Goal: Task Accomplishment & Management: Manage account settings

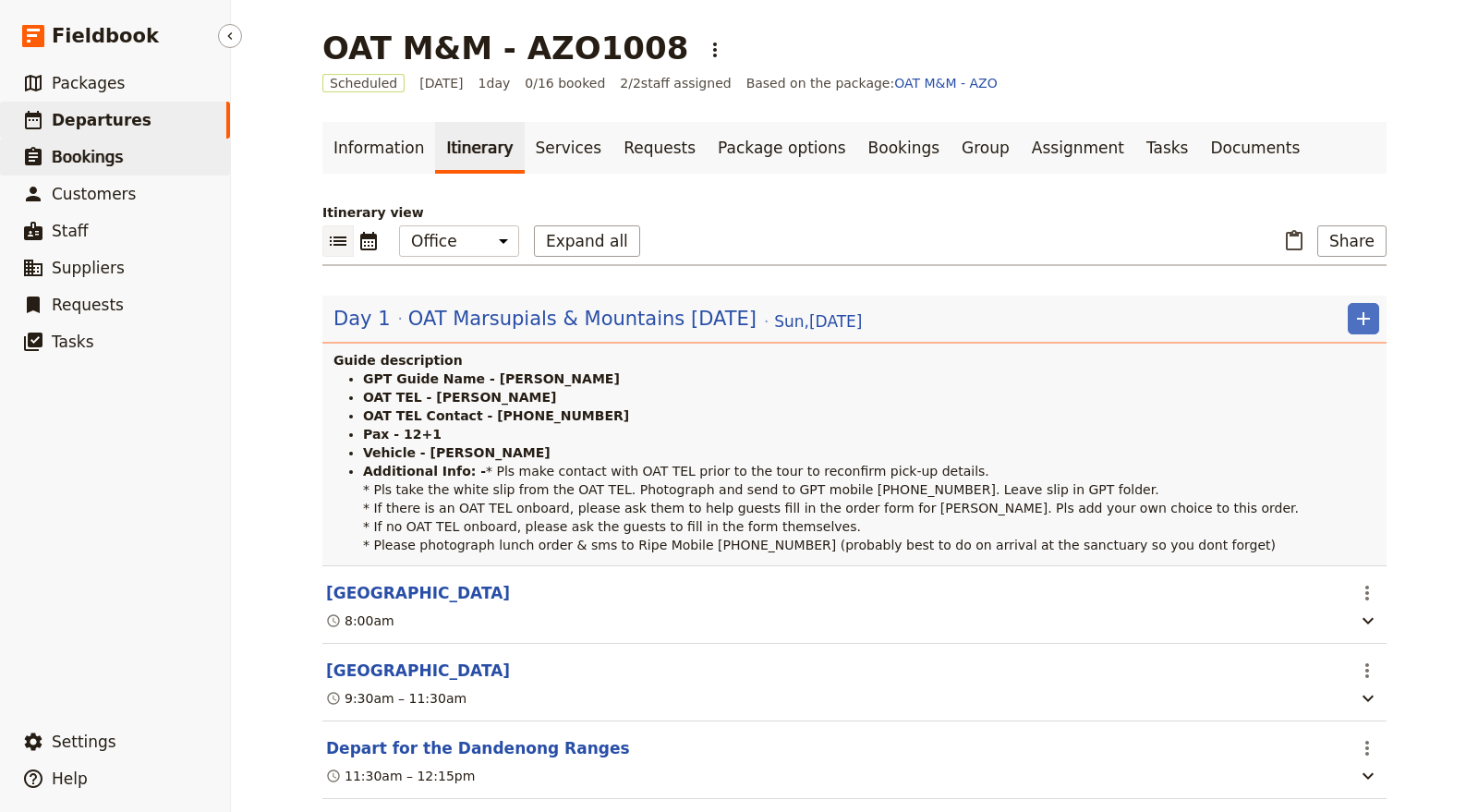
scroll to position [120, 0]
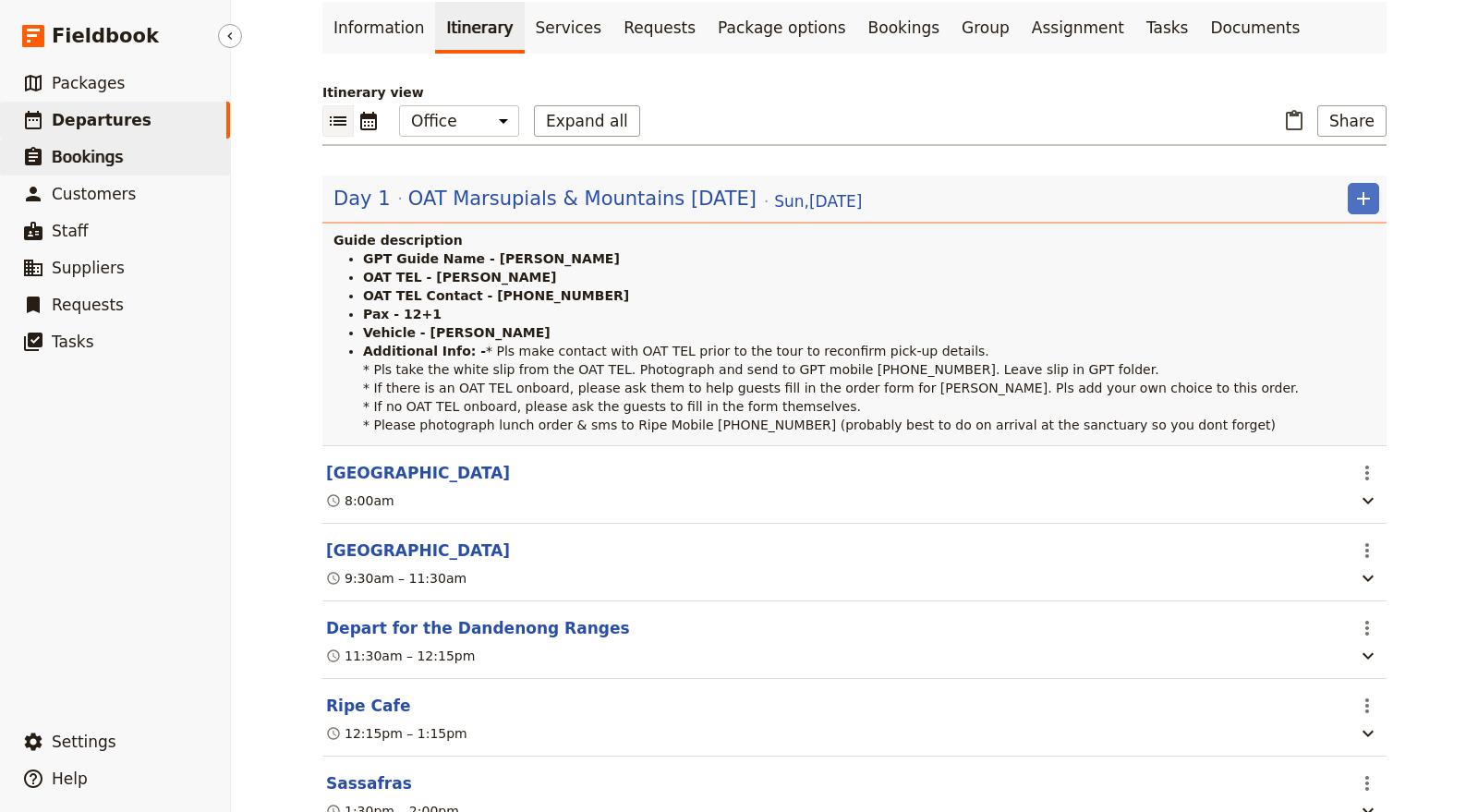
click at [162, 155] on link "​ Bookings" at bounding box center [115, 157] width 230 height 37
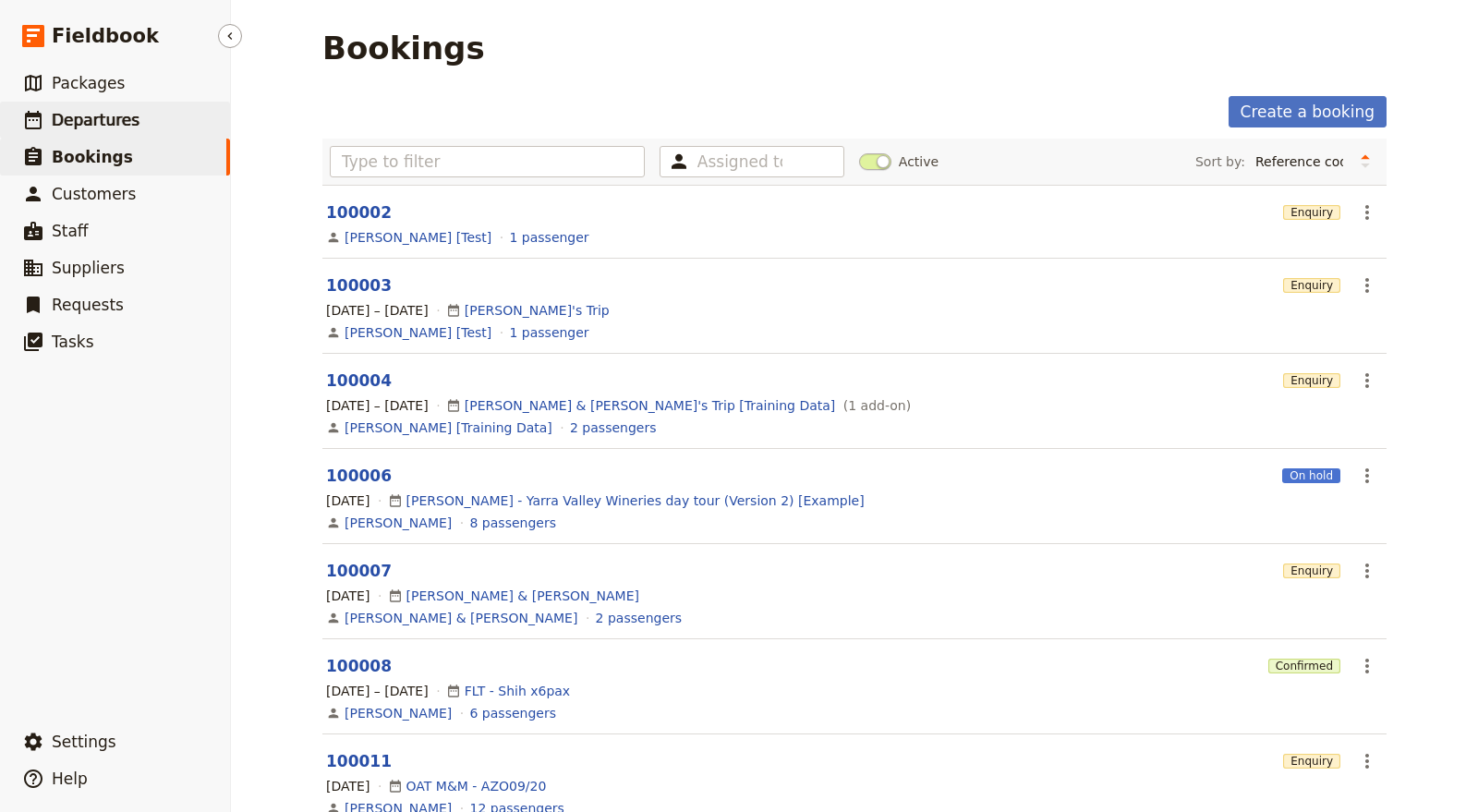
click at [164, 117] on link "​ Departures" at bounding box center [115, 120] width 230 height 37
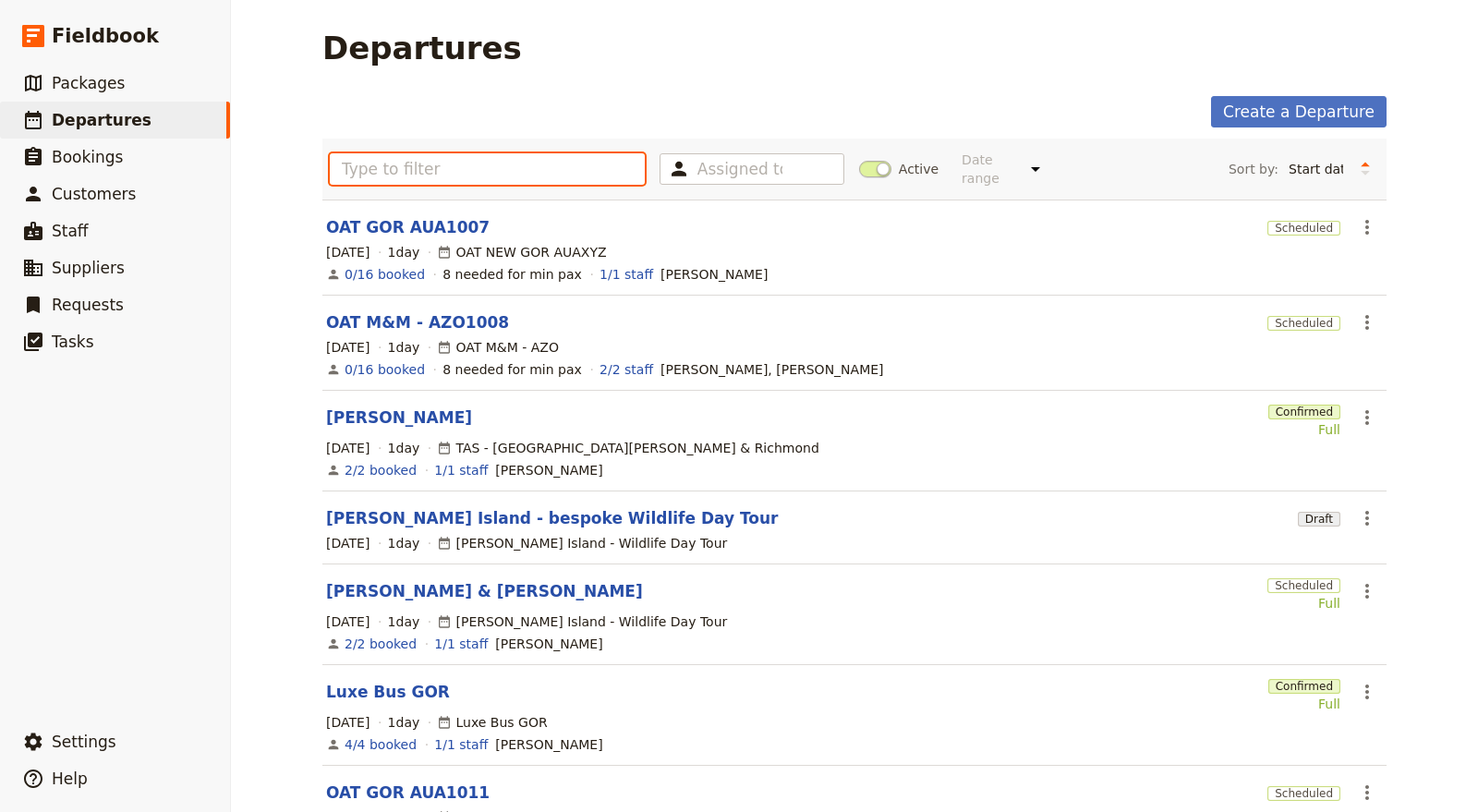
click at [427, 156] on input "text" at bounding box center [487, 168] width 315 height 31
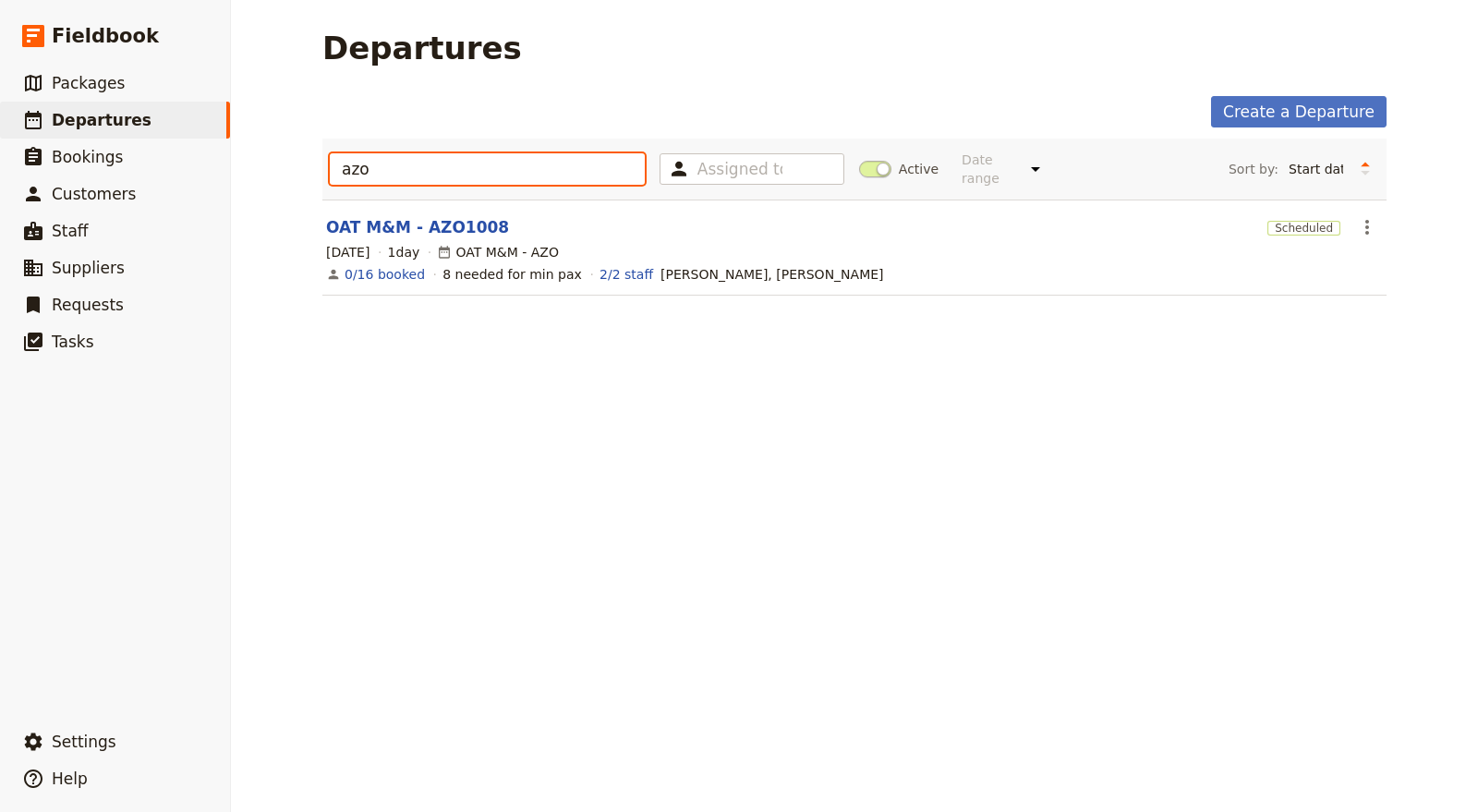
type input "azo"
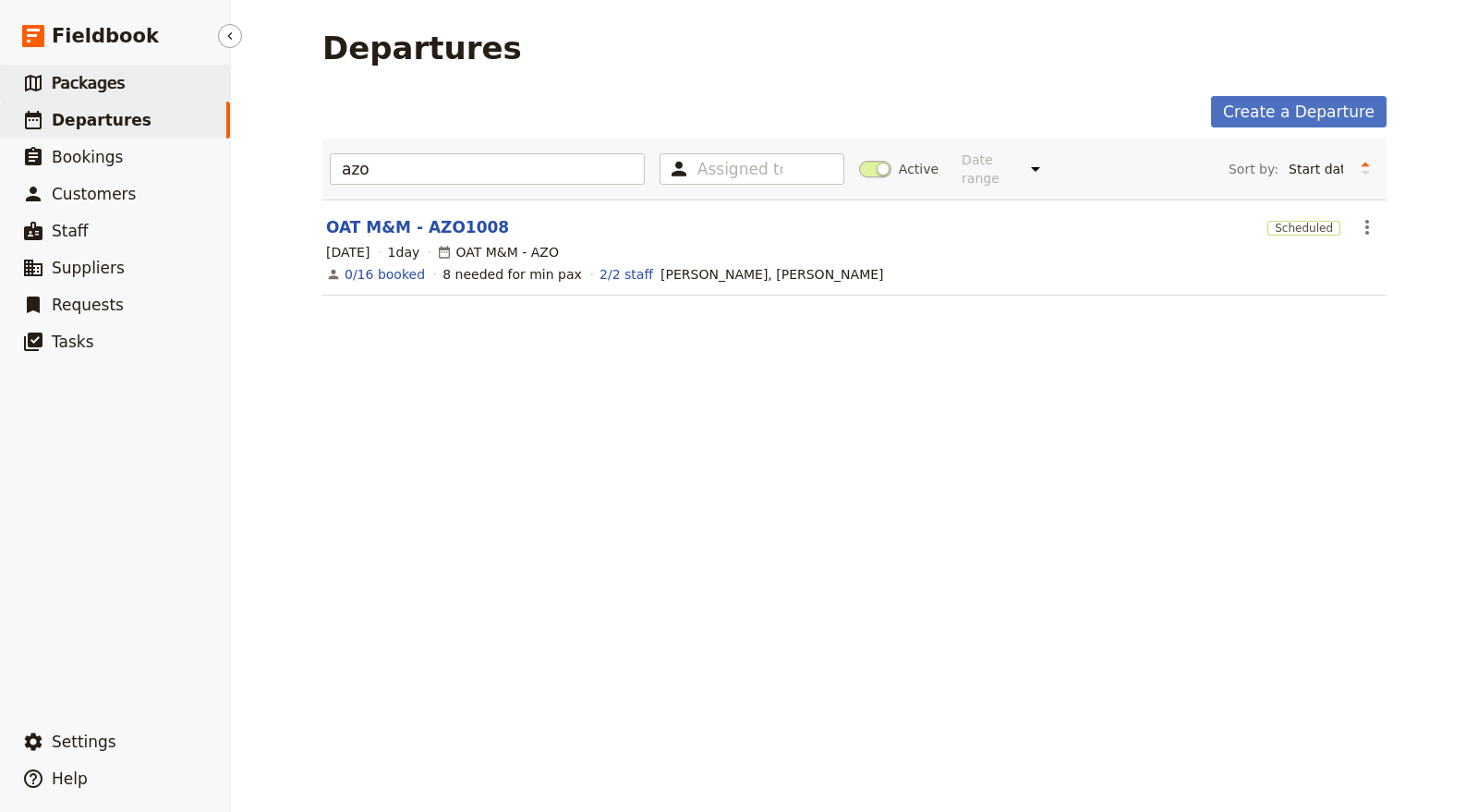
click at [124, 91] on link "​ Packages" at bounding box center [115, 83] width 230 height 37
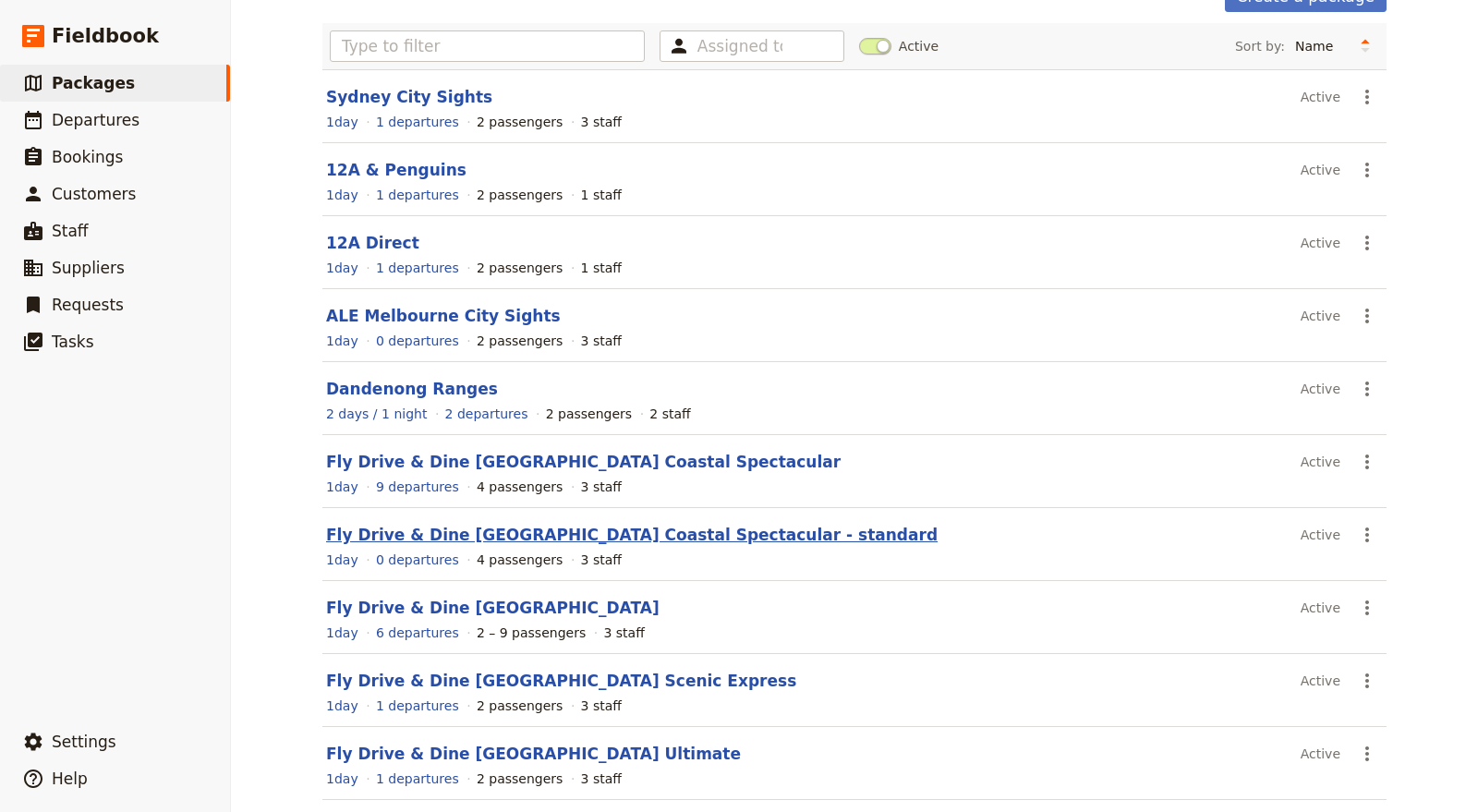
scroll to position [190, 0]
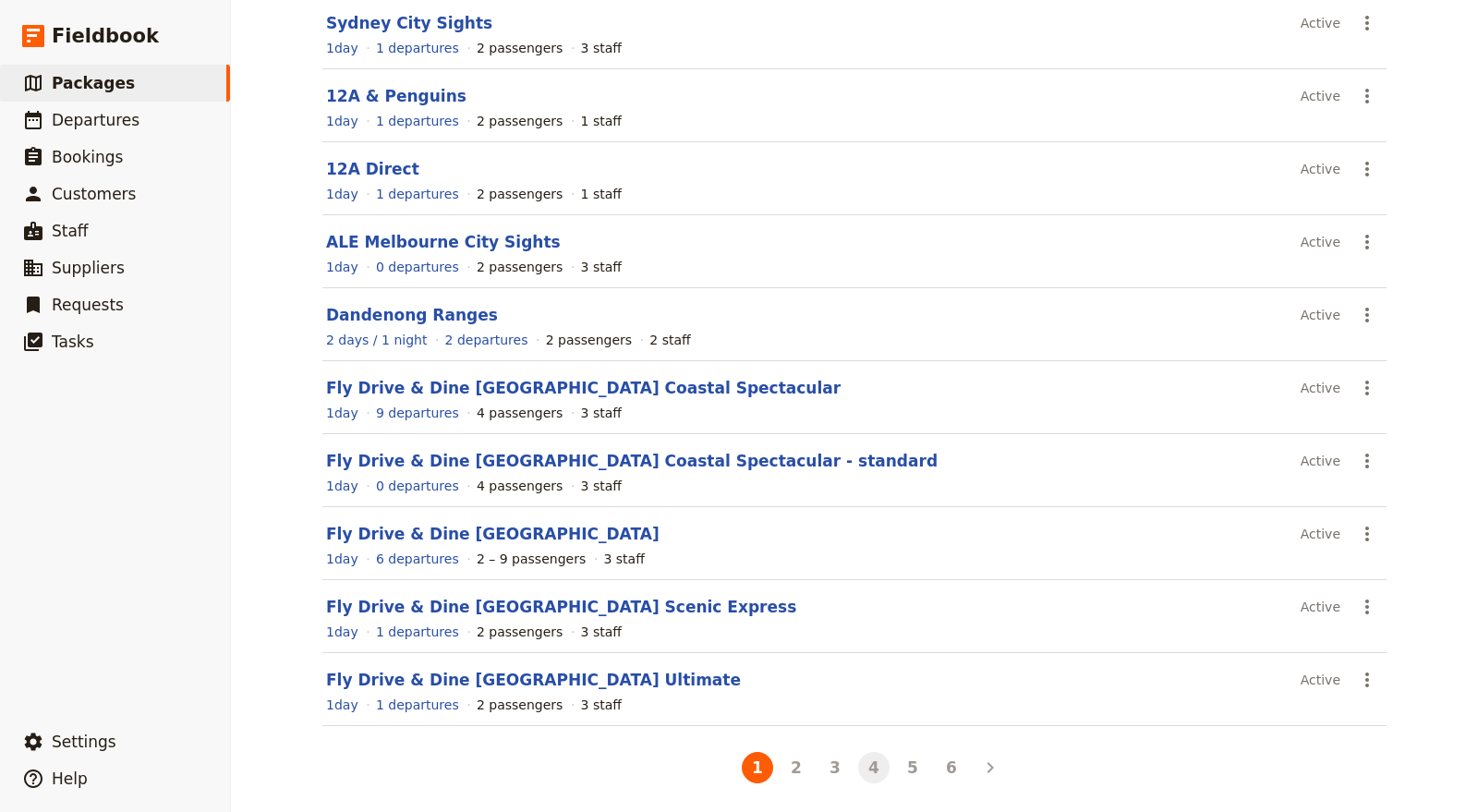
click at [865, 755] on button "4" at bounding box center [873, 767] width 31 height 31
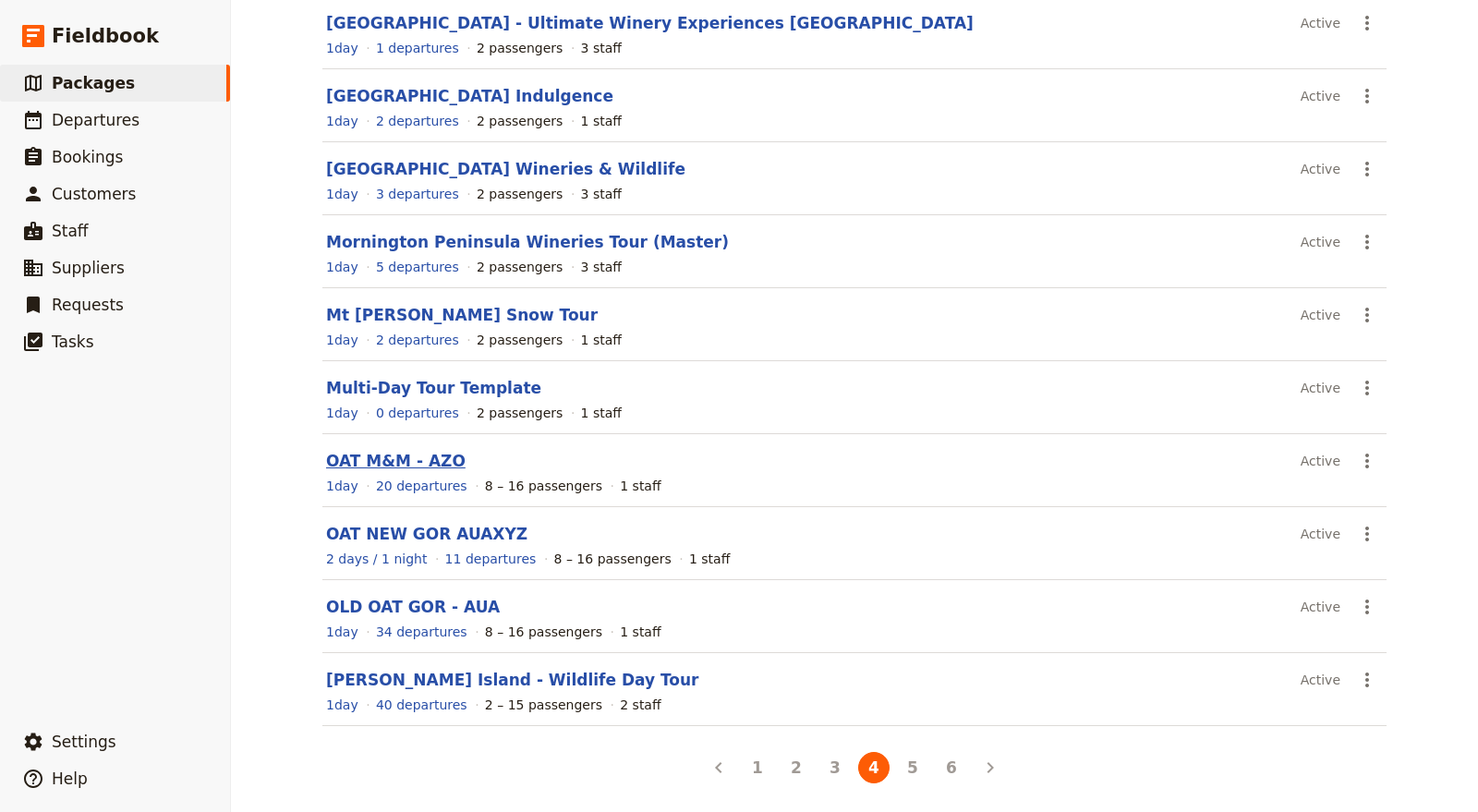
click at [404, 457] on link "OAT M&M - AZO" at bounding box center [396, 461] width 139 height 18
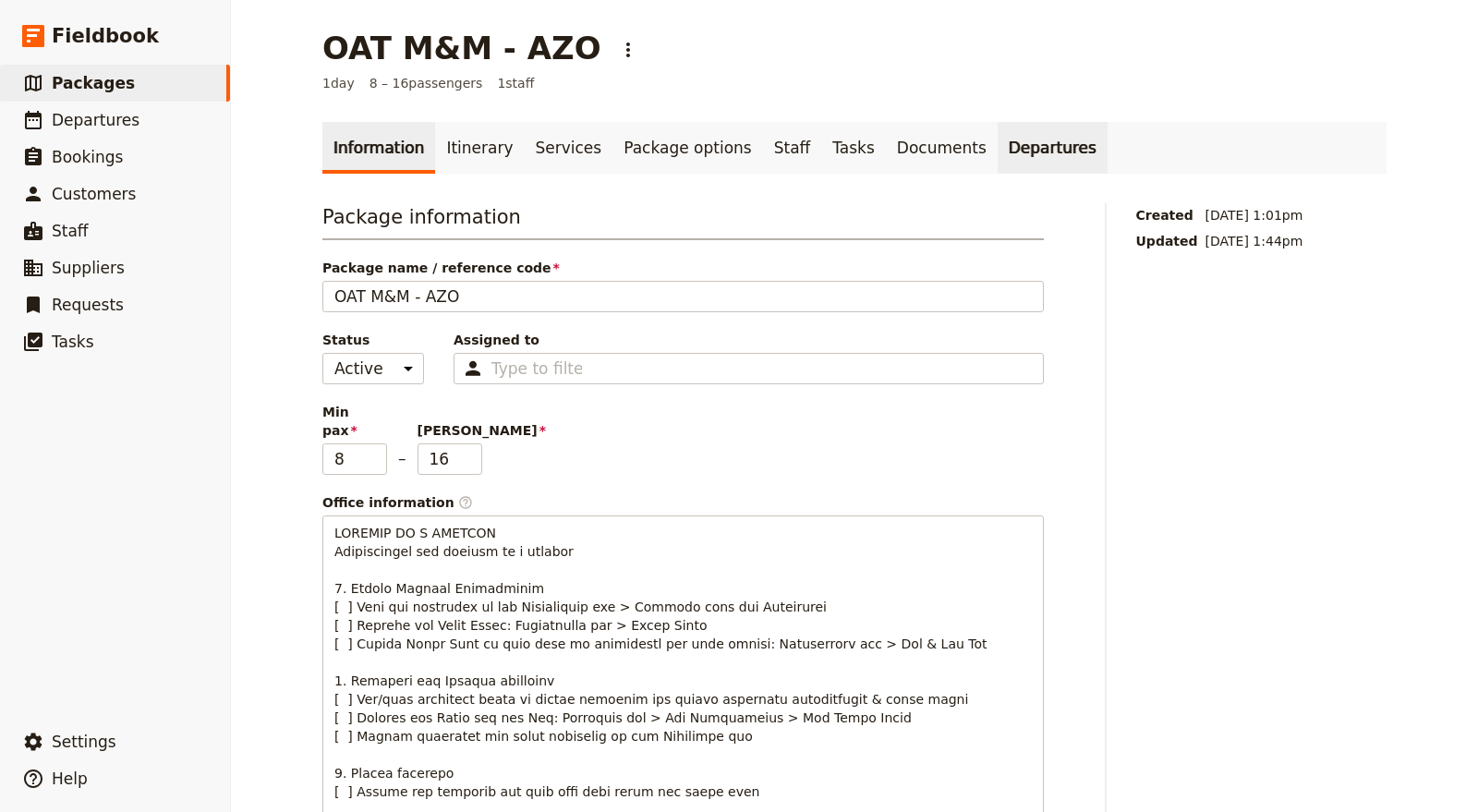
click at [997, 149] on link "Departures" at bounding box center [1052, 147] width 110 height 51
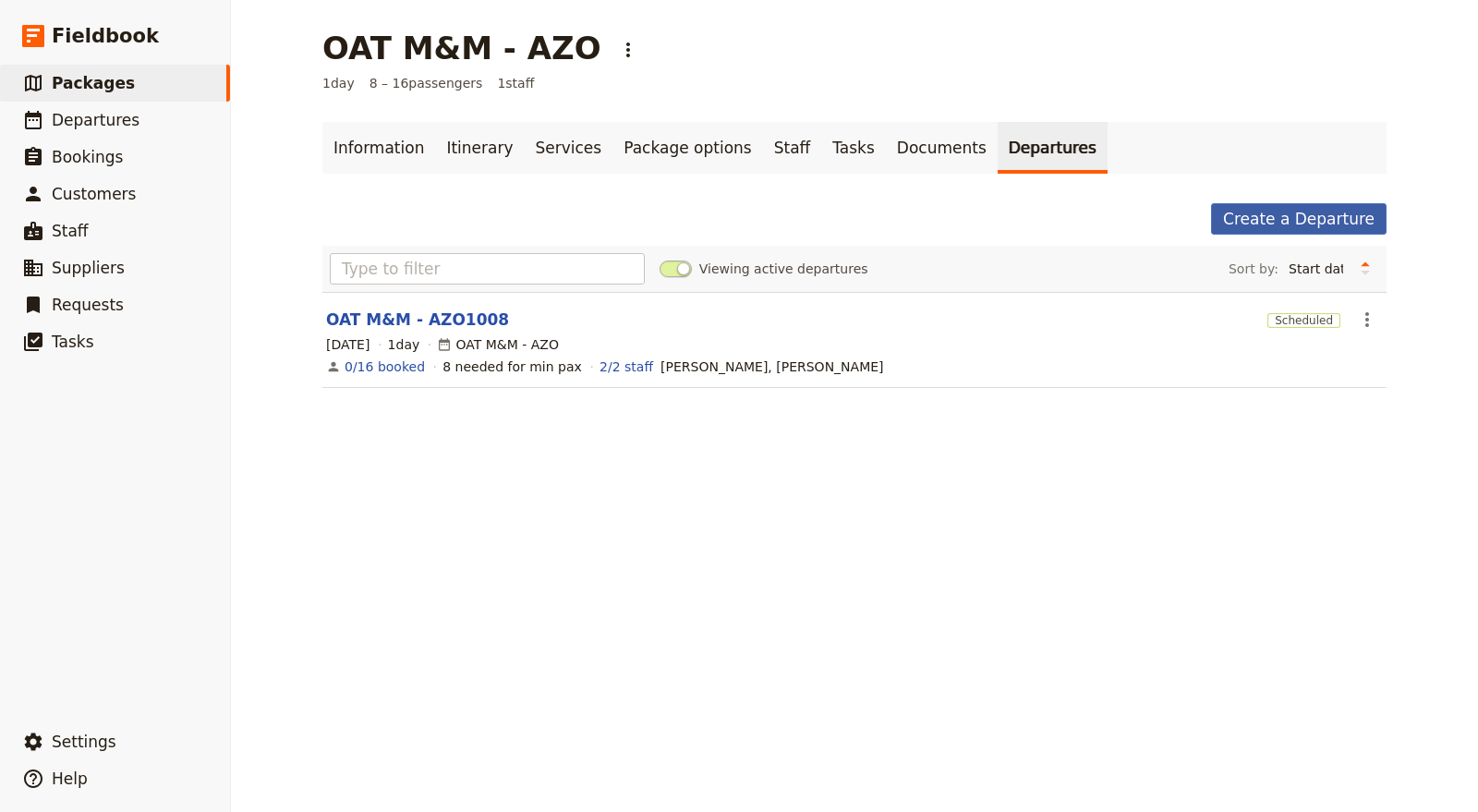
click at [1347, 207] on link "Create a Departure" at bounding box center [1298, 219] width 175 height 31
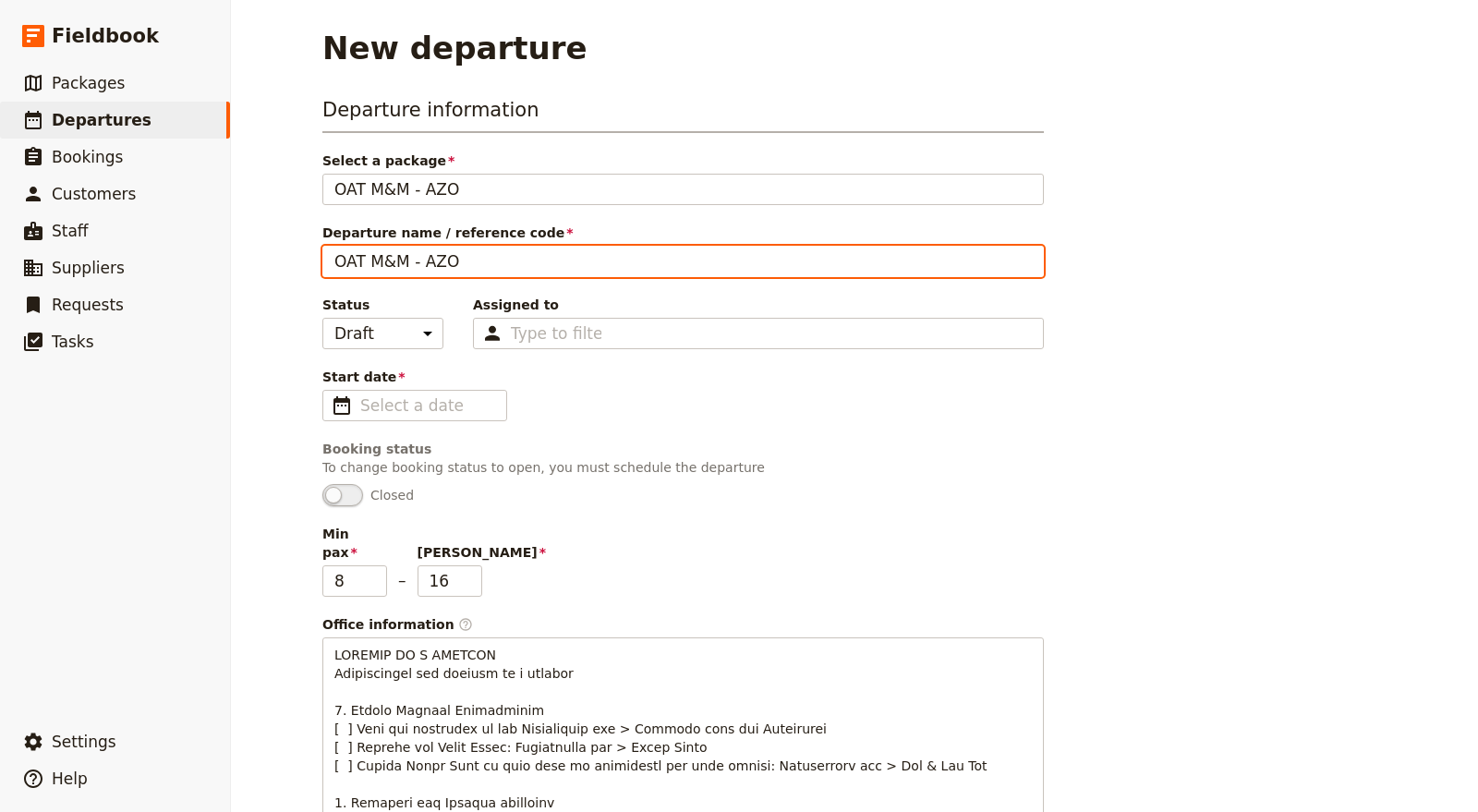
click at [528, 257] on input "OAT M&M - AZO" at bounding box center [682, 261] width 721 height 31
type input "OAT M&M - AZO1010"
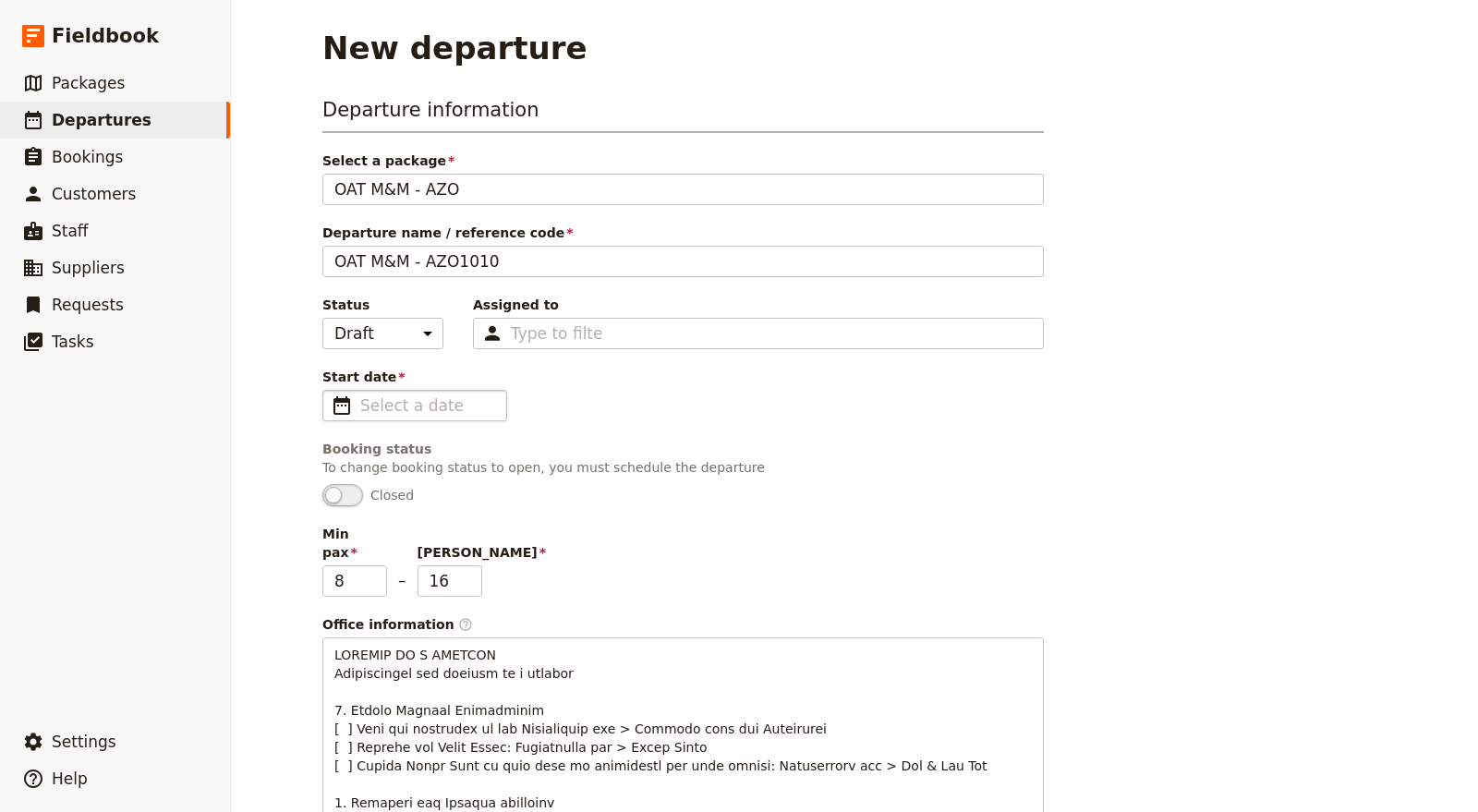
click at [396, 416] on fieldset "​" at bounding box center [414, 406] width 185 height 31
click at [396, 416] on input "Start date ​" at bounding box center [427, 405] width 135 height 22
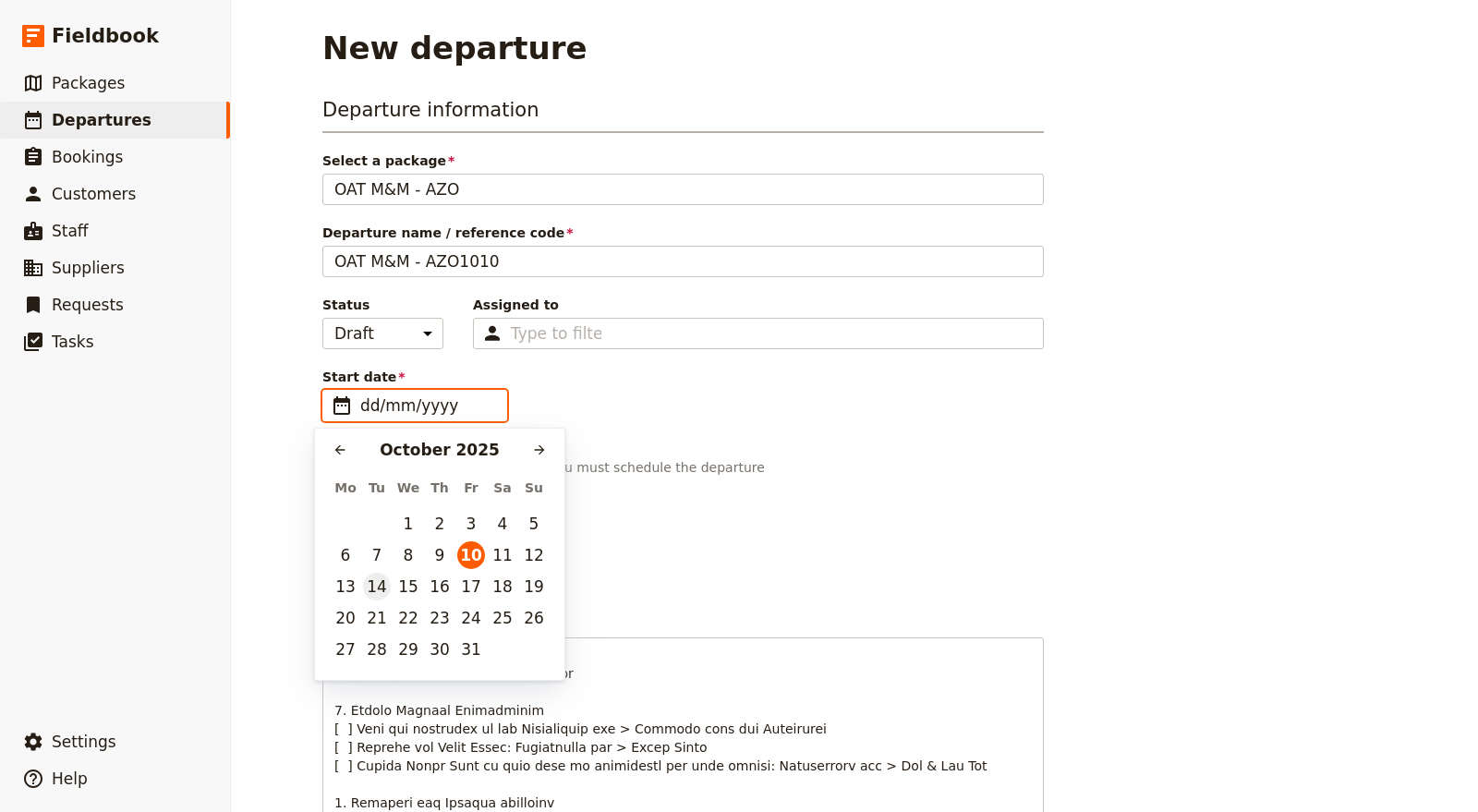
click at [371, 594] on button "14" at bounding box center [377, 586] width 28 height 28
type input "[DATE]"
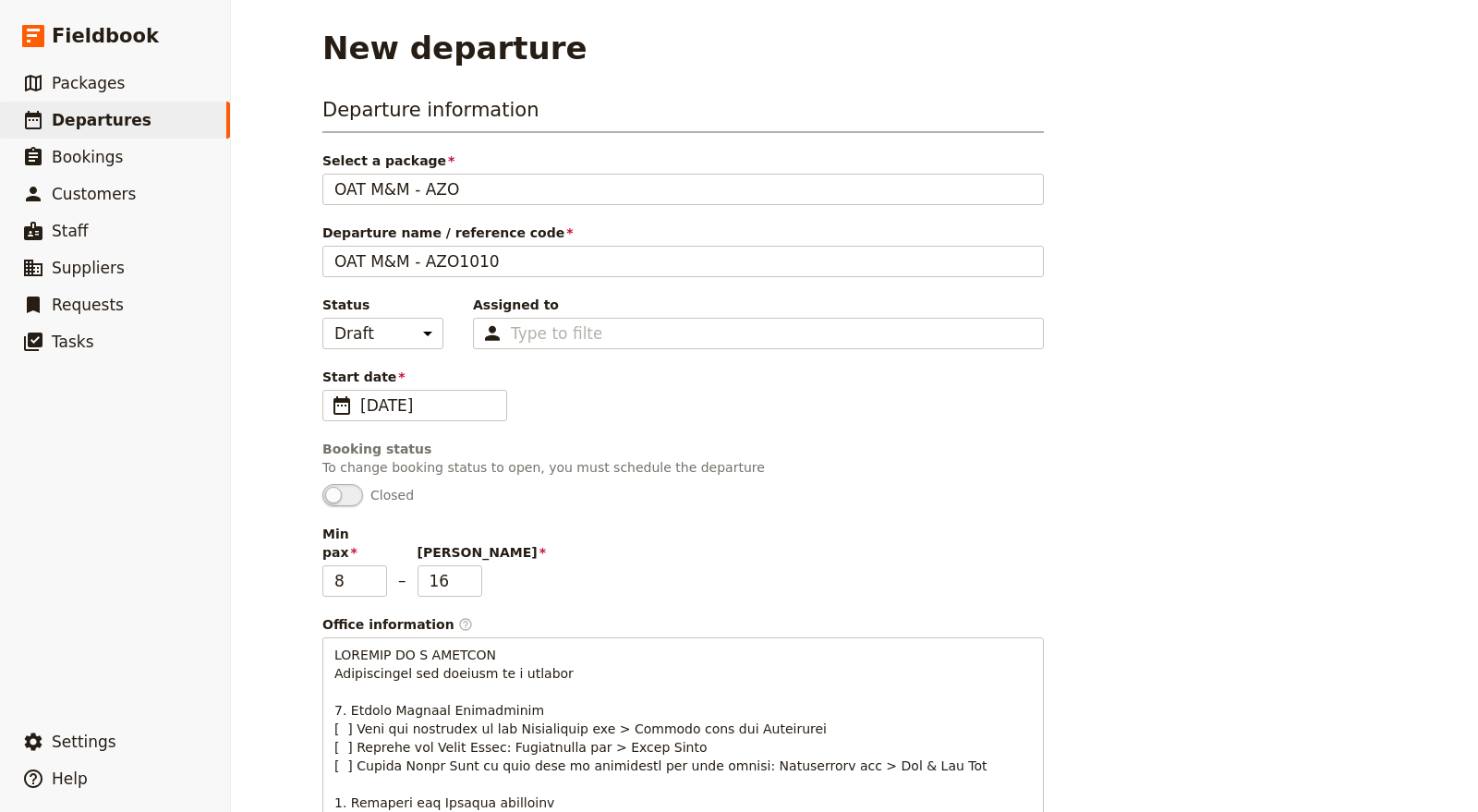
click at [709, 452] on div "Booking status" at bounding box center [682, 448] width 721 height 18
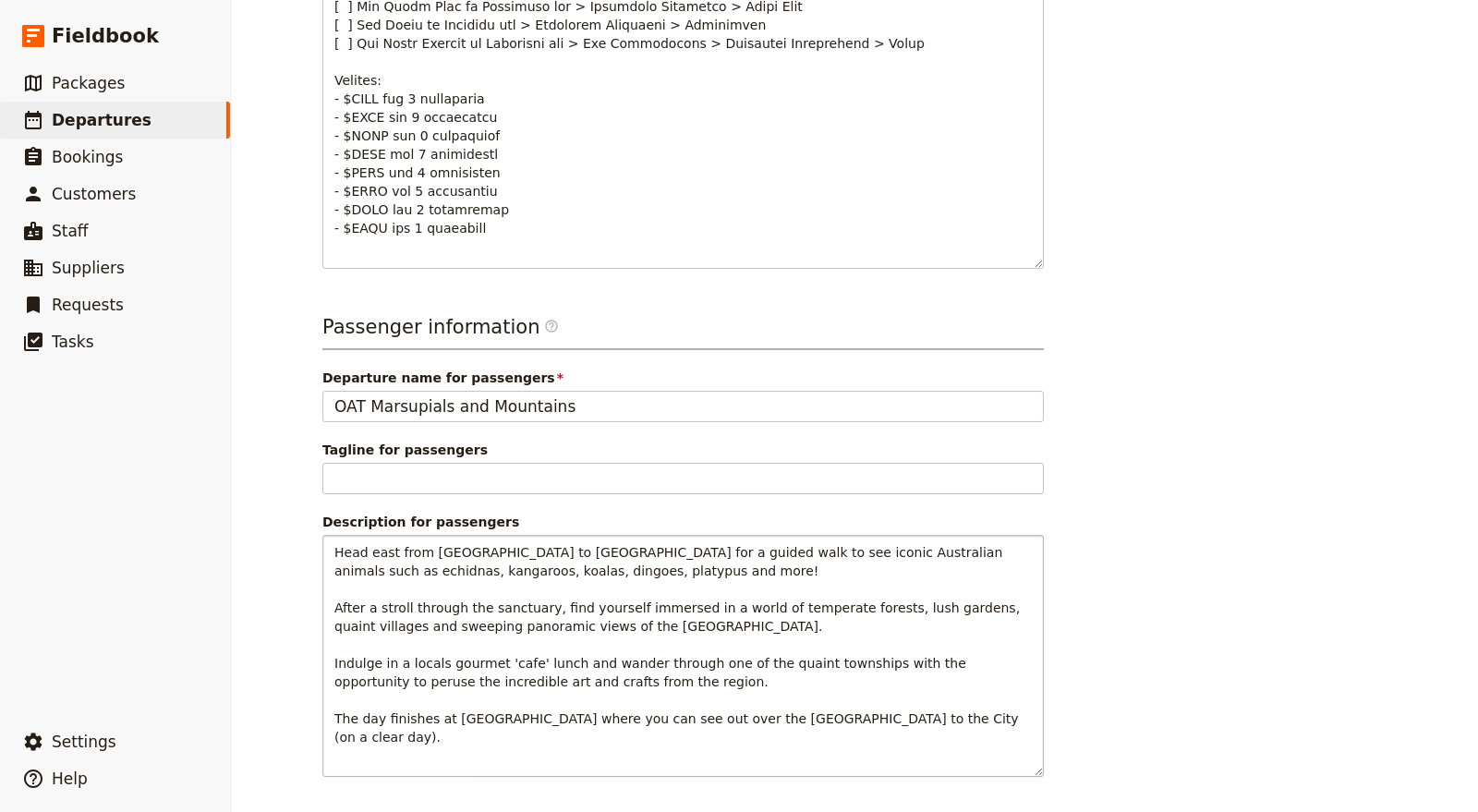
scroll to position [1124, 0]
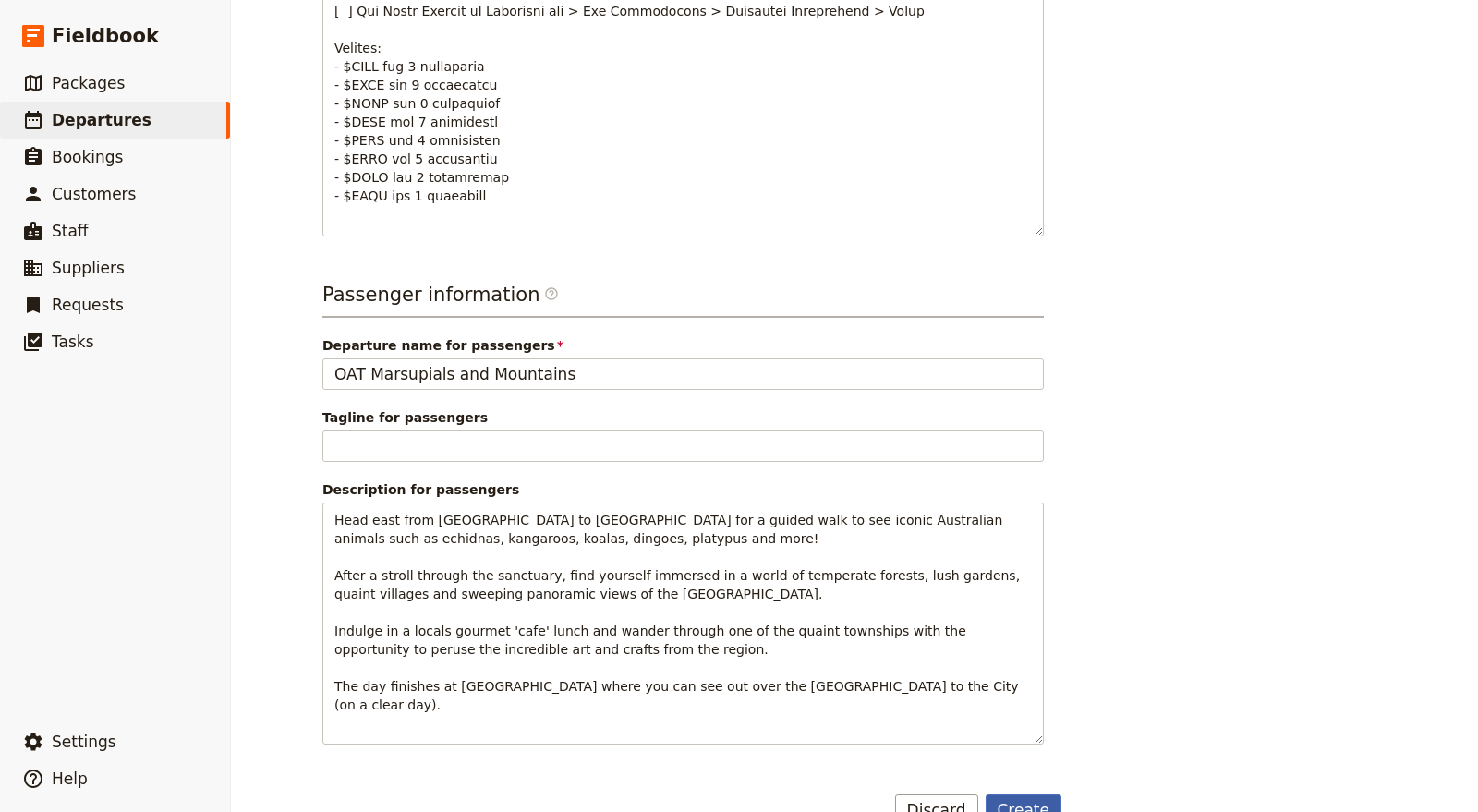
click at [1047, 795] on button "Create" at bounding box center [1023, 810] width 76 height 31
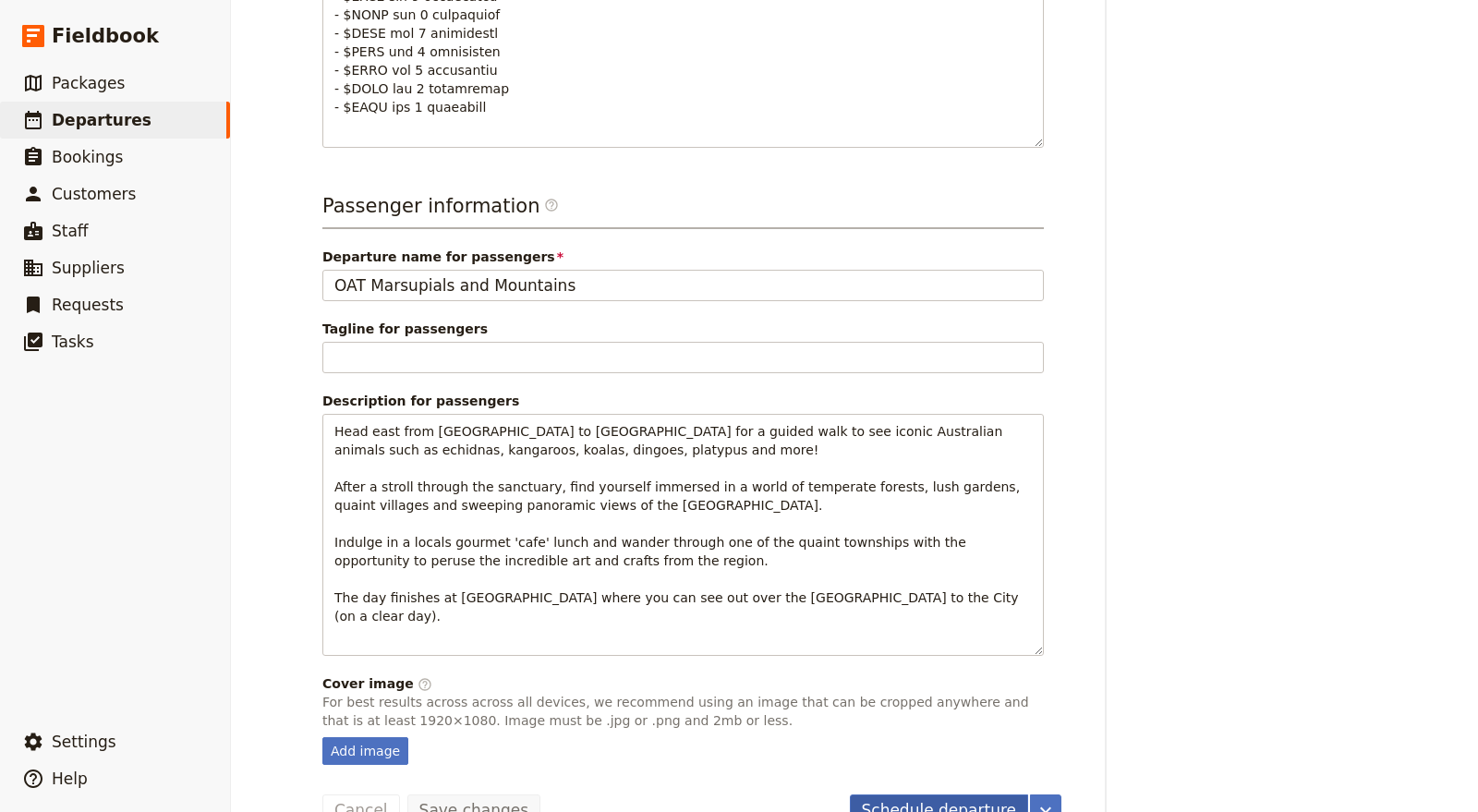
click at [984, 795] on button "Schedule departure" at bounding box center [939, 810] width 179 height 31
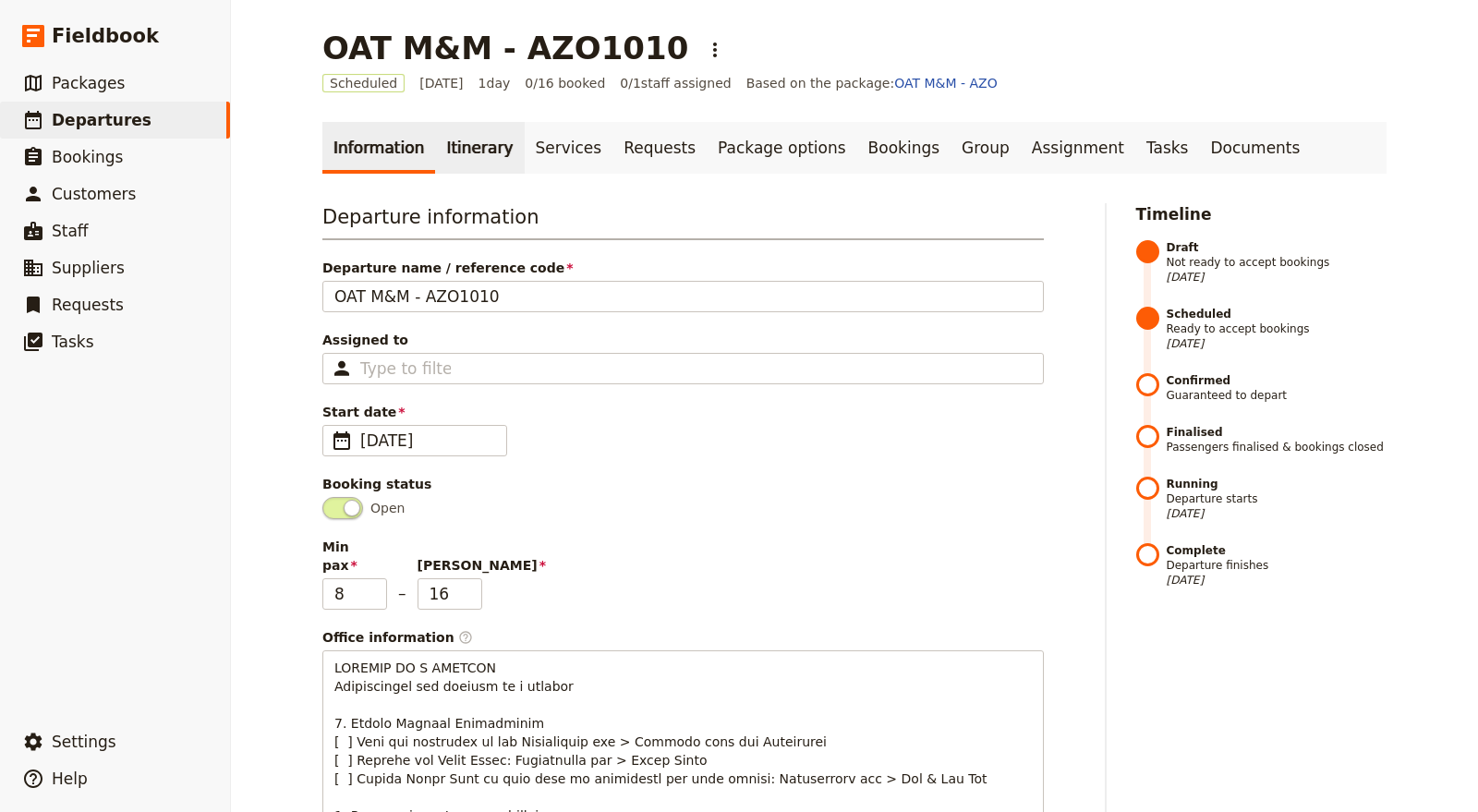
click at [454, 158] on link "Itinerary" at bounding box center [479, 147] width 89 height 51
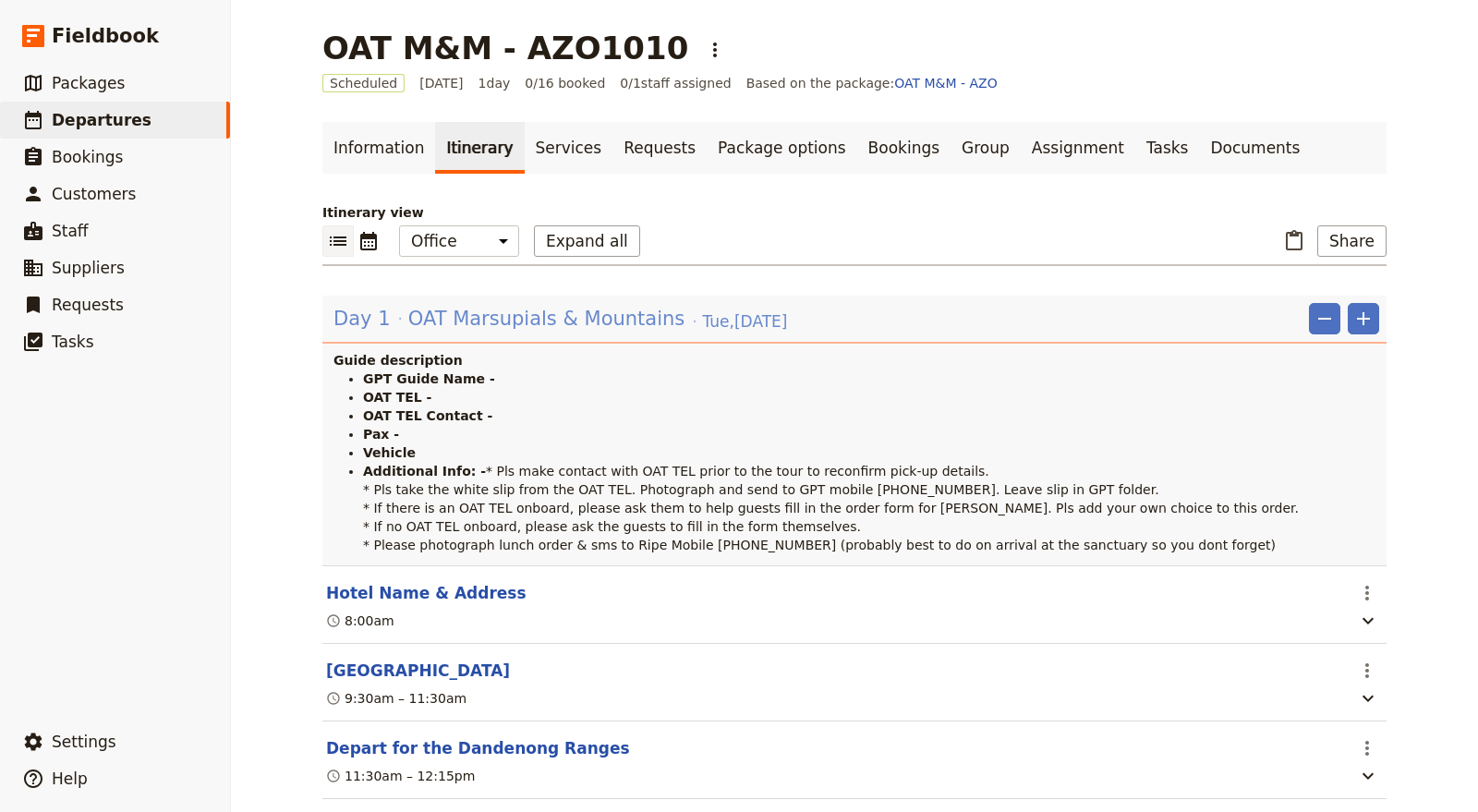
click at [703, 313] on span "[DATE]" at bounding box center [745, 321] width 85 height 22
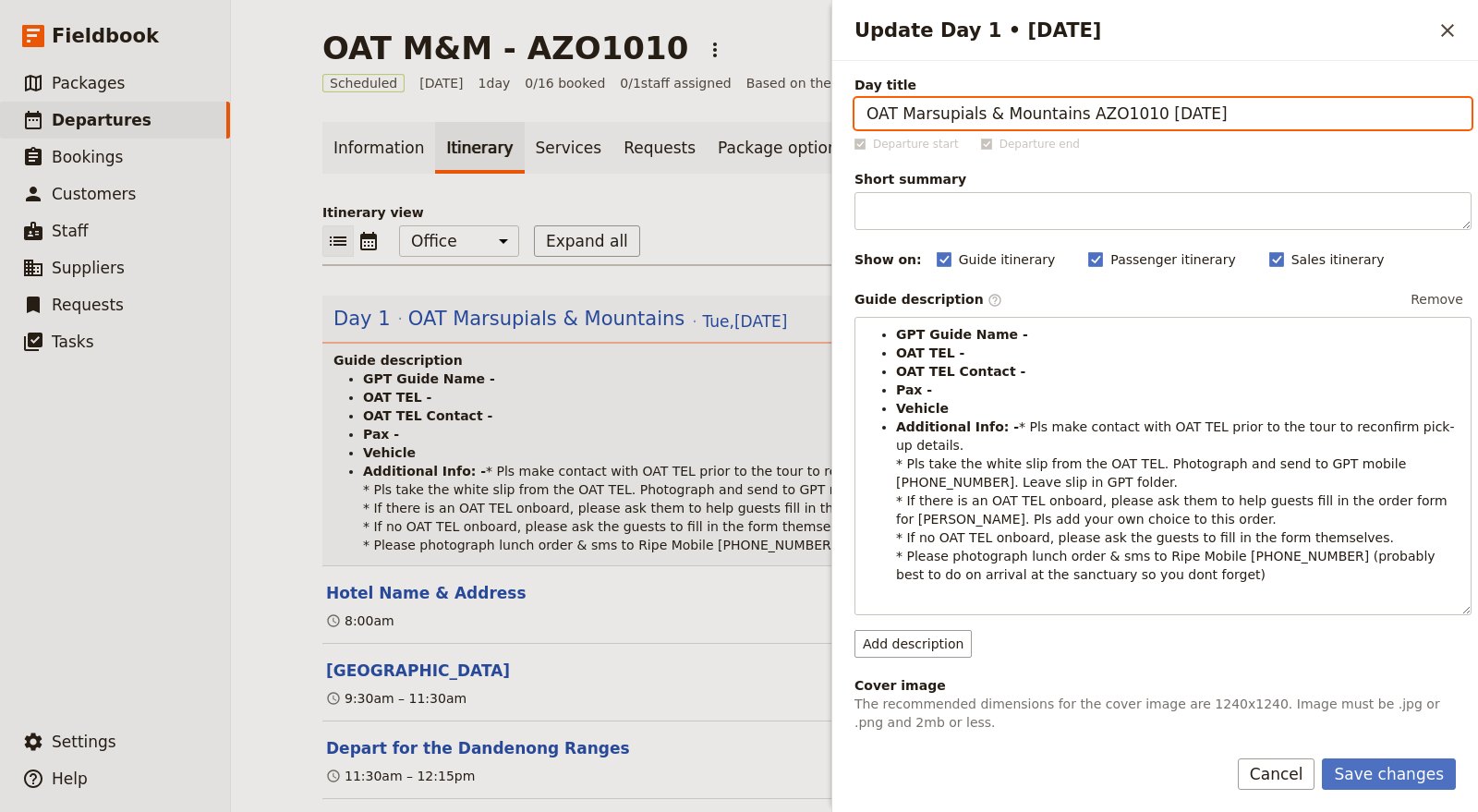
type input "OAT Marsupials & Mountains AZO1010 [DATE]"
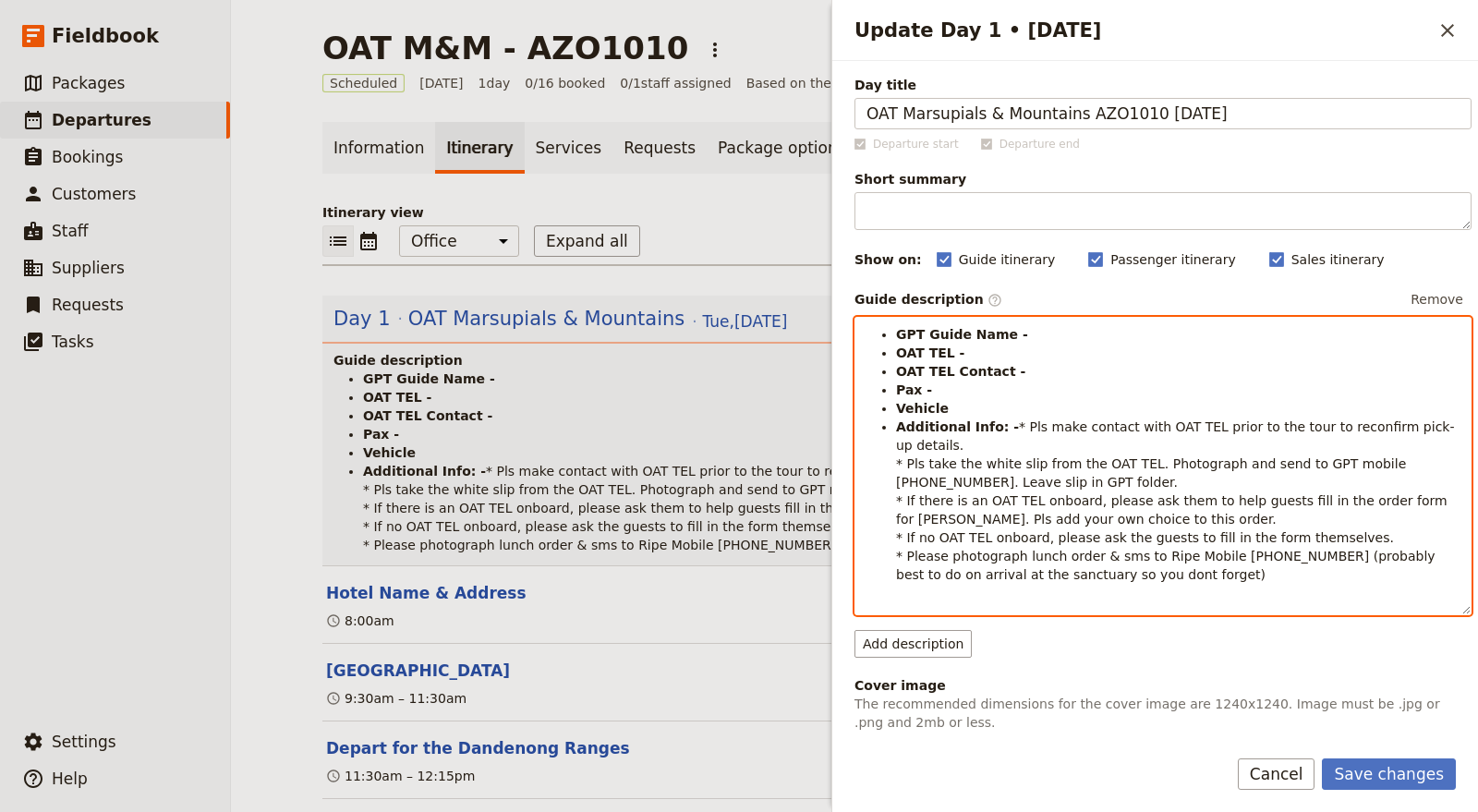
click at [1018, 328] on li "GPT Guide Name -" at bounding box center [1177, 334] width 563 height 18
click at [1012, 347] on li "OAT TEL -" at bounding box center [1177, 352] width 563 height 18
click at [1018, 374] on li "OAT TEL Contact -" at bounding box center [1177, 371] width 563 height 18
click at [950, 383] on li "Pax -" at bounding box center [1177, 389] width 563 height 18
click at [950, 399] on li "Vehicle" at bounding box center [1177, 407] width 563 height 18
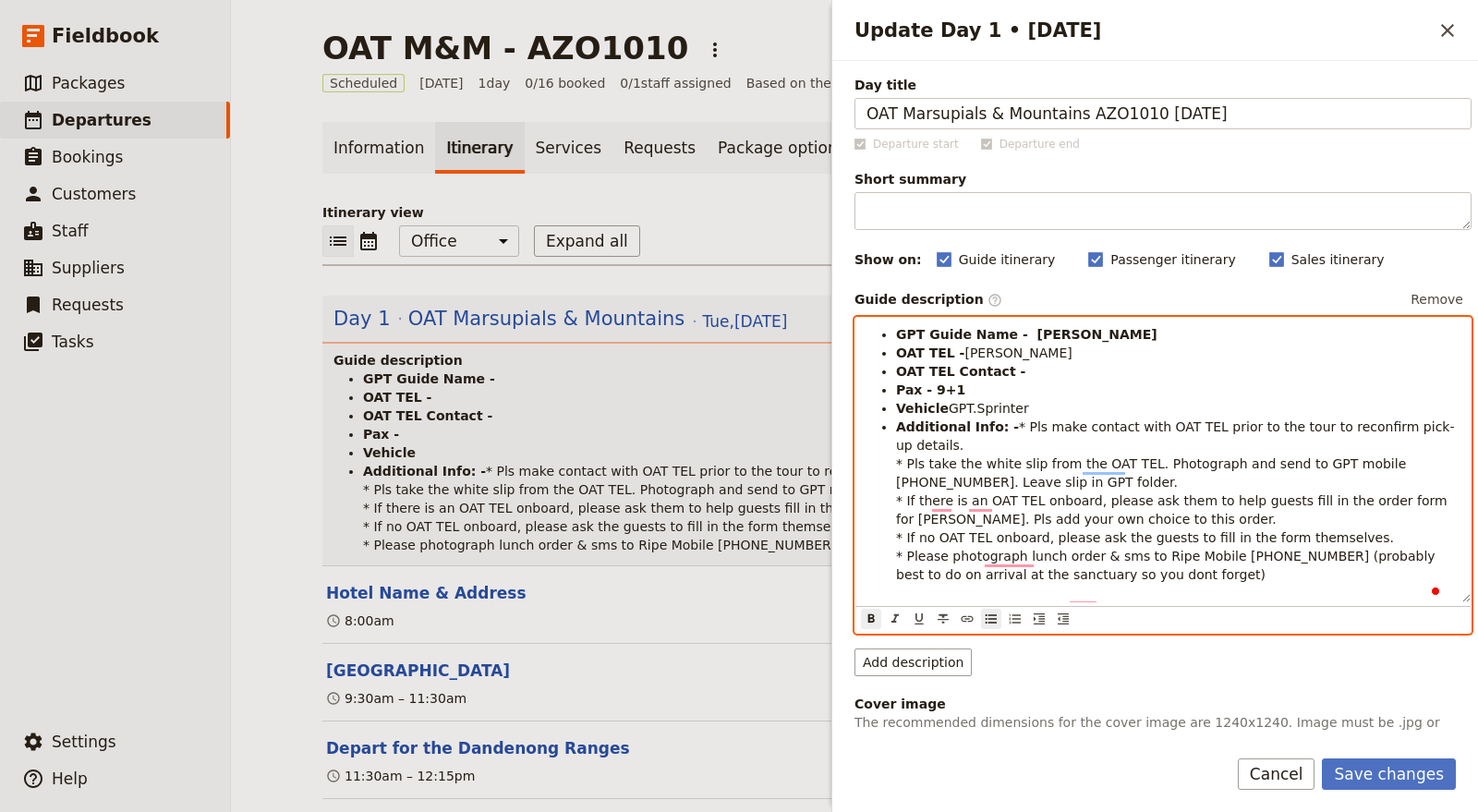
click at [935, 405] on strong "Vehicle" at bounding box center [921, 407] width 52 height 15
click at [1026, 423] on li "Additional Info: - * Pls make contact with OAT TEL prior to the tour to reconfi…" at bounding box center [1177, 500] width 563 height 166
drag, startPoint x: 1069, startPoint y: 331, endPoint x: 1015, endPoint y: 317, distance: 55.8
click at [1015, 317] on div "GPT Guide Name - [PERSON_NAME] OAT TEL - [PERSON_NAME] OAT TEL Contact - Pax - …" at bounding box center [1161, 460] width 615 height 285
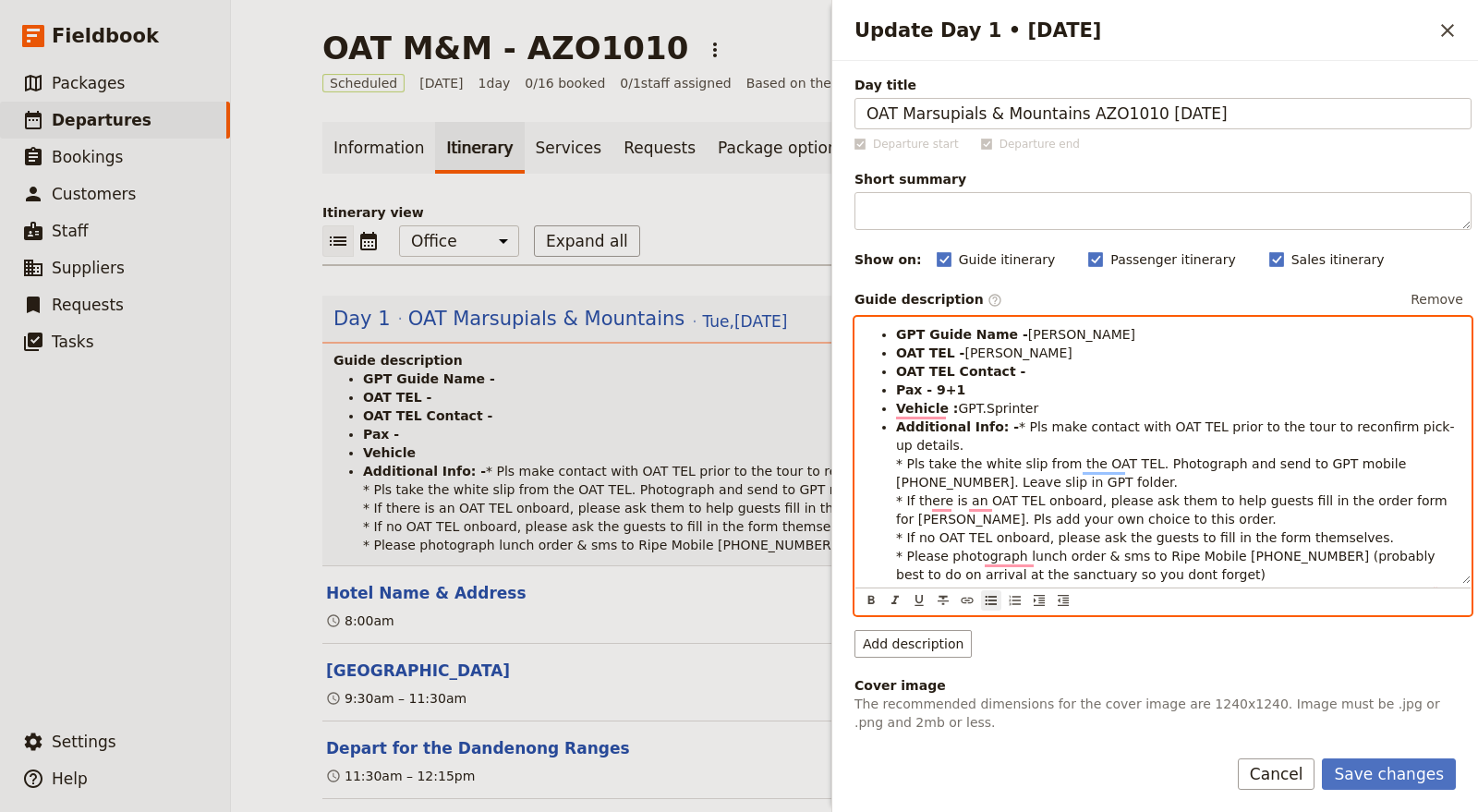
click at [1066, 377] on li "OAT TEL Contact -" at bounding box center [1177, 371] width 563 height 18
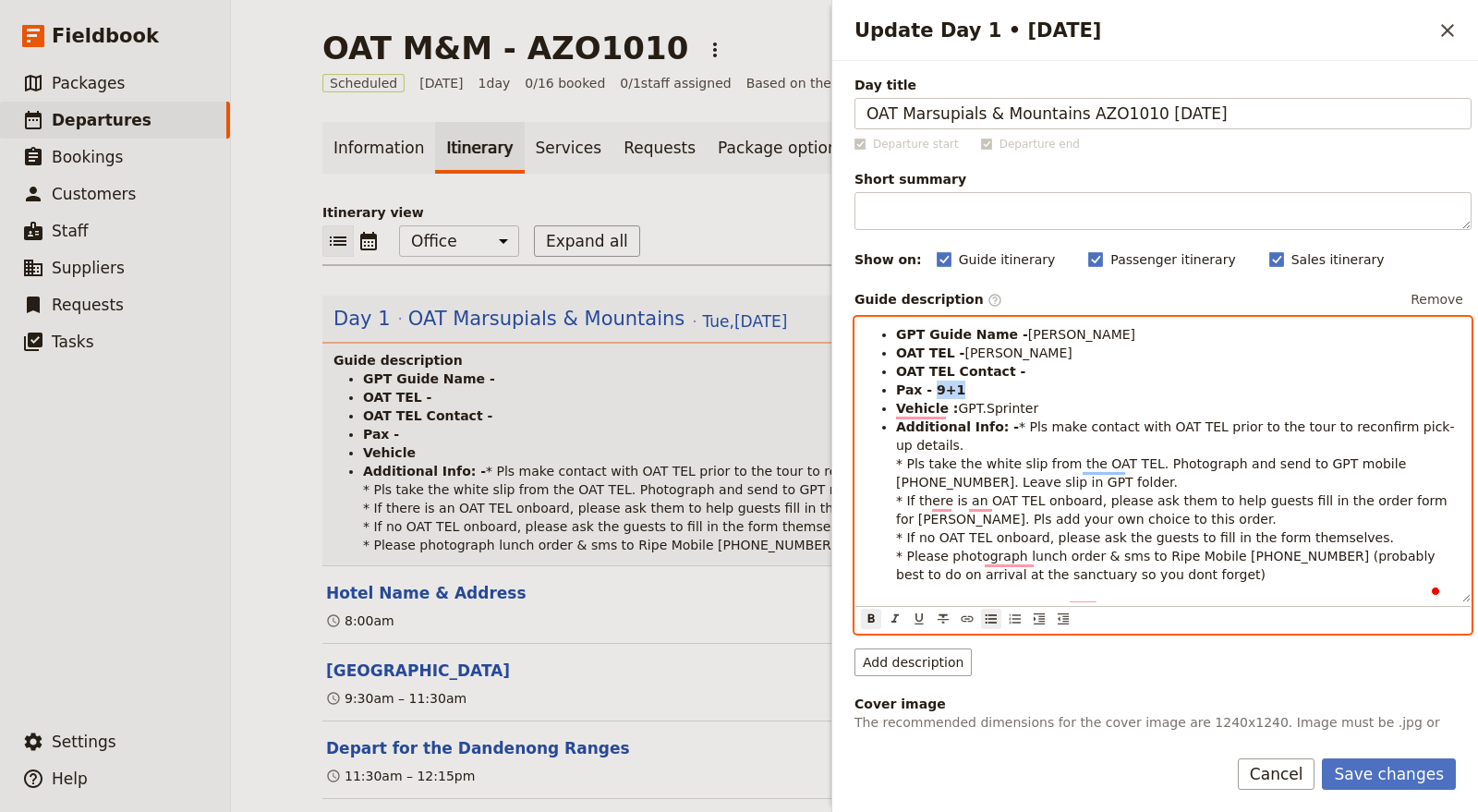
drag, startPoint x: 974, startPoint y: 394, endPoint x: 927, endPoint y: 392, distance: 47.0
click at [927, 392] on li "Pax - 9+1" at bounding box center [1177, 389] width 563 height 18
click at [1037, 365] on li "OAT TEL Contact -" at bounding box center [1177, 371] width 563 height 18
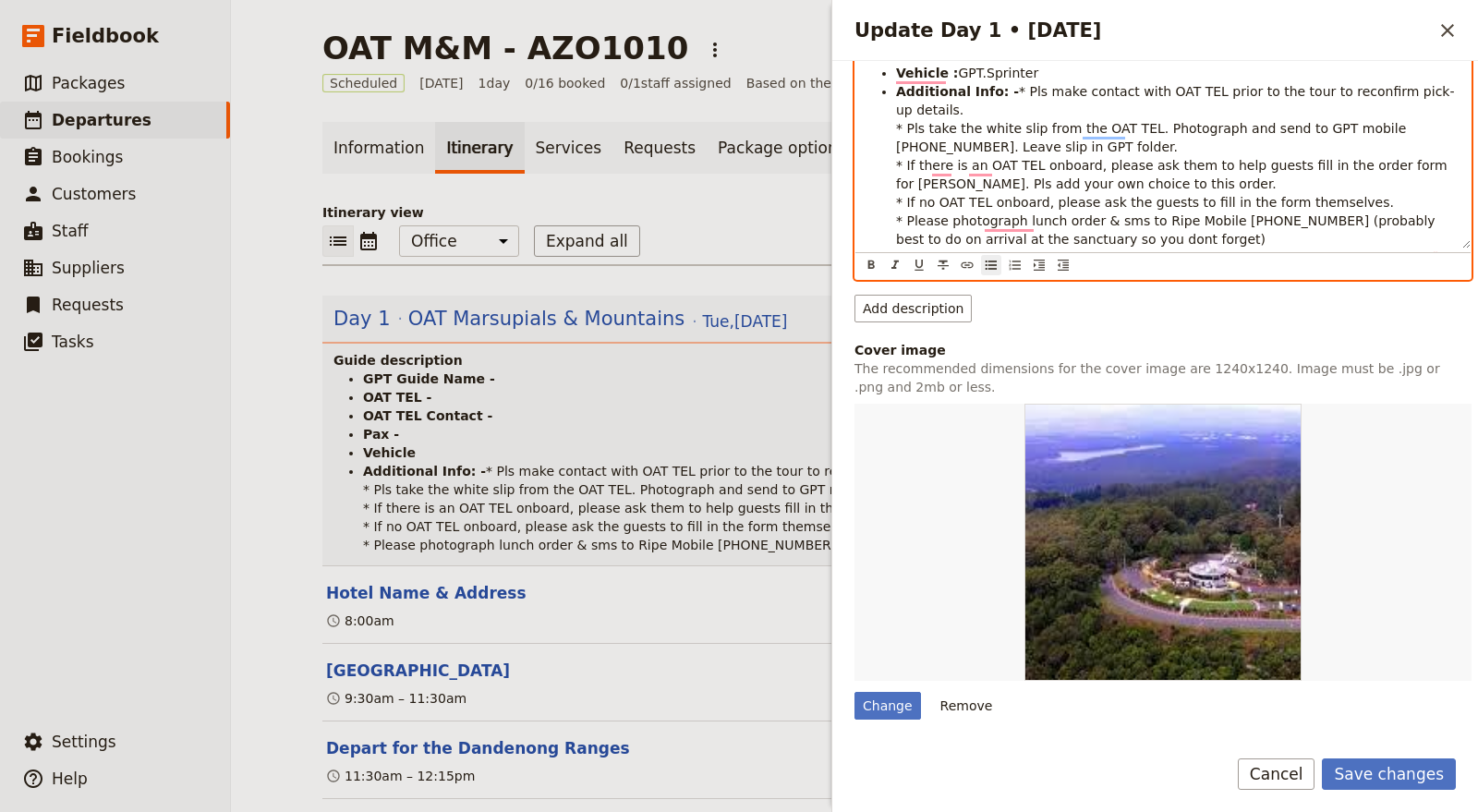
scroll to position [410, 0]
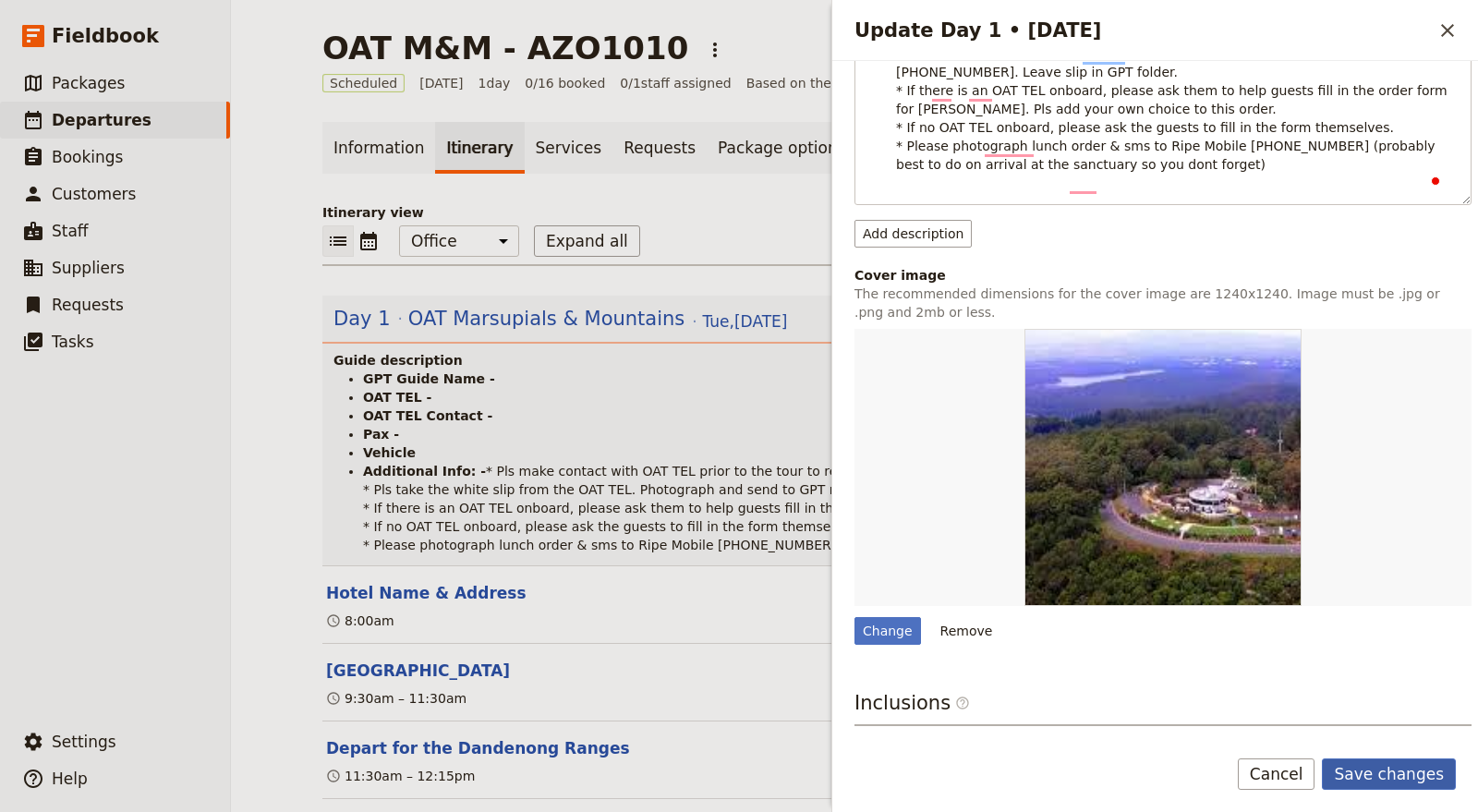
click at [1399, 774] on button "Save changes" at bounding box center [1388, 773] width 134 height 31
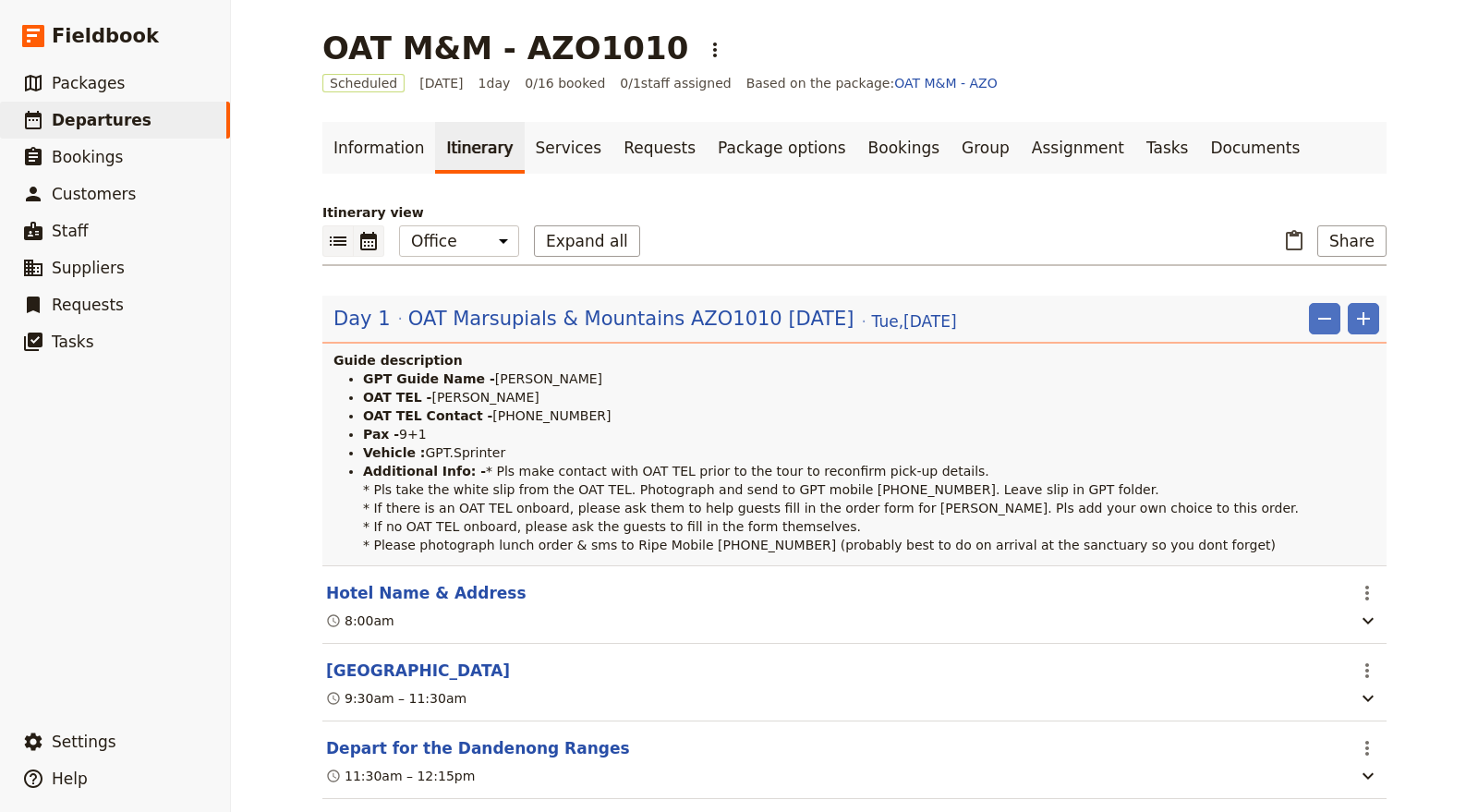
click at [366, 230] on icon "Calendar view" at bounding box center [368, 241] width 22 height 22
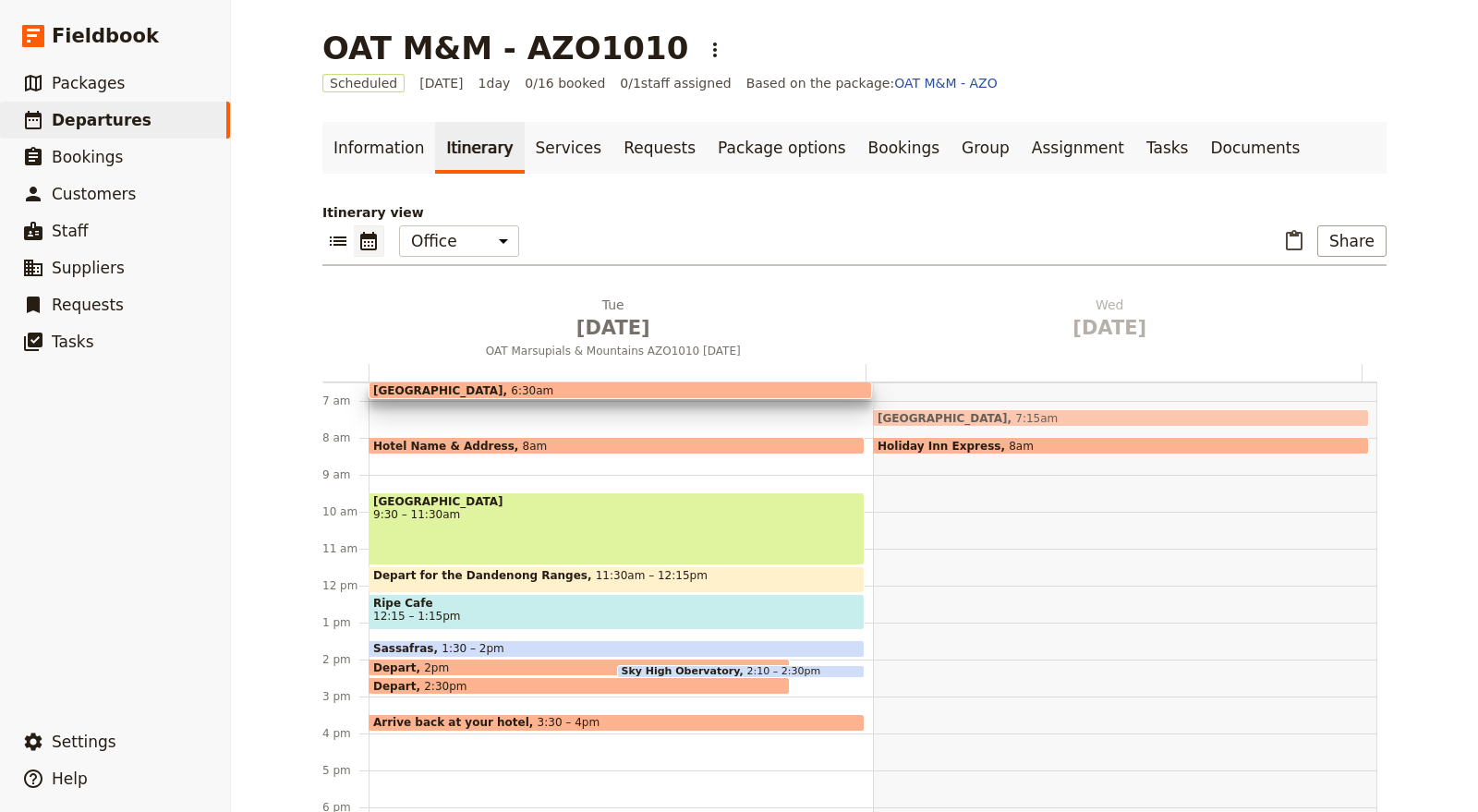
scroll to position [209, 0]
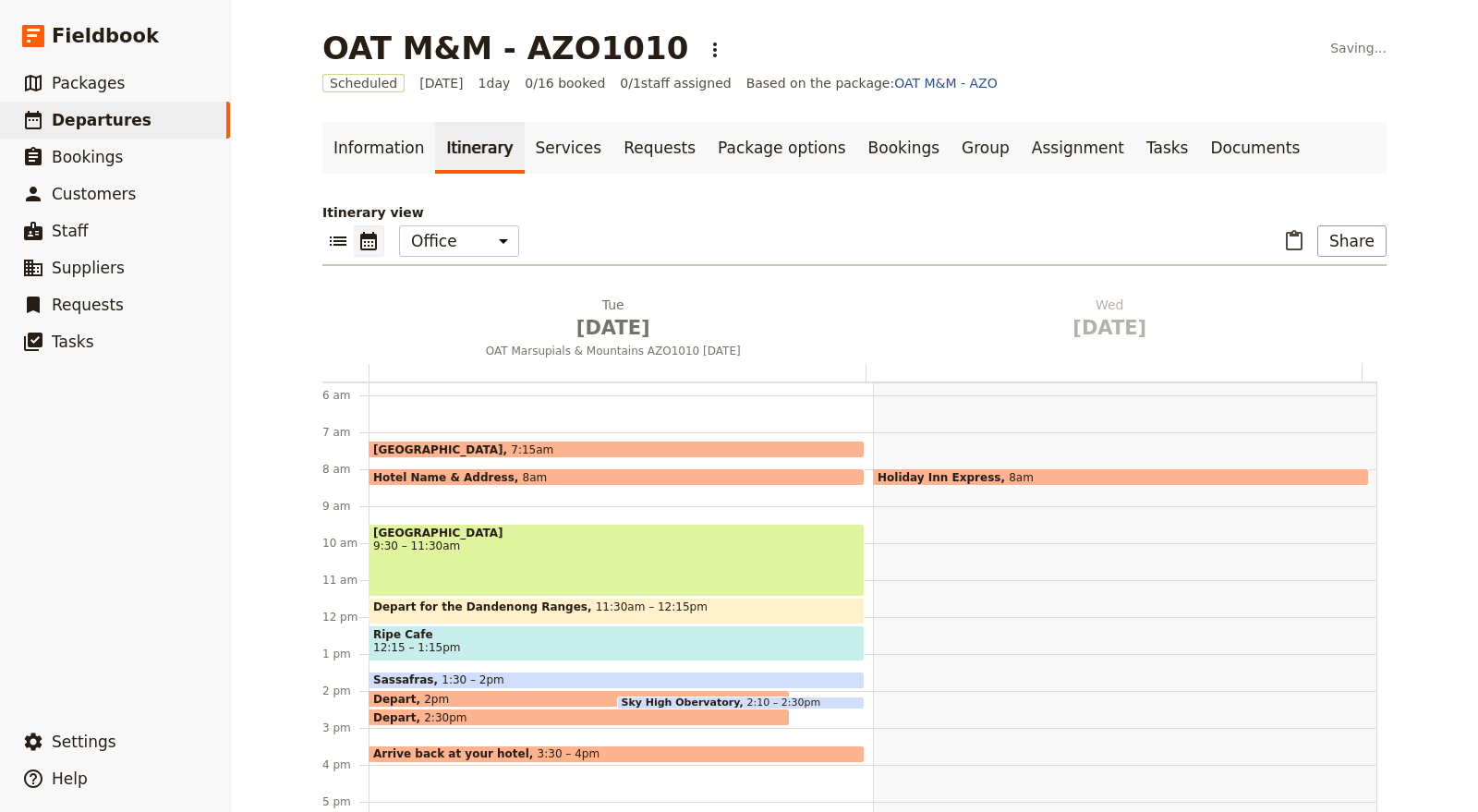
click at [758, 471] on div "Hotel Name & Address 8am" at bounding box center [617, 477] width 496 height 17
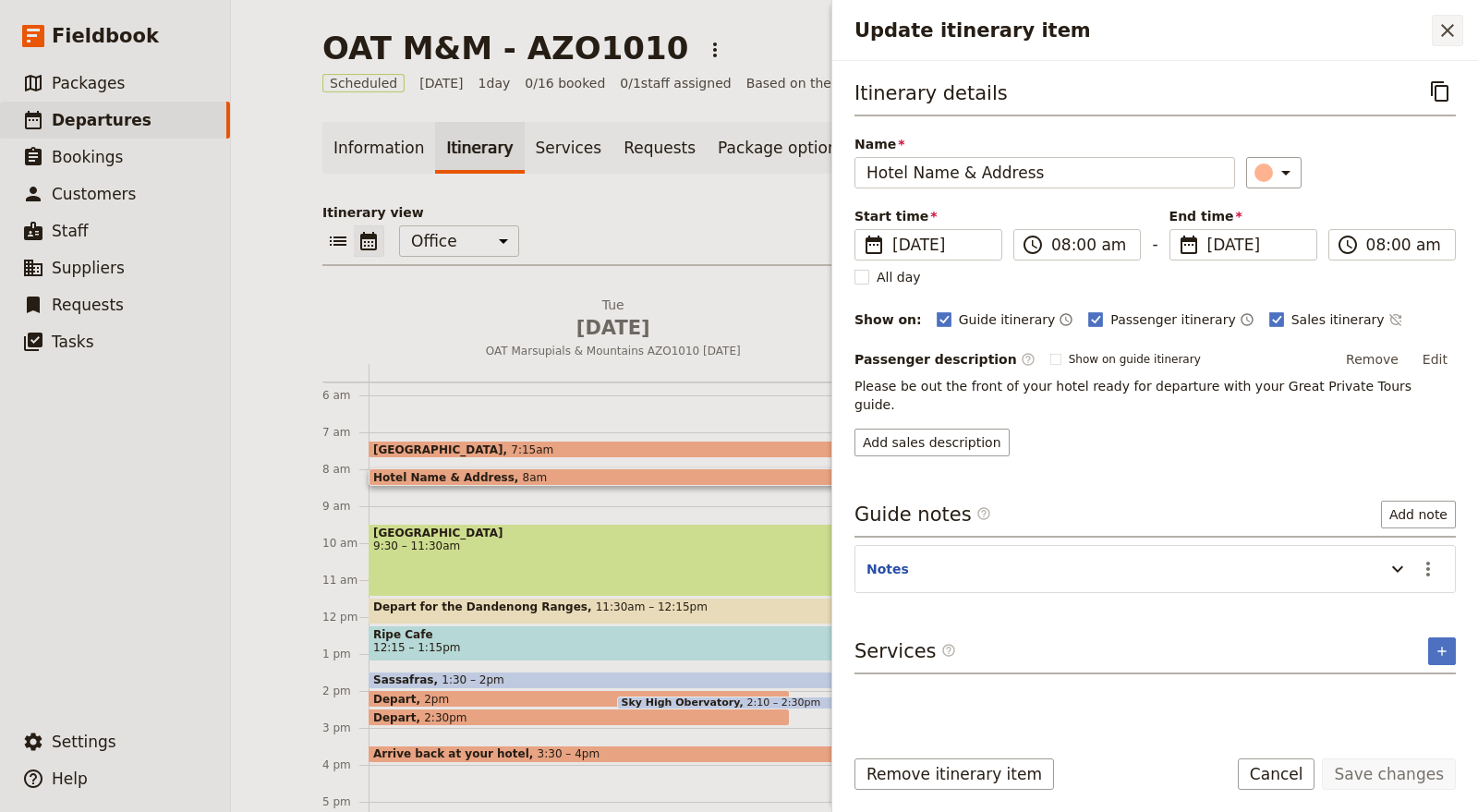
click at [1438, 28] on icon "Close drawer" at bounding box center [1447, 30] width 22 height 22
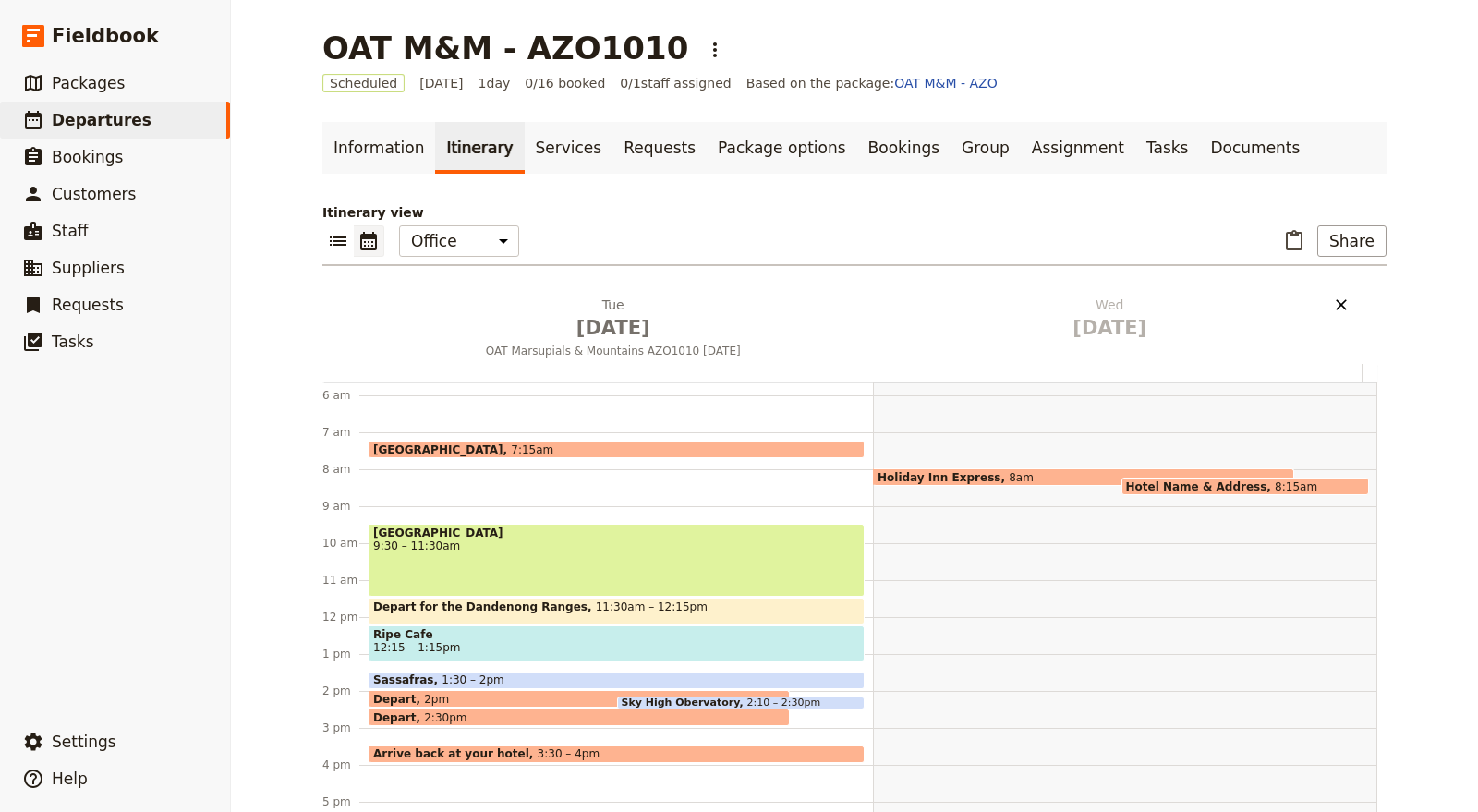
click at [1337, 299] on icon "Delete Wed Oct 15" at bounding box center [1341, 304] width 11 height 11
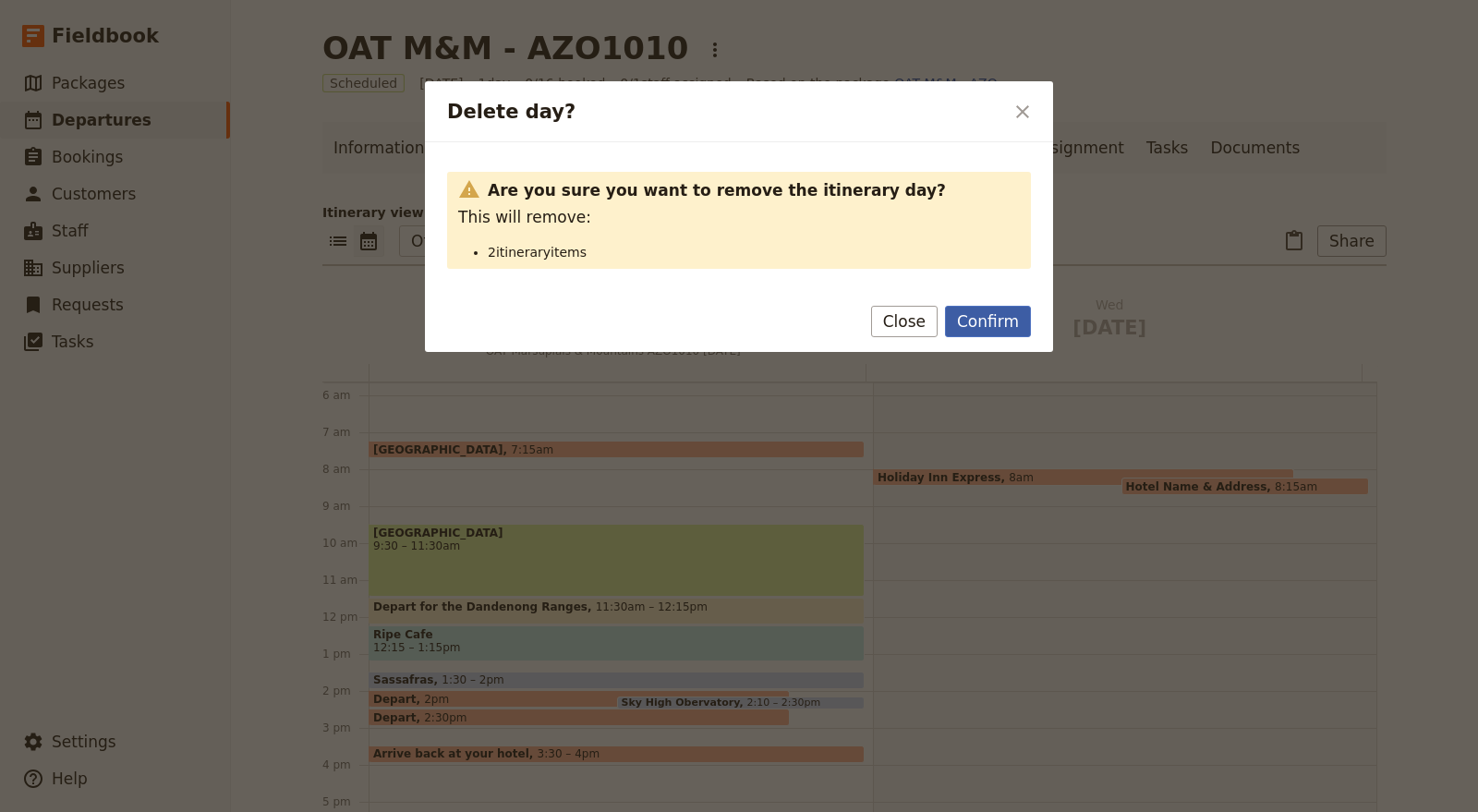
click at [998, 336] on button "Confirm" at bounding box center [987, 321] width 86 height 31
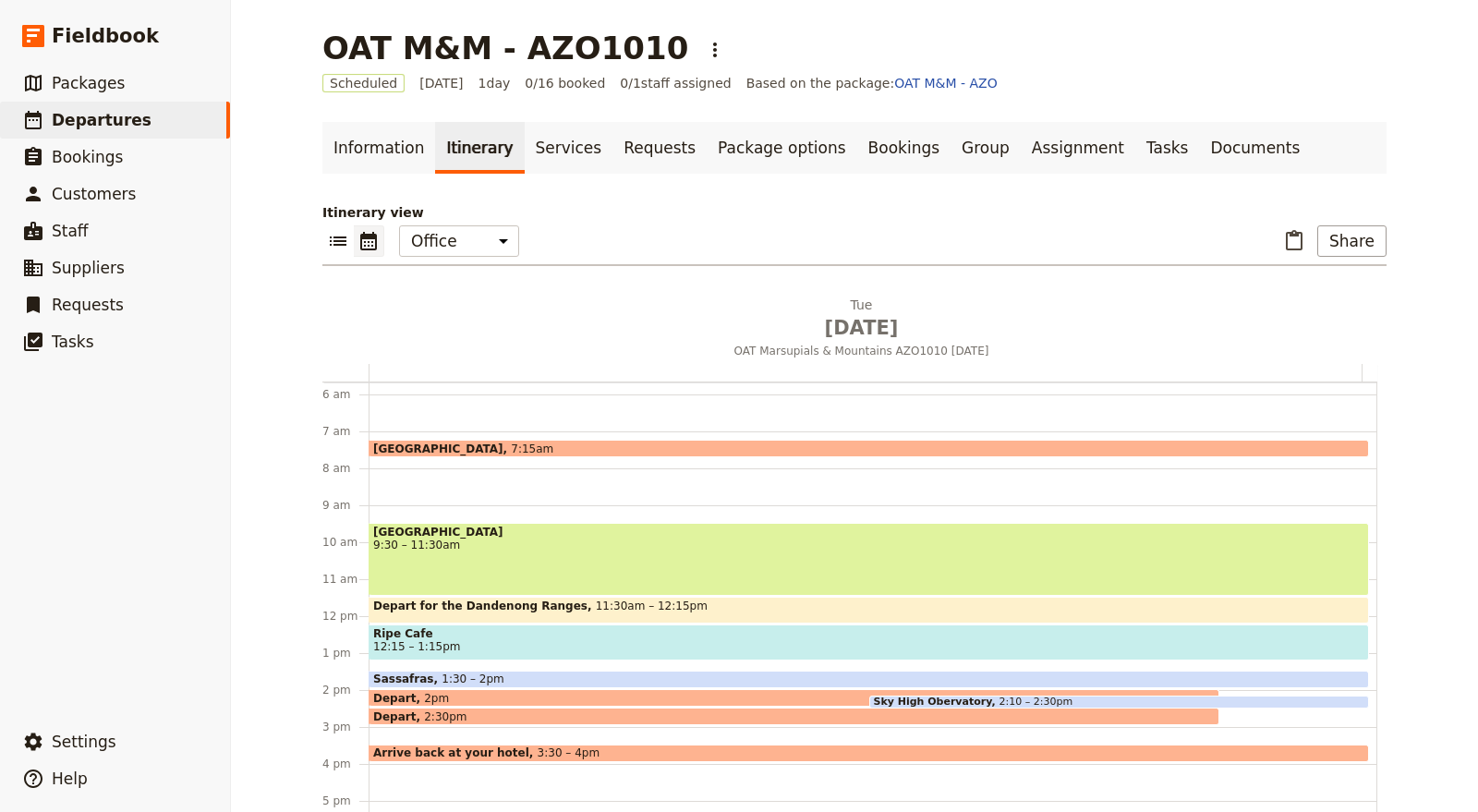
scroll to position [0, 0]
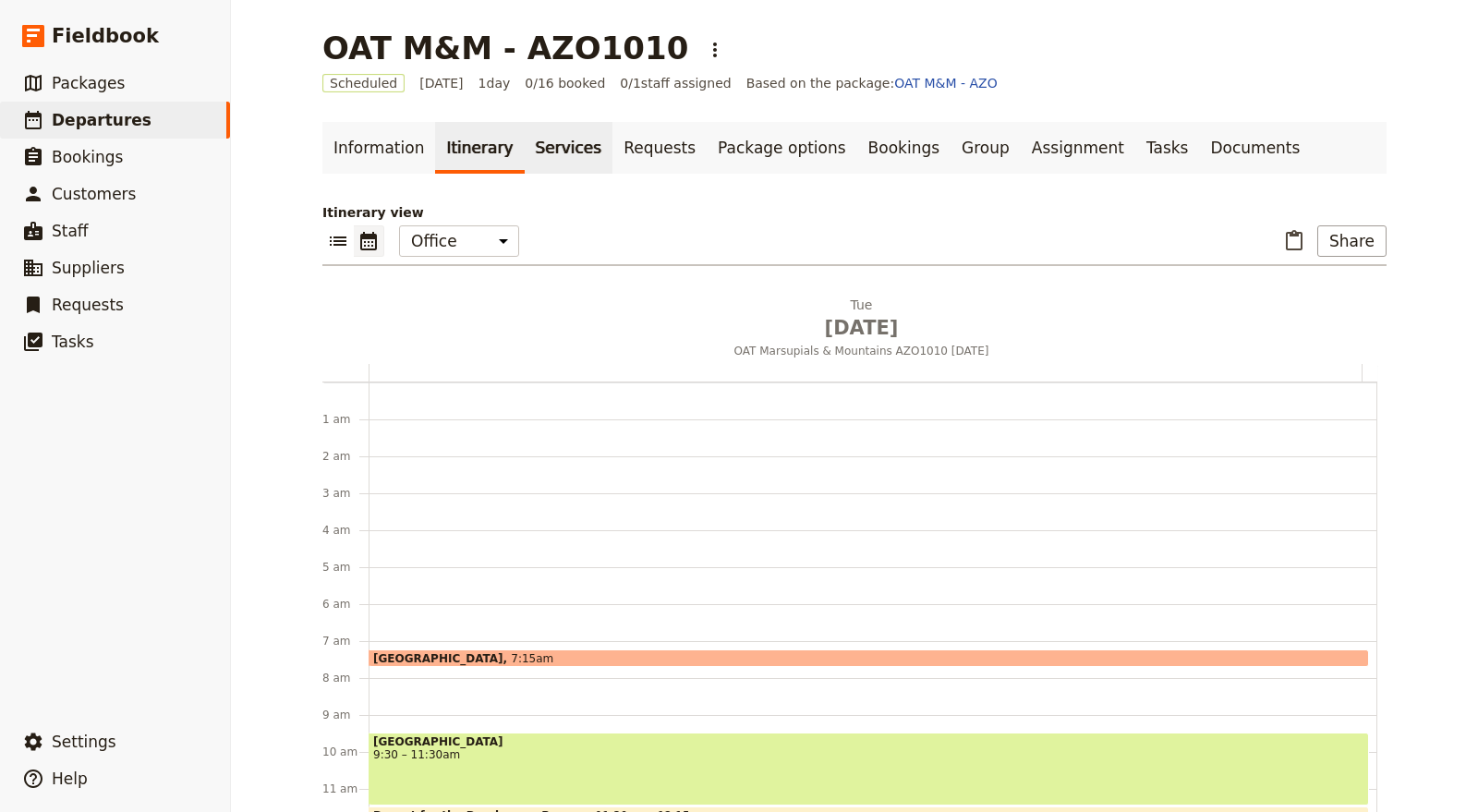
click at [527, 160] on link "Services" at bounding box center [569, 147] width 89 height 51
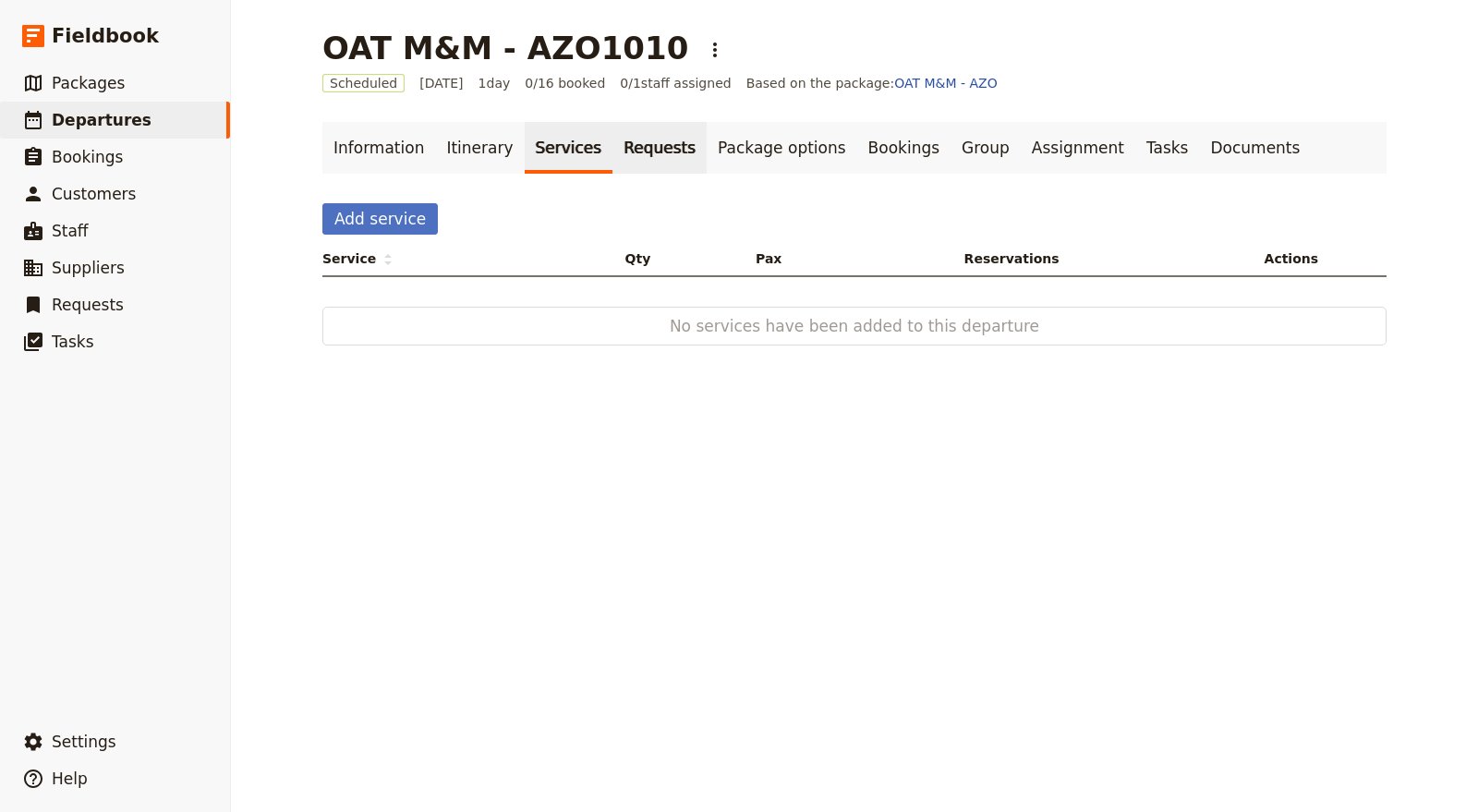
click at [613, 149] on link "Requests" at bounding box center [659, 147] width 94 height 51
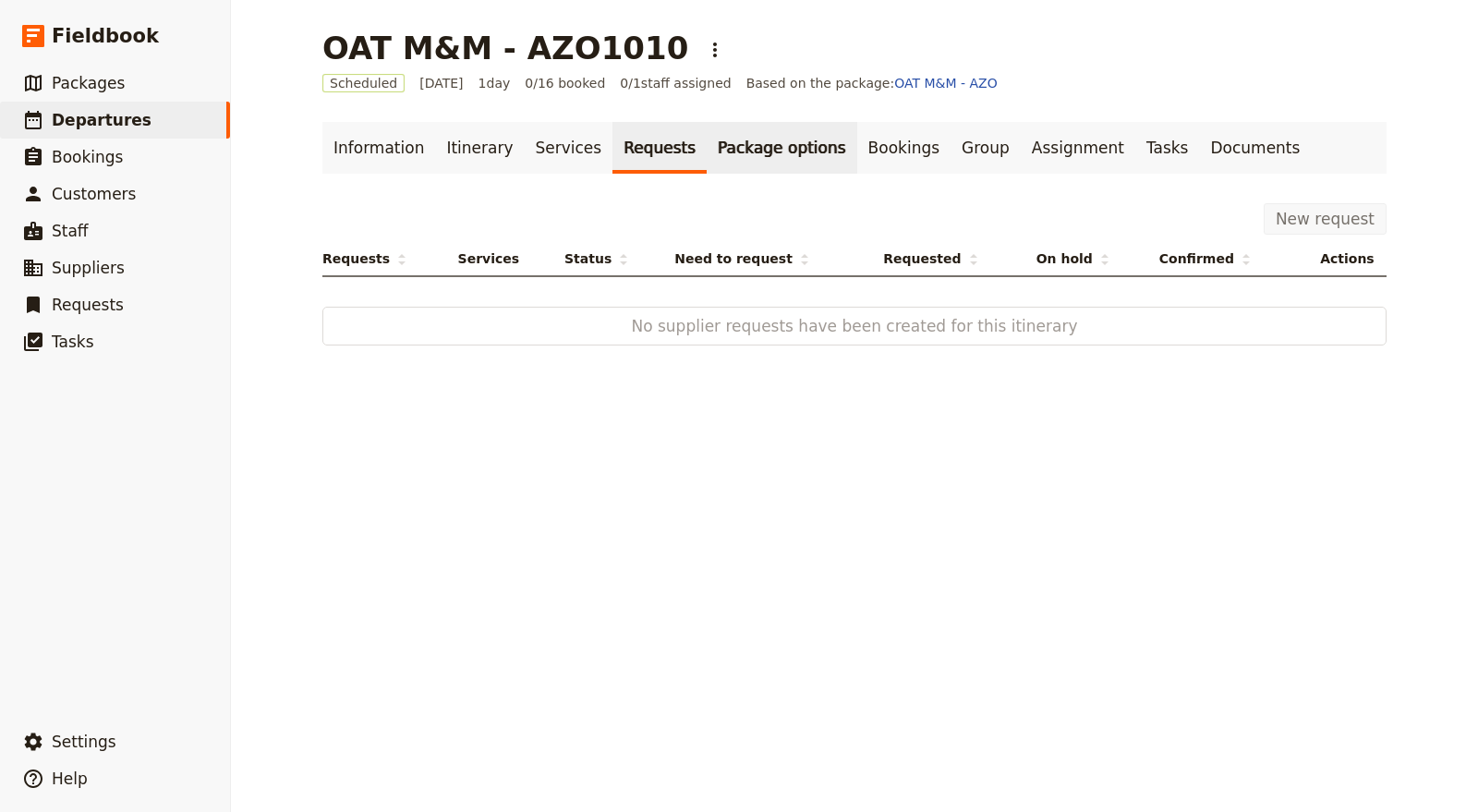
click at [709, 151] on link "Package options" at bounding box center [781, 147] width 150 height 51
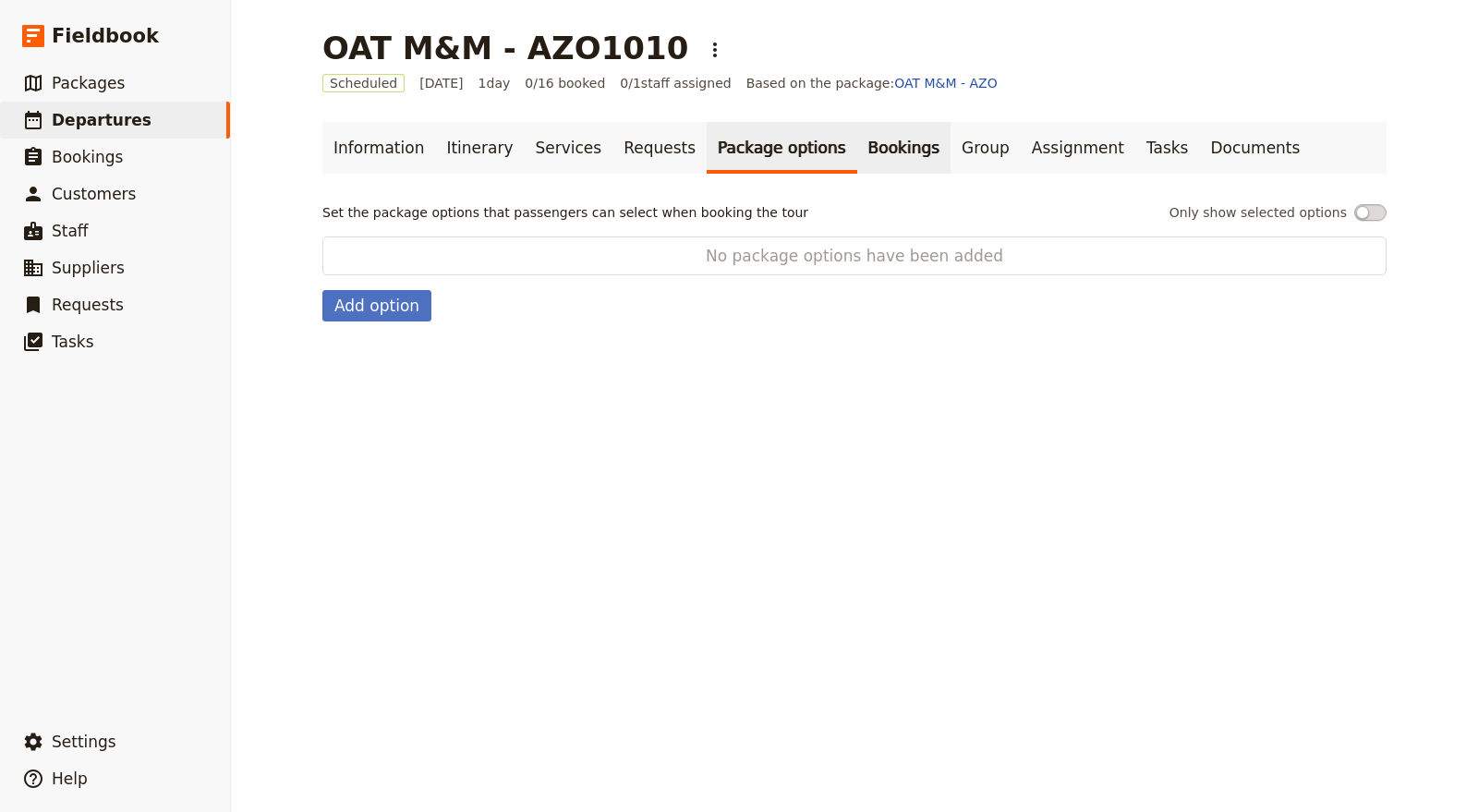
click at [857, 151] on link "Bookings" at bounding box center [903, 147] width 93 height 51
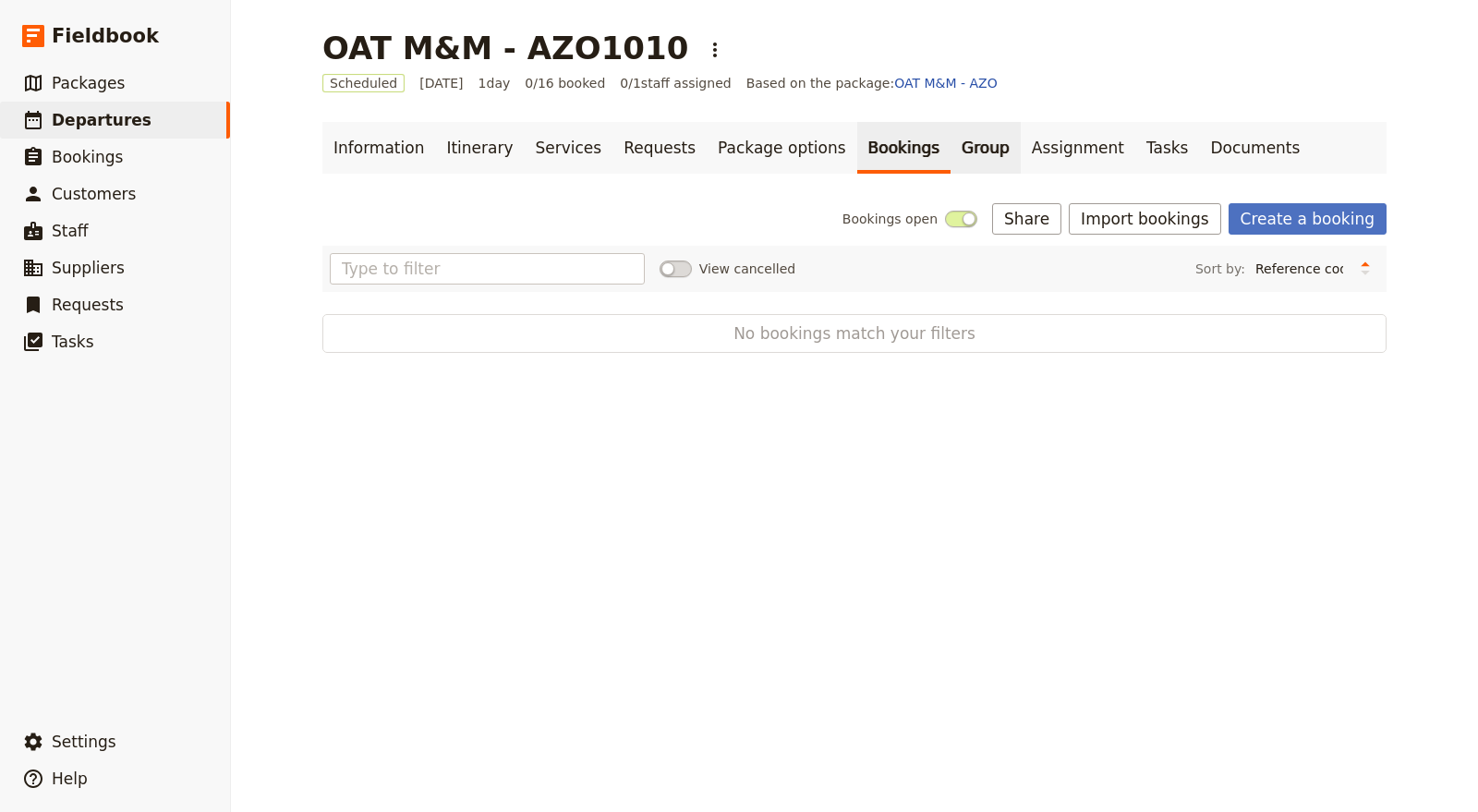
click at [950, 144] on link "Group" at bounding box center [985, 147] width 71 height 51
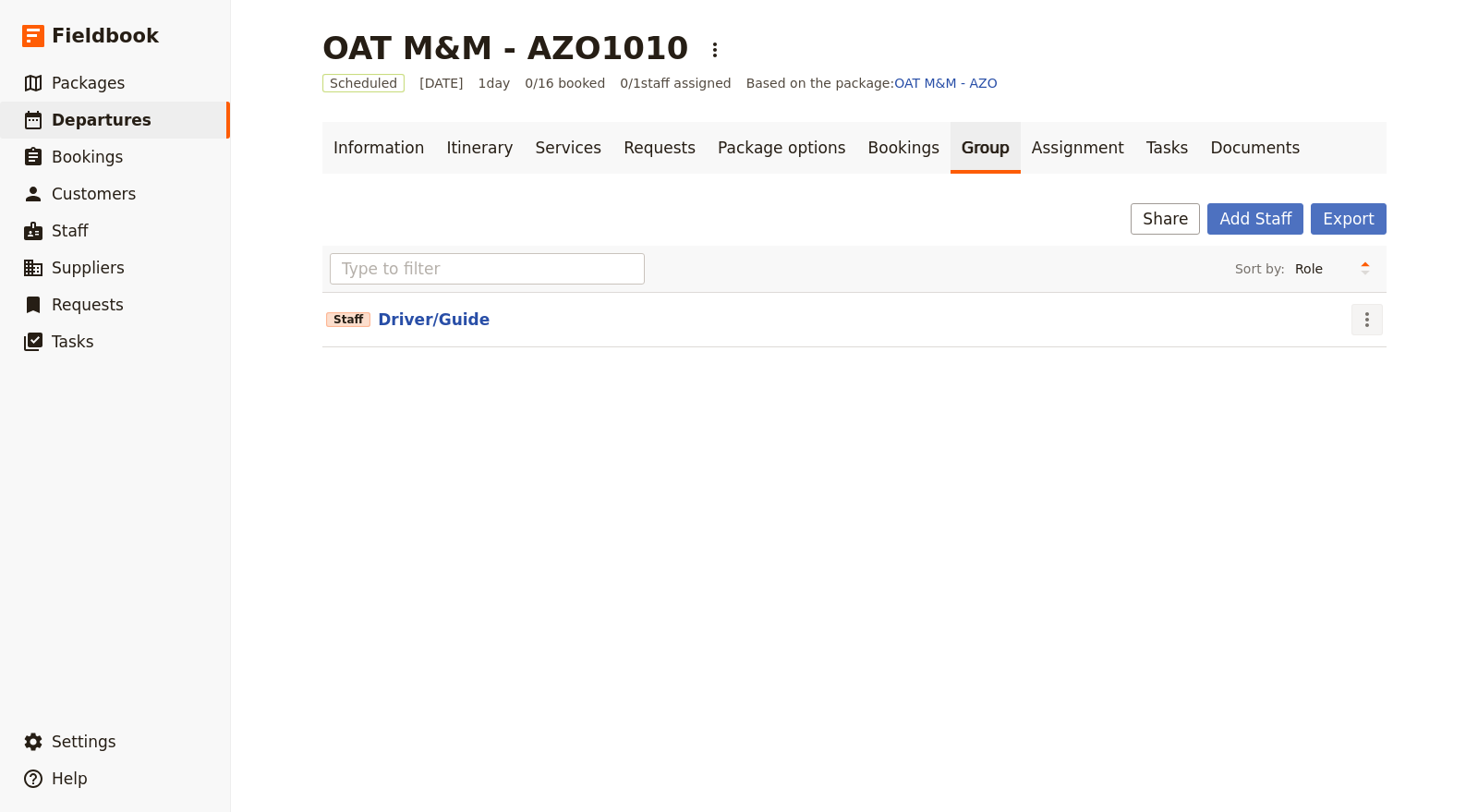
click at [1372, 326] on button "​" at bounding box center [1367, 319] width 31 height 31
click at [1390, 357] on span "Edit staff" at bounding box center [1385, 358] width 58 height 18
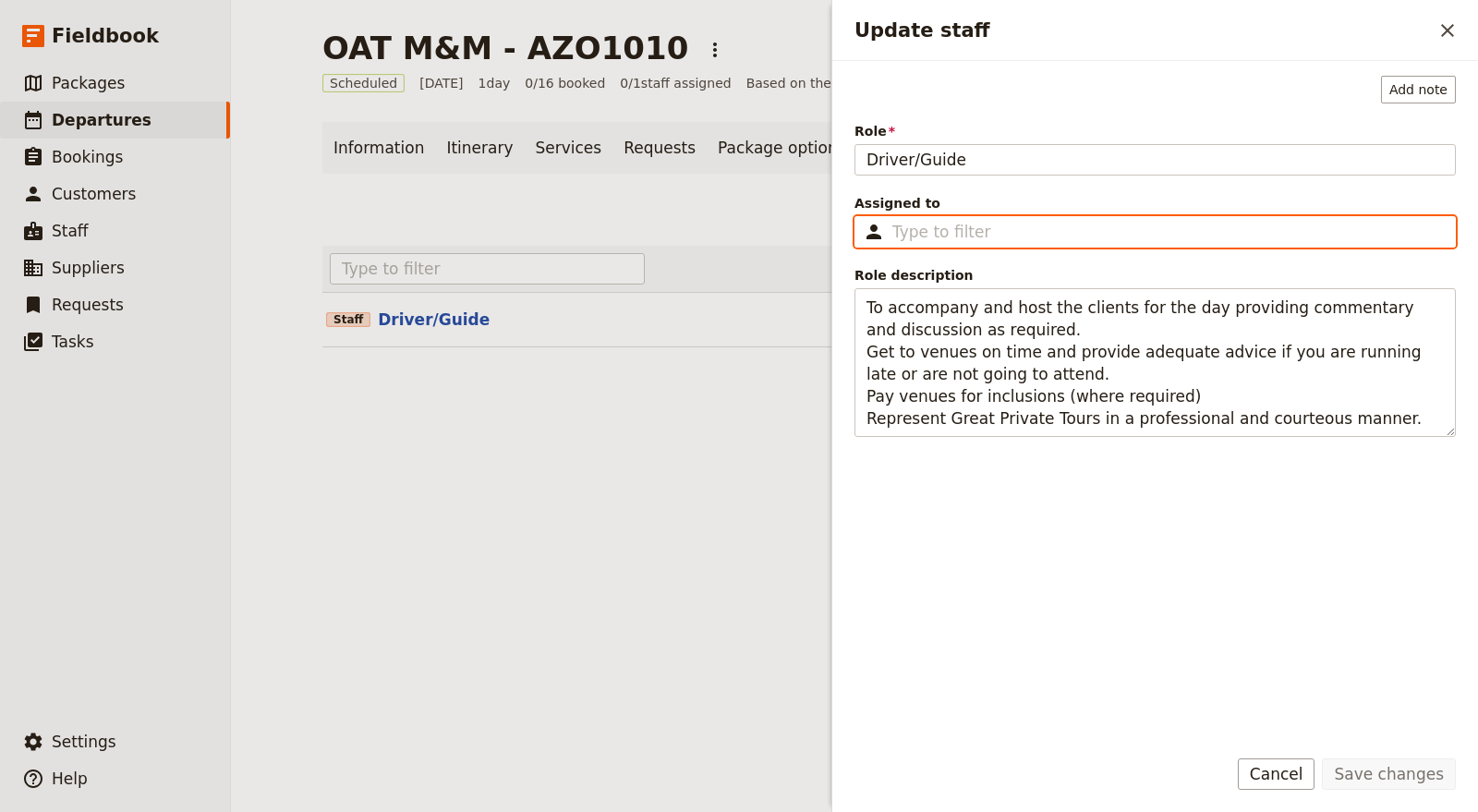
click at [986, 240] on input "Assigned to ​" at bounding box center [1168, 231] width 552 height 22
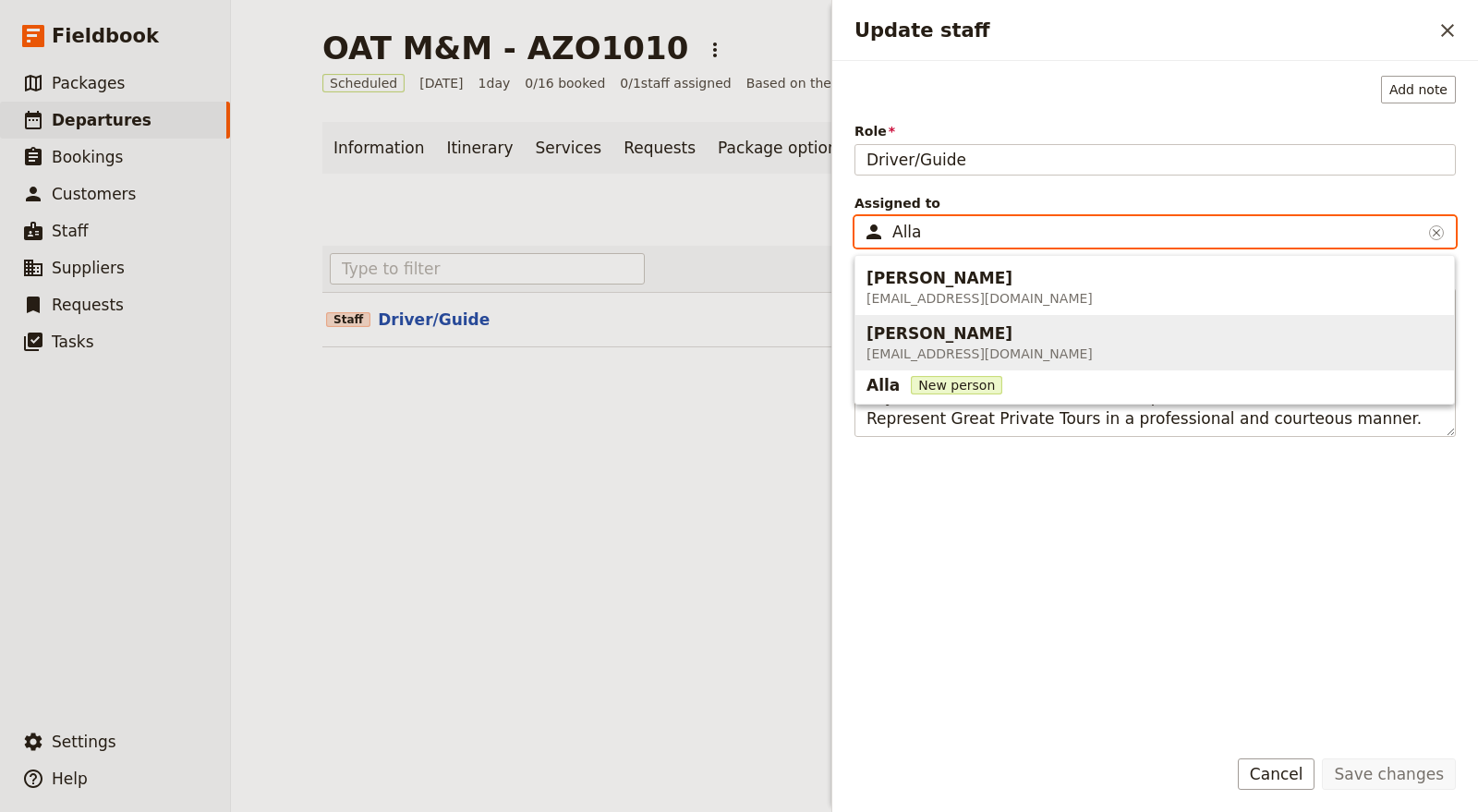
type input "Alla"
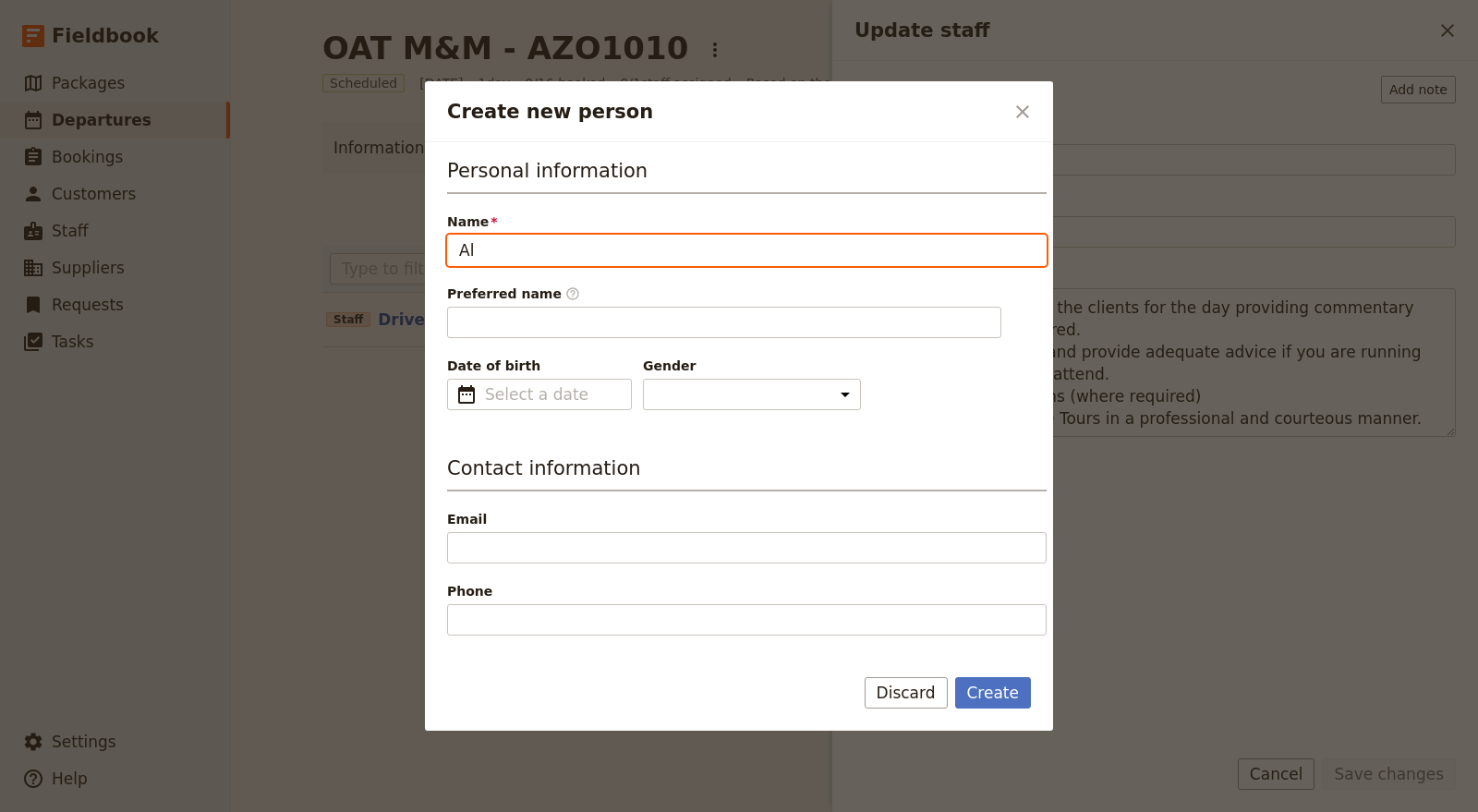
type input "A"
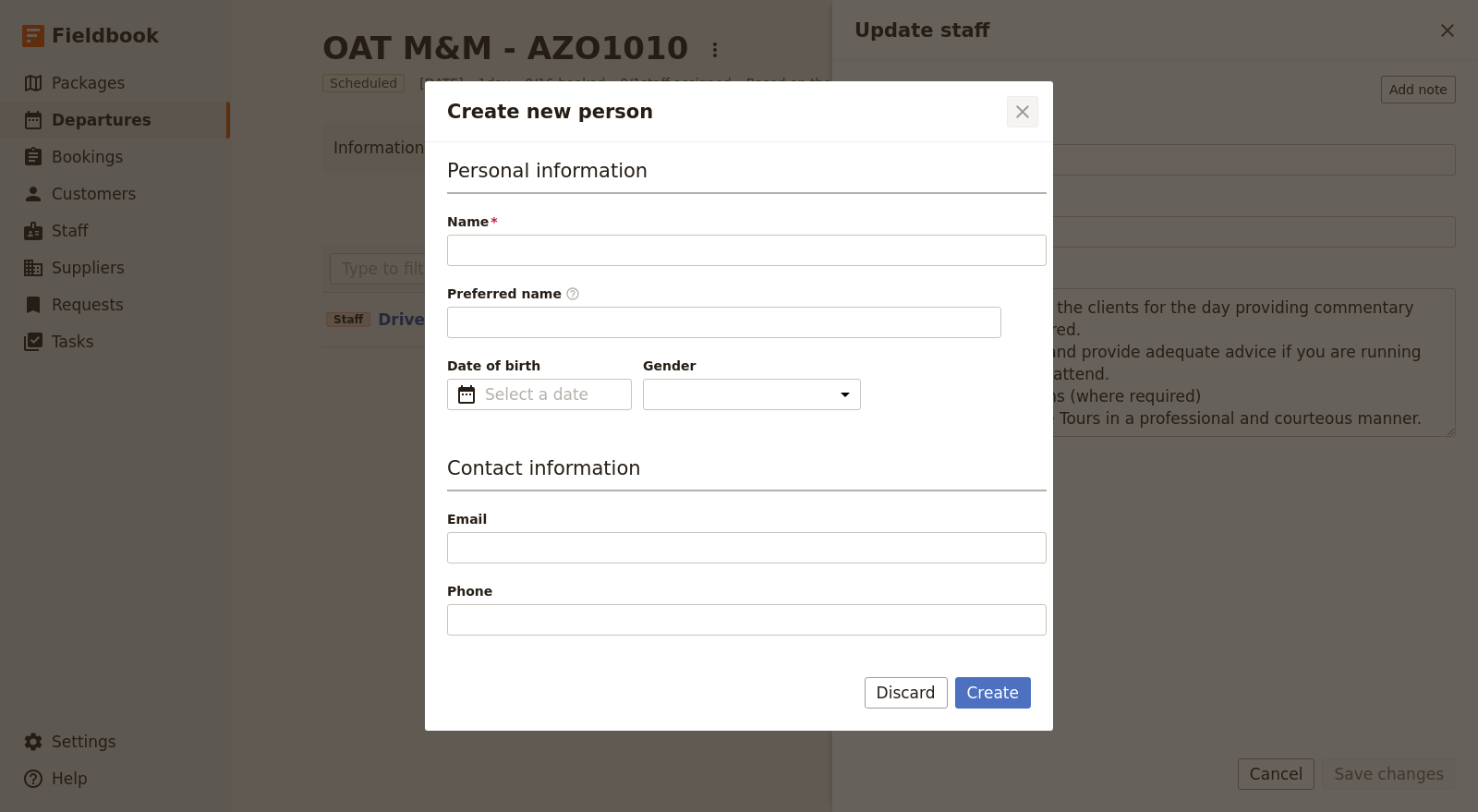
click at [1020, 108] on icon "Close dialog" at bounding box center [1022, 111] width 22 height 22
click at [1032, 105] on icon "Close dialog" at bounding box center [1022, 111] width 22 height 22
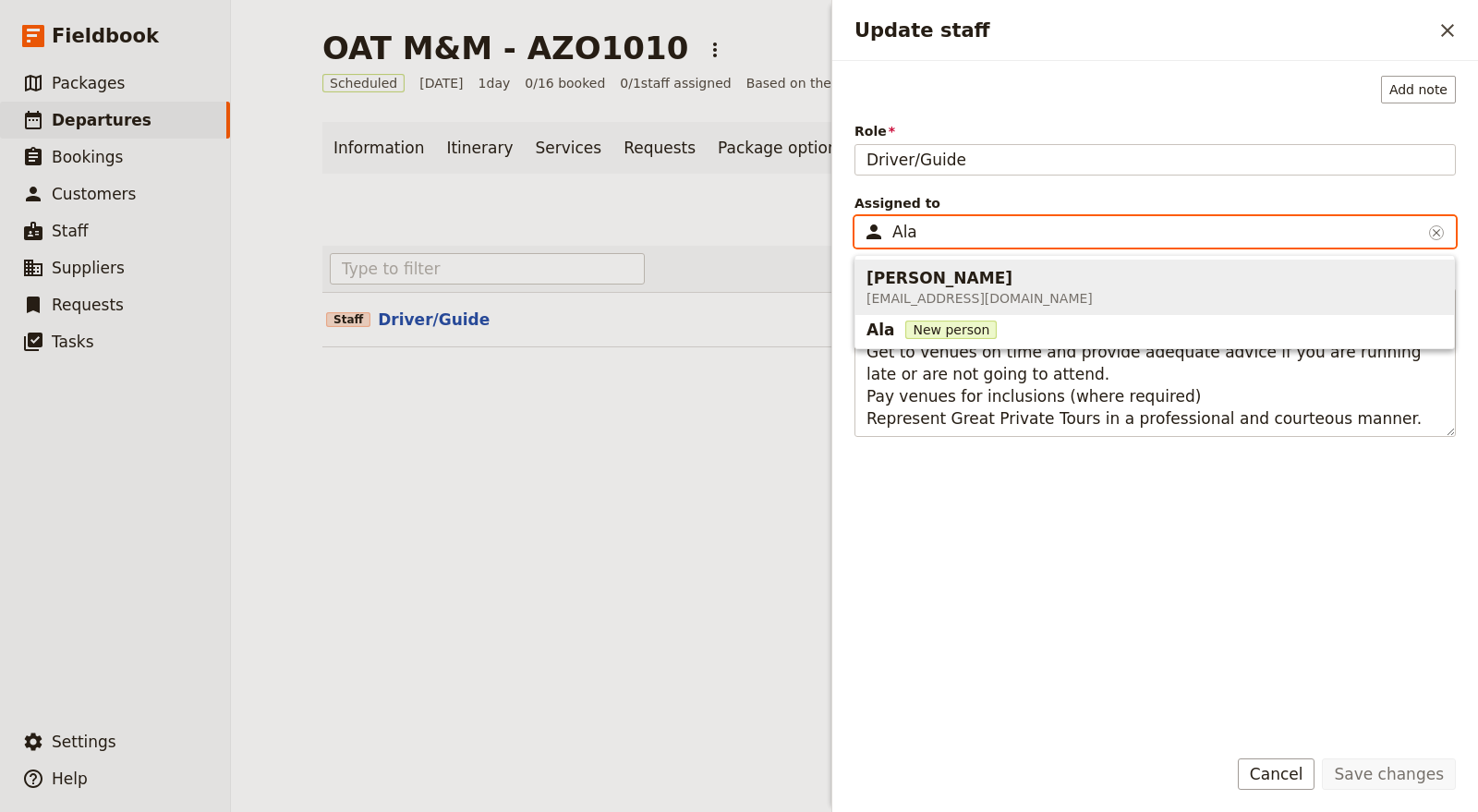
click at [1125, 272] on span "[PERSON_NAME] [EMAIL_ADDRESS][DOMAIN_NAME]" at bounding box center [1154, 287] width 576 height 48
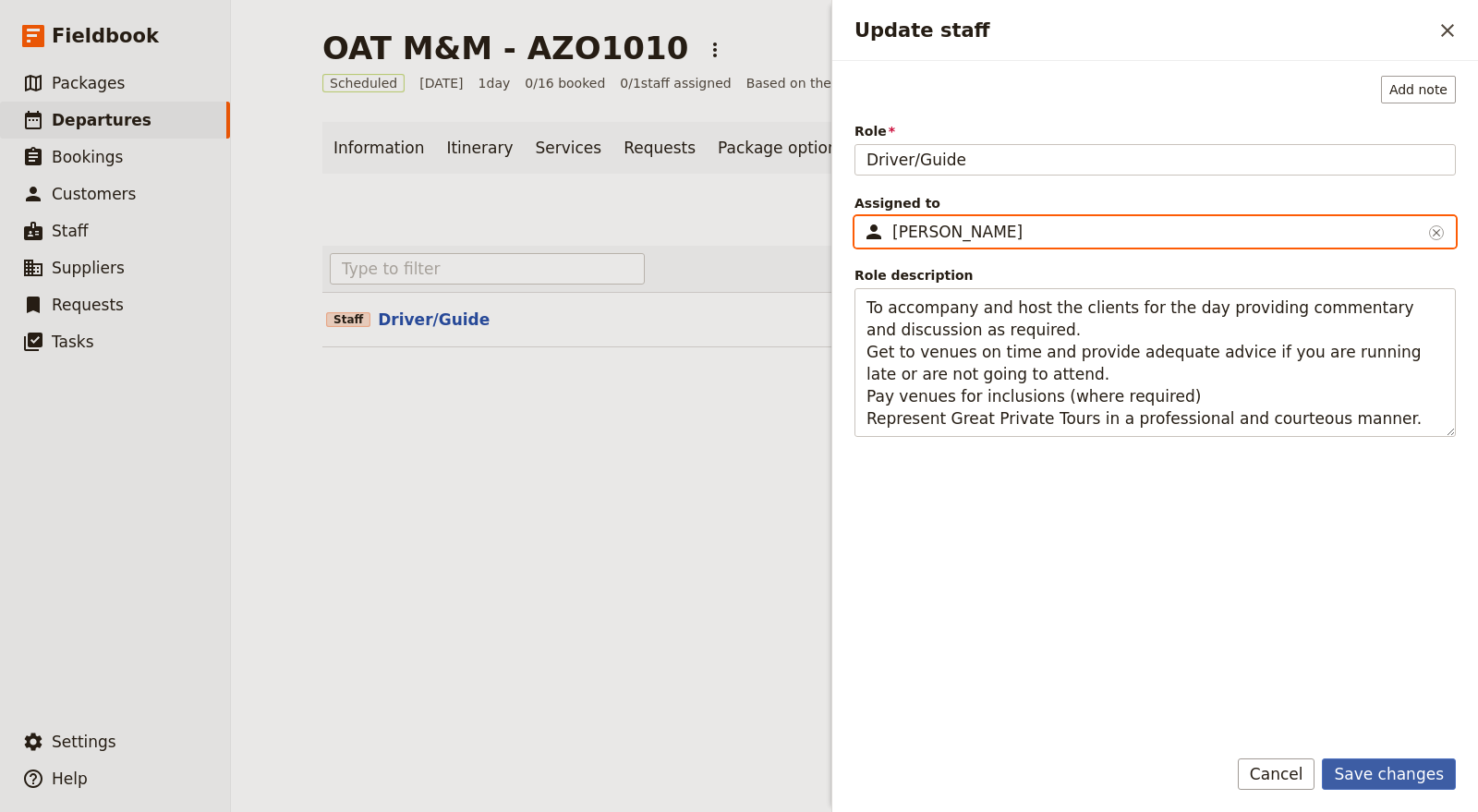
type input "[PERSON_NAME]"
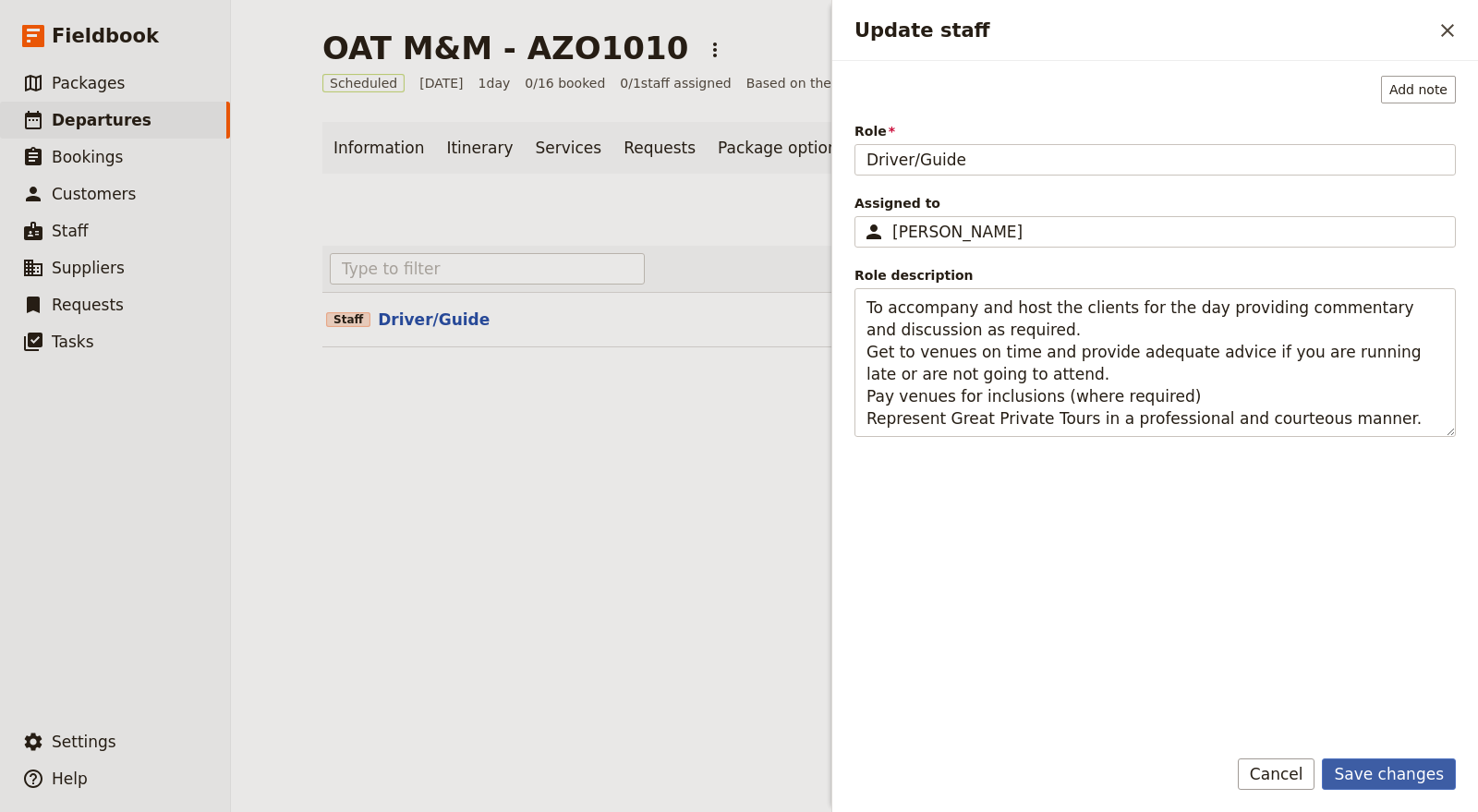
click at [1398, 778] on button "Save changes" at bounding box center [1388, 773] width 134 height 31
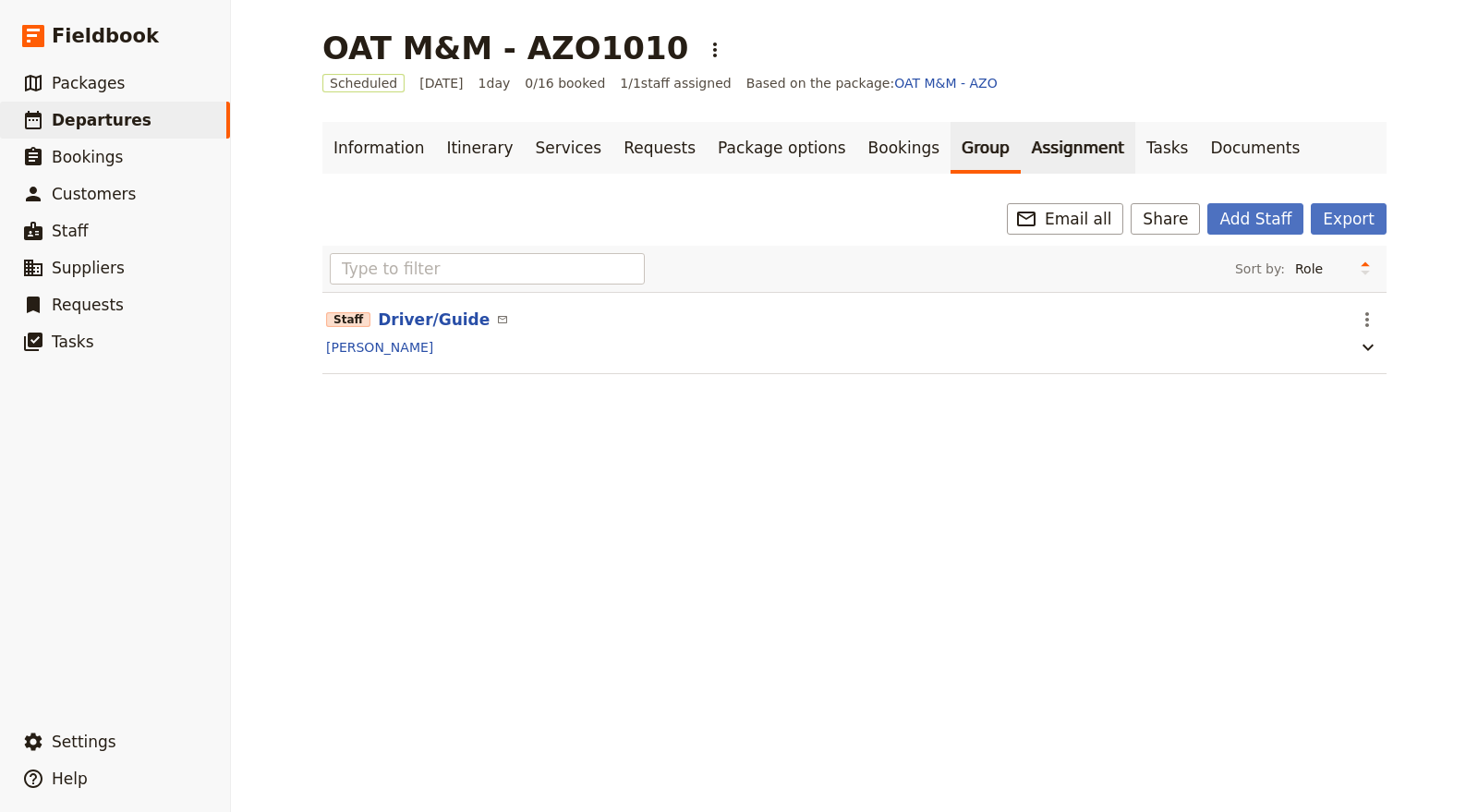
click at [1028, 142] on link "Assignment" at bounding box center [1077, 147] width 114 height 51
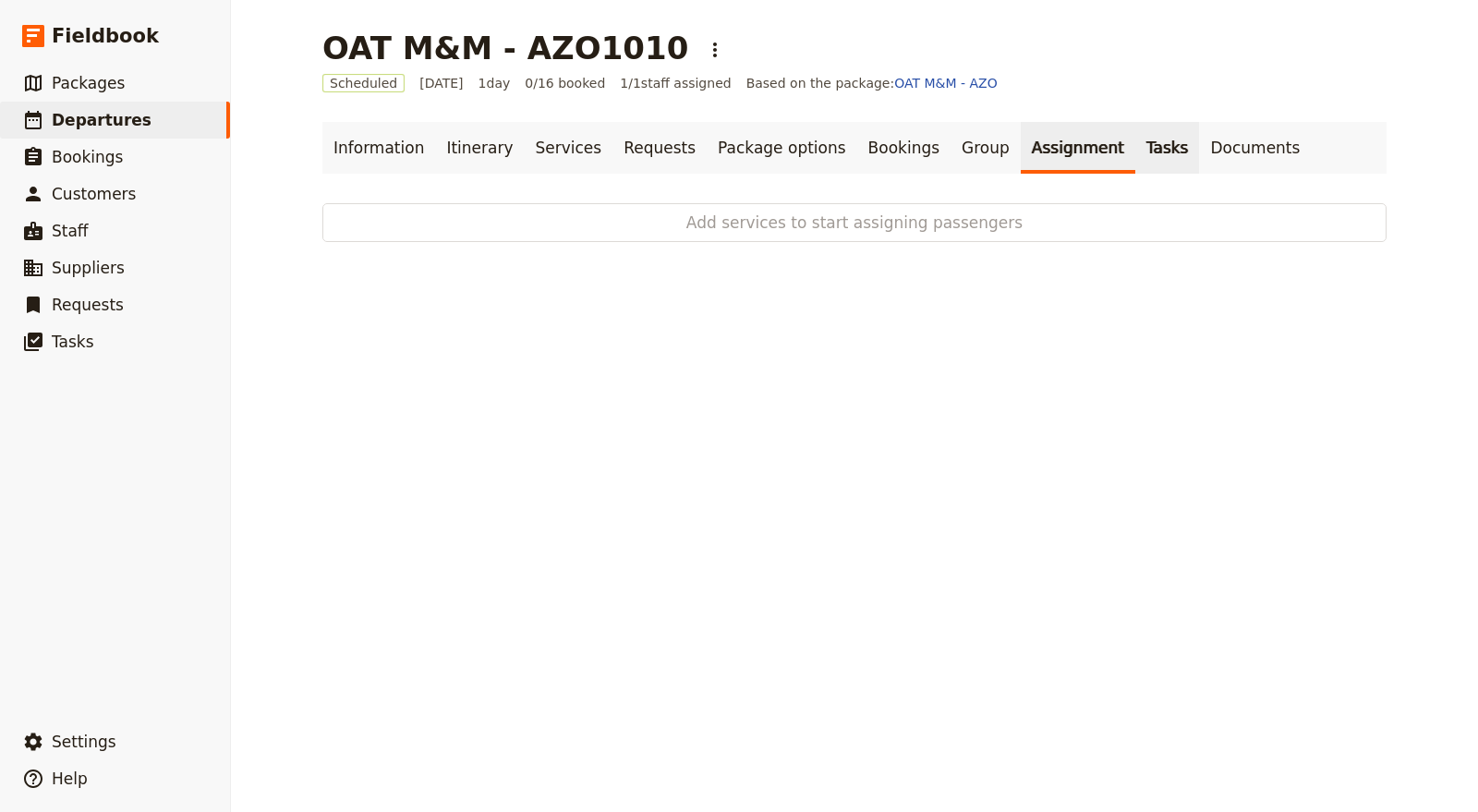
click at [1135, 150] on link "Tasks" at bounding box center [1167, 147] width 65 height 51
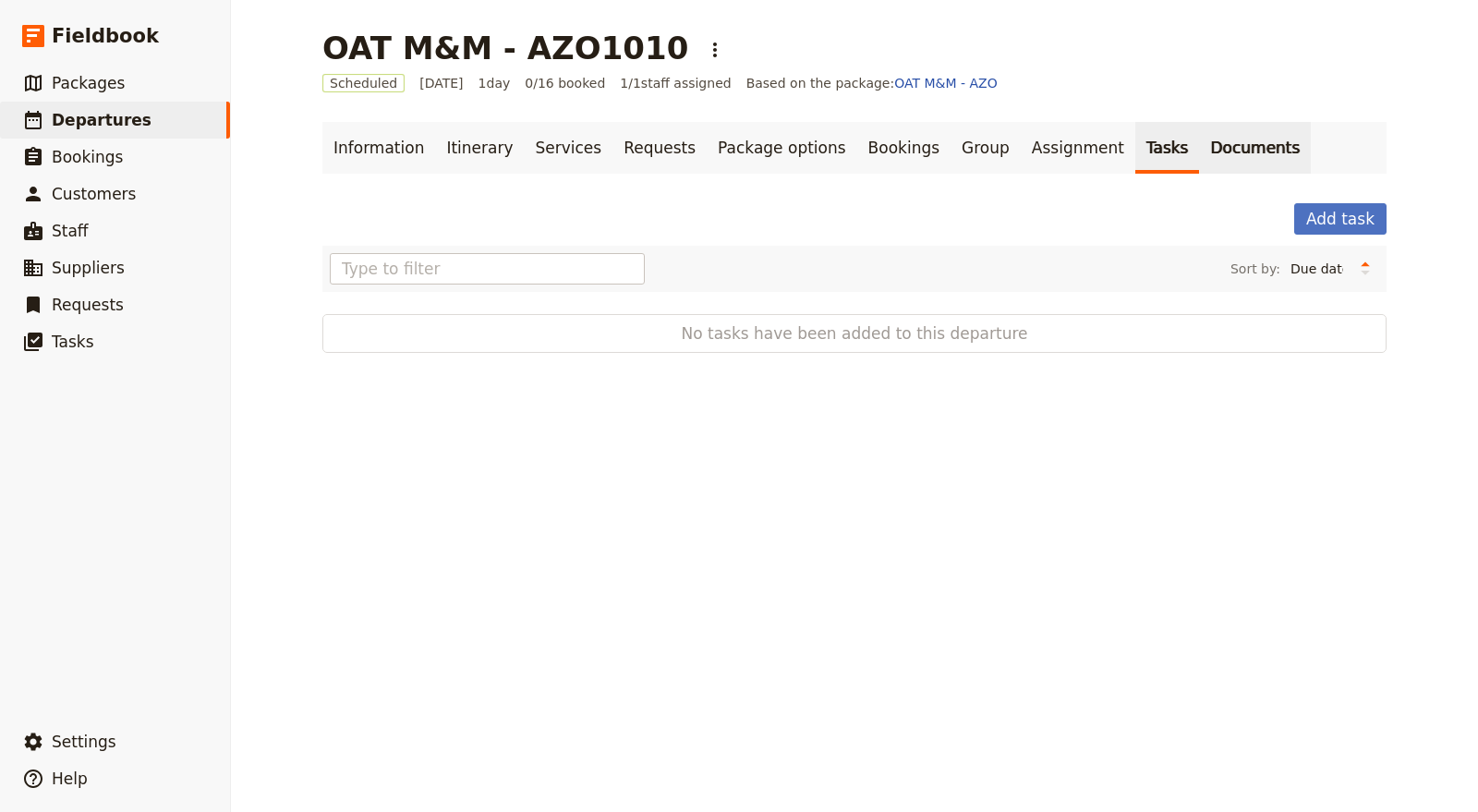
click at [1198, 149] on link "Documents" at bounding box center [1253, 147] width 111 height 51
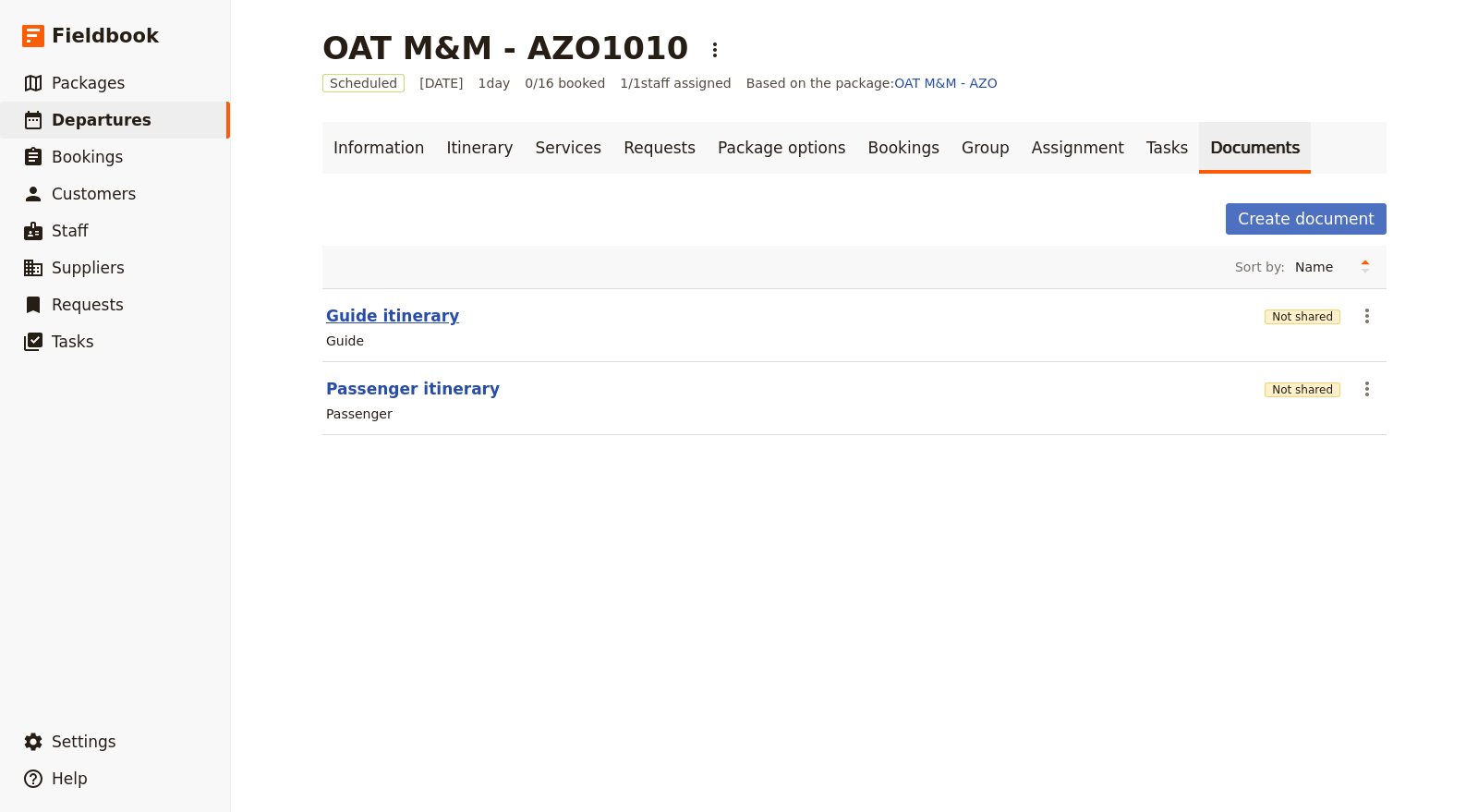
click at [401, 323] on button "Guide itinerary" at bounding box center [392, 316] width 133 height 22
select select "STAFF"
select select "RUN_SHEET"
select select "DEFAULT"
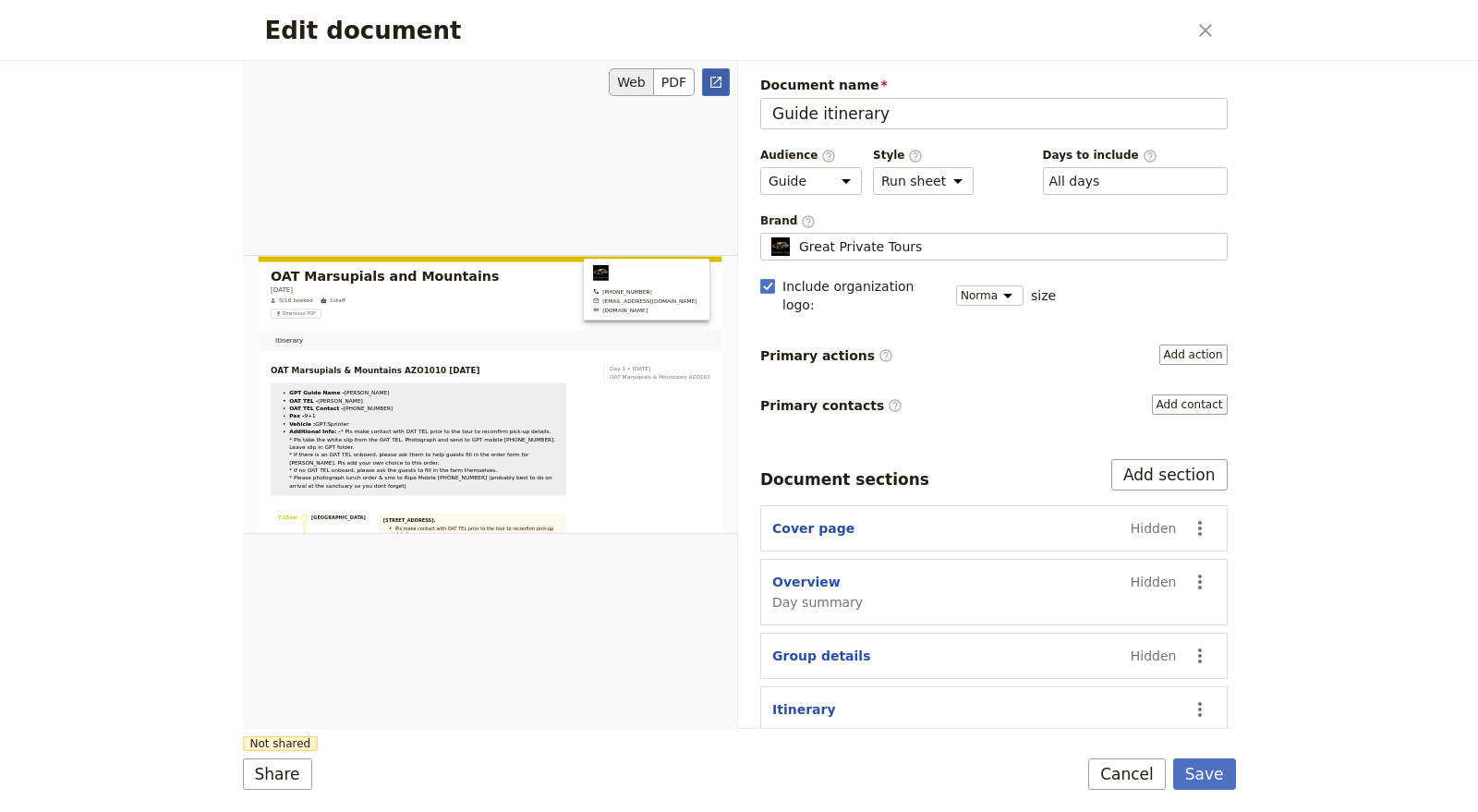
click at [722, 82] on icon "Open full preview" at bounding box center [715, 81] width 15 height 15
click at [1211, 34] on icon "Close dialog" at bounding box center [1205, 30] width 22 height 22
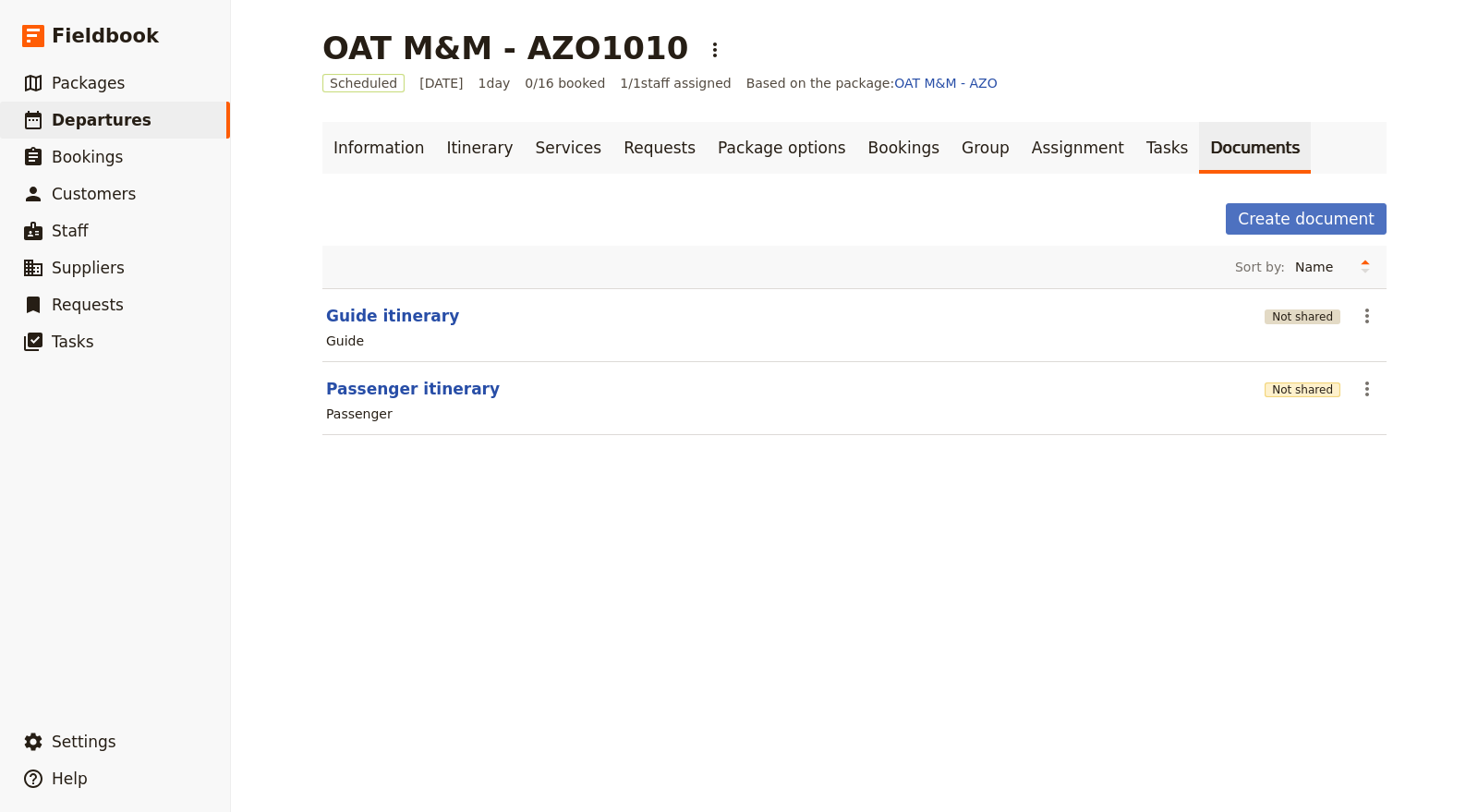
click at [1312, 315] on button "Not shared" at bounding box center [1302, 316] width 75 height 15
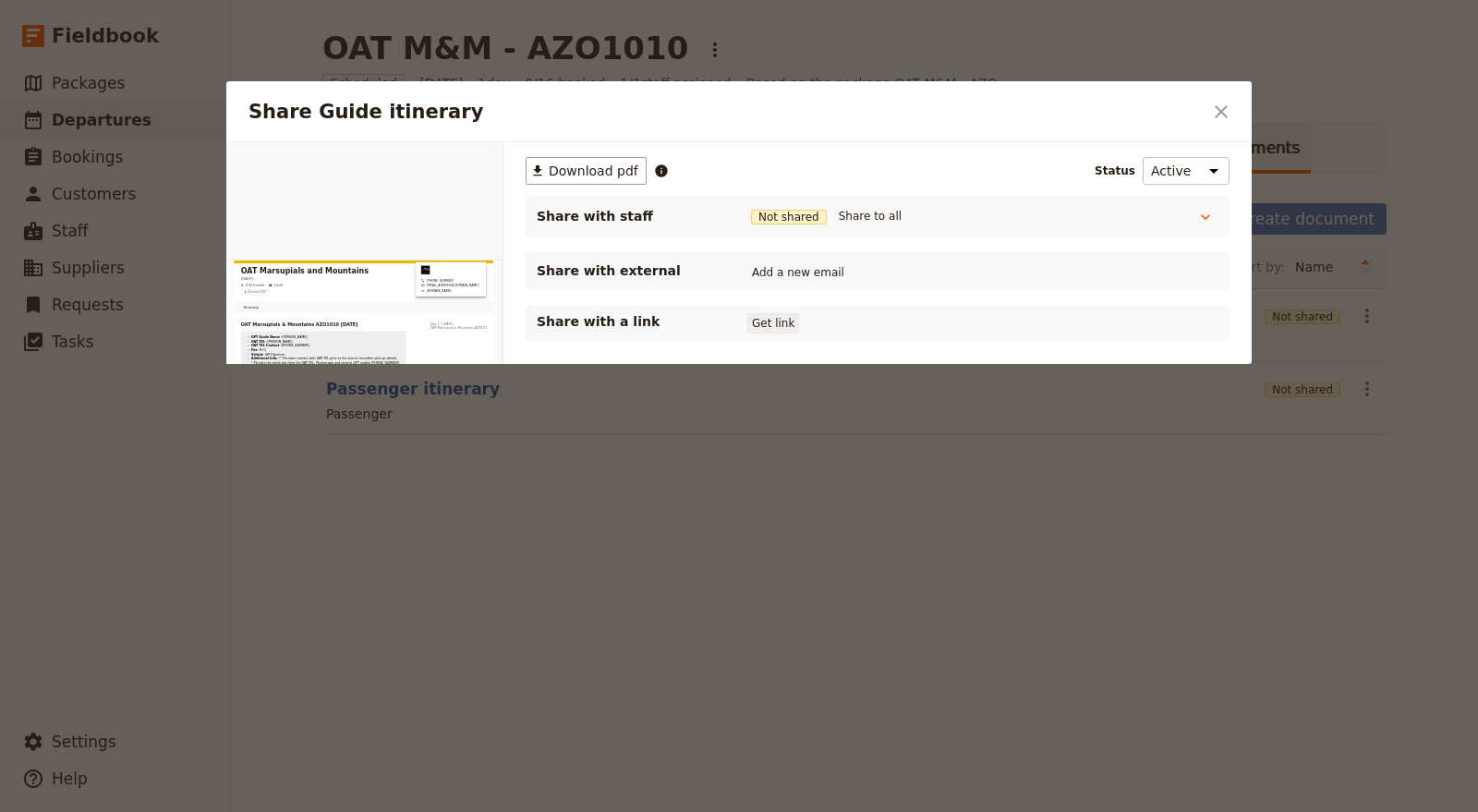
click at [768, 325] on button "Get link" at bounding box center [772, 322] width 51 height 20
click at [933, 322] on button "Get link" at bounding box center [912, 322] width 51 height 20
click at [1215, 111] on icon "Close dialog" at bounding box center [1221, 111] width 22 height 22
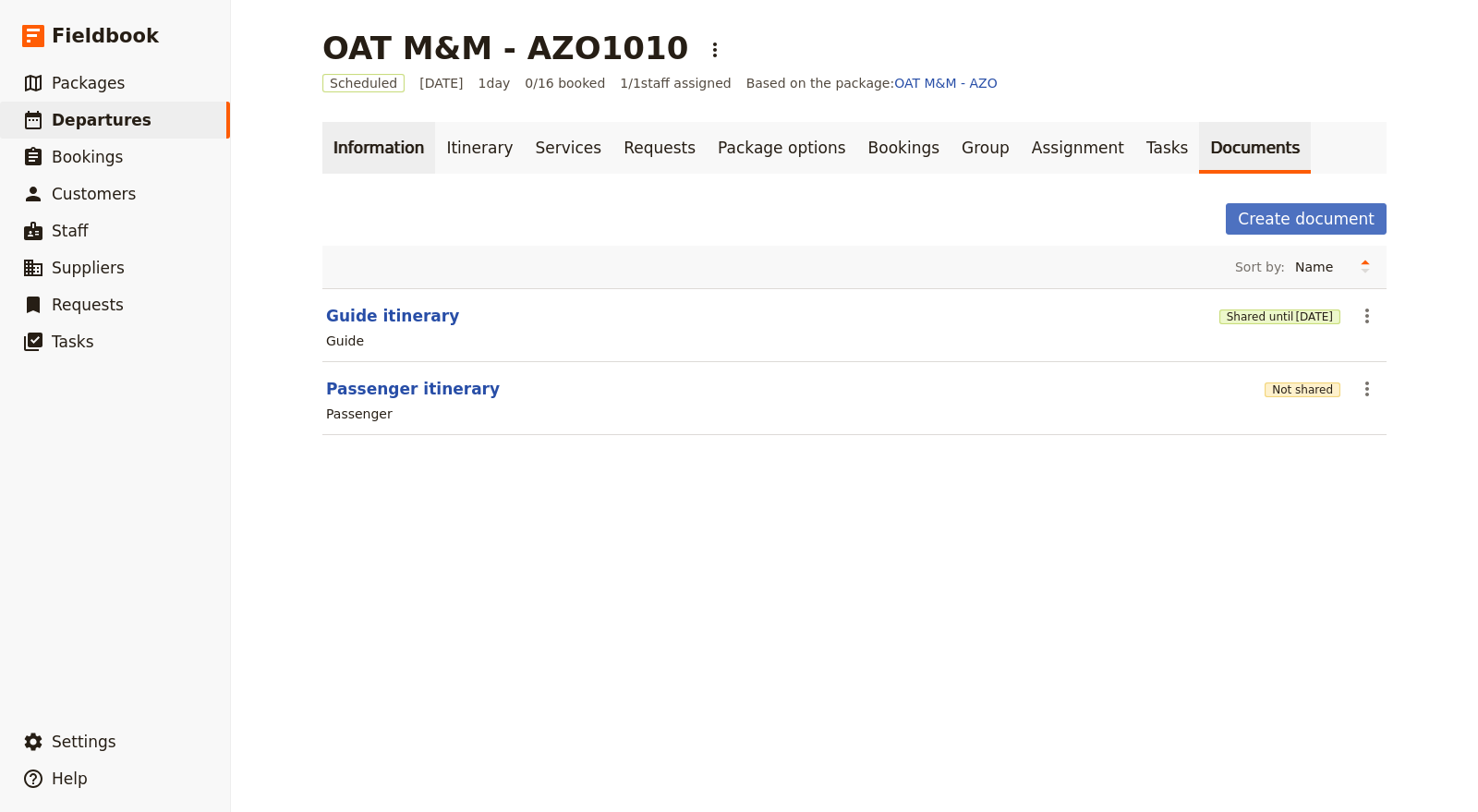
click at [374, 155] on link "Information" at bounding box center [378, 147] width 112 height 51
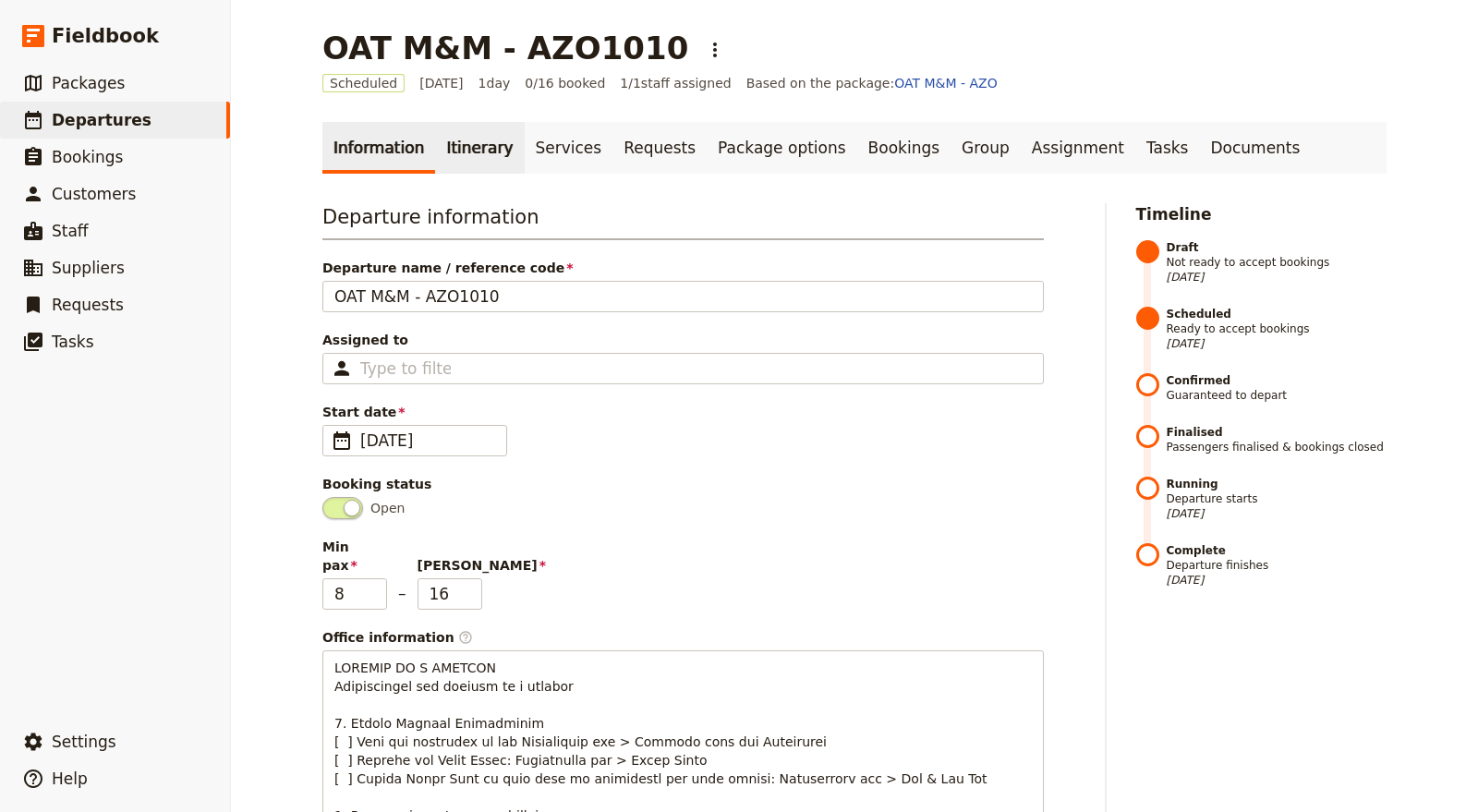
click at [435, 153] on link "Itinerary" at bounding box center [479, 147] width 89 height 51
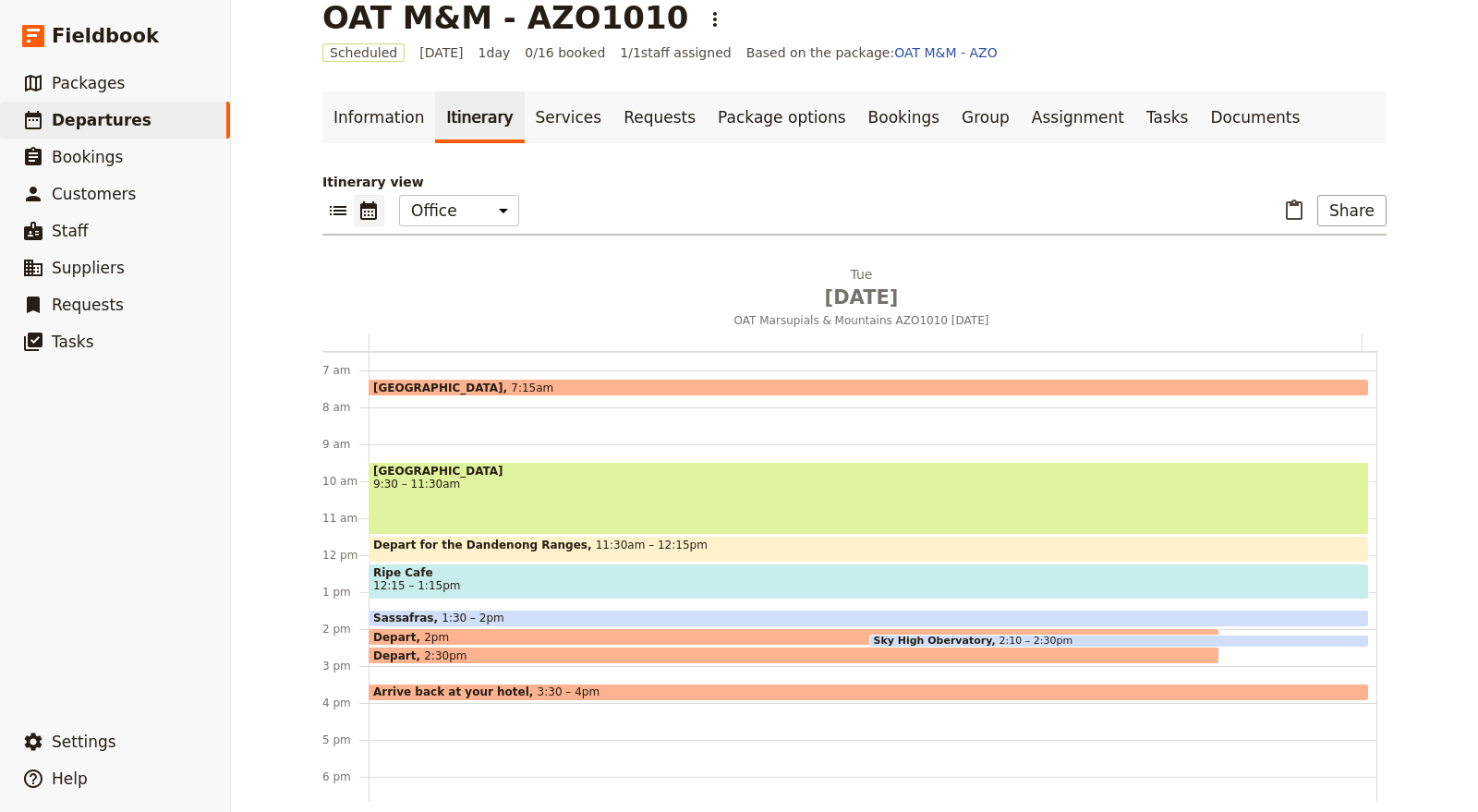
scroll to position [47, 0]
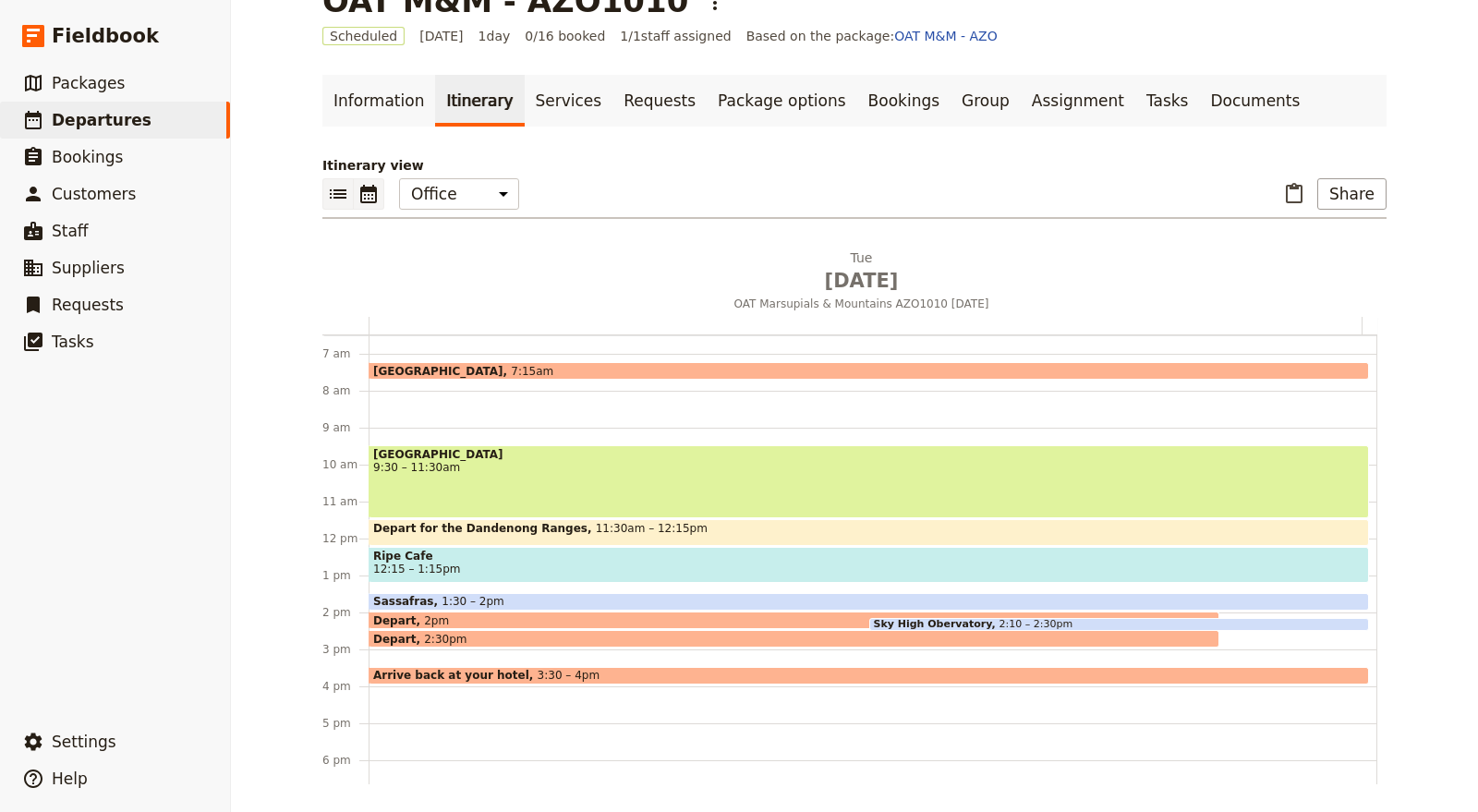
click at [338, 183] on icon "List view" at bounding box center [338, 194] width 22 height 22
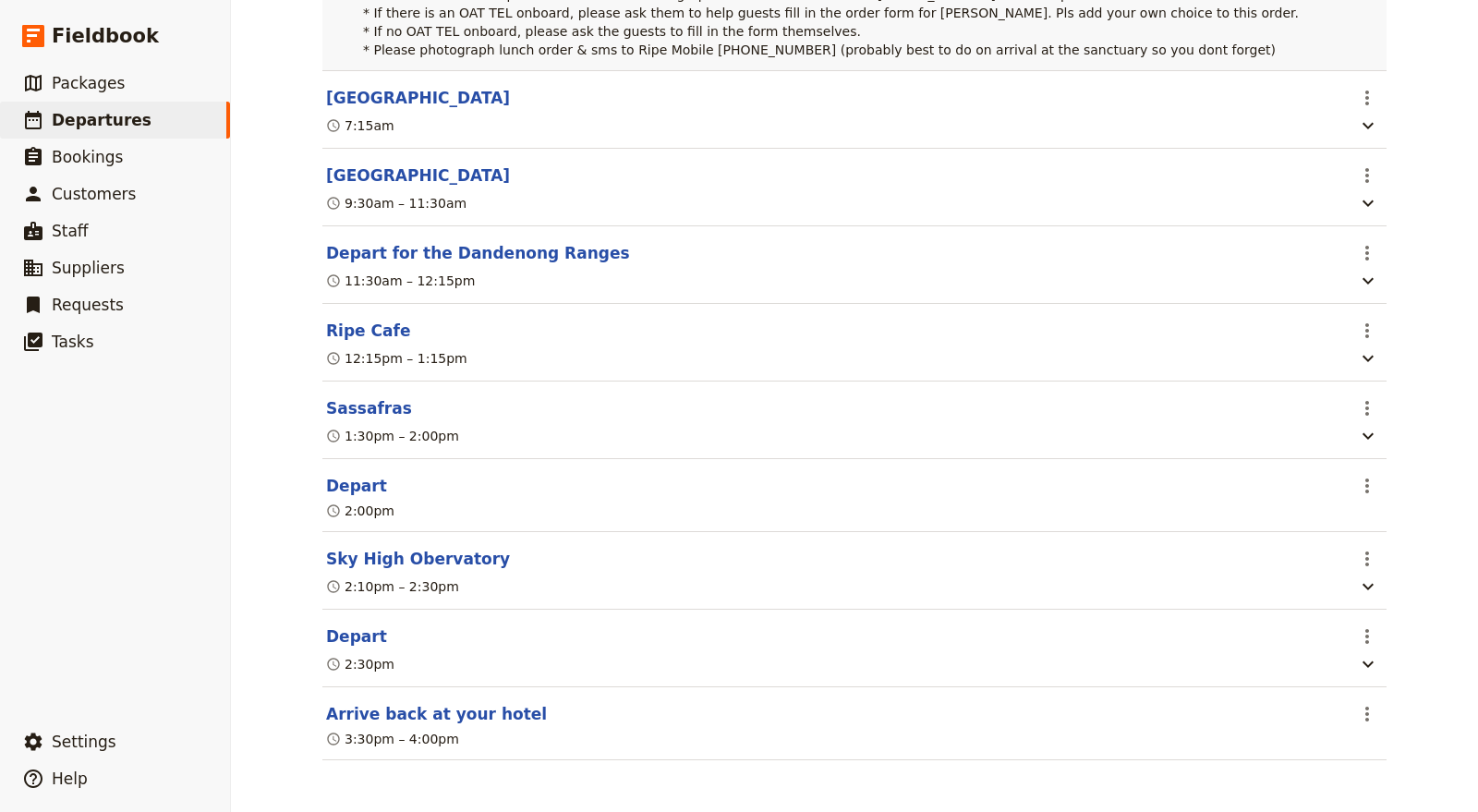
scroll to position [530, 0]
click at [1356, 323] on icon "Actions" at bounding box center [1367, 330] width 22 height 22
click at [1326, 365] on span "Edit this itinerary item" at bounding box center [1272, 371] width 145 height 18
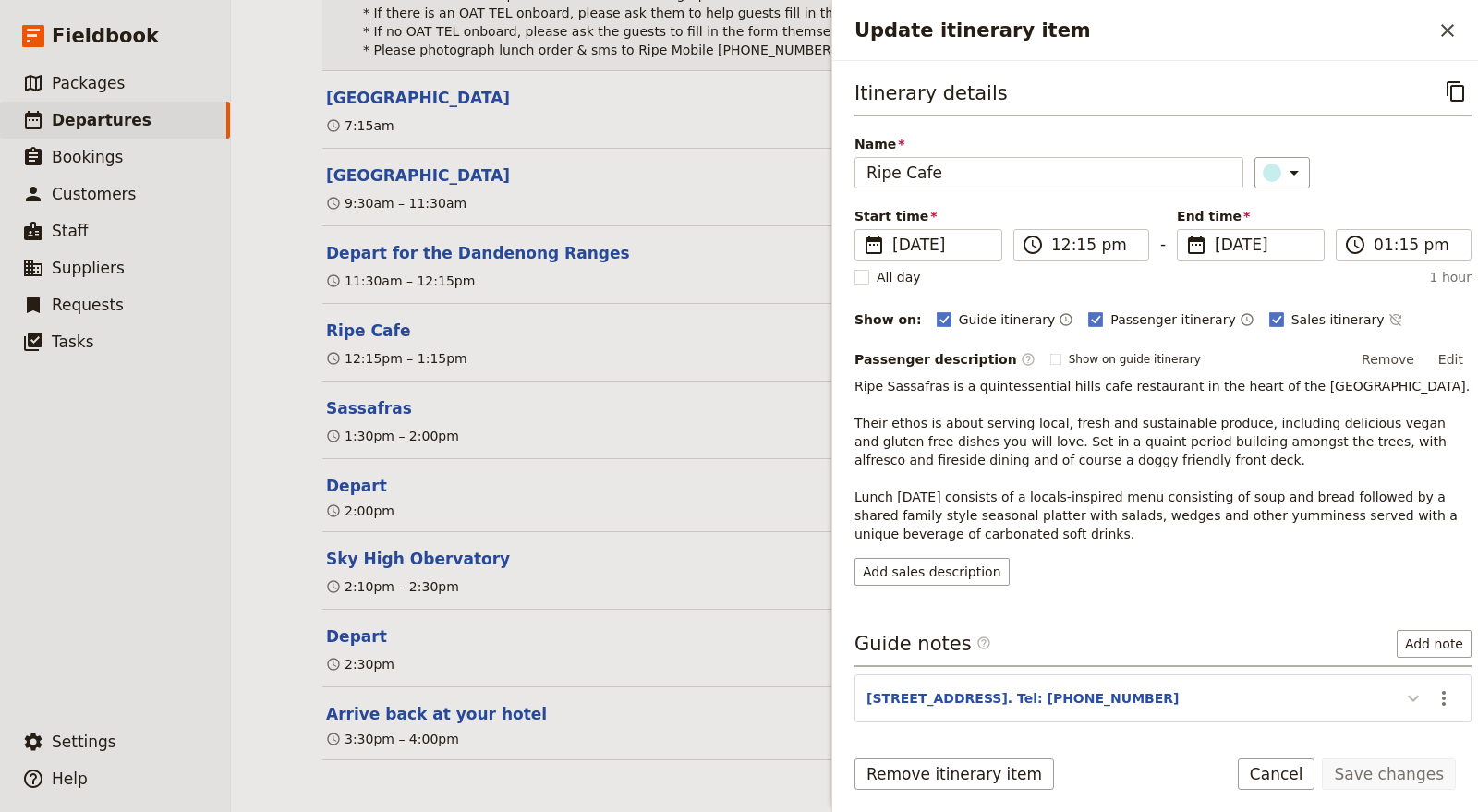
click at [1402, 687] on icon "Update itinerary item" at bounding box center [1412, 698] width 22 height 22
click at [1436, 688] on icon "Actions" at bounding box center [1443, 698] width 22 height 22
click at [1403, 730] on span "Edit note" at bounding box center [1374, 733] width 58 height 18
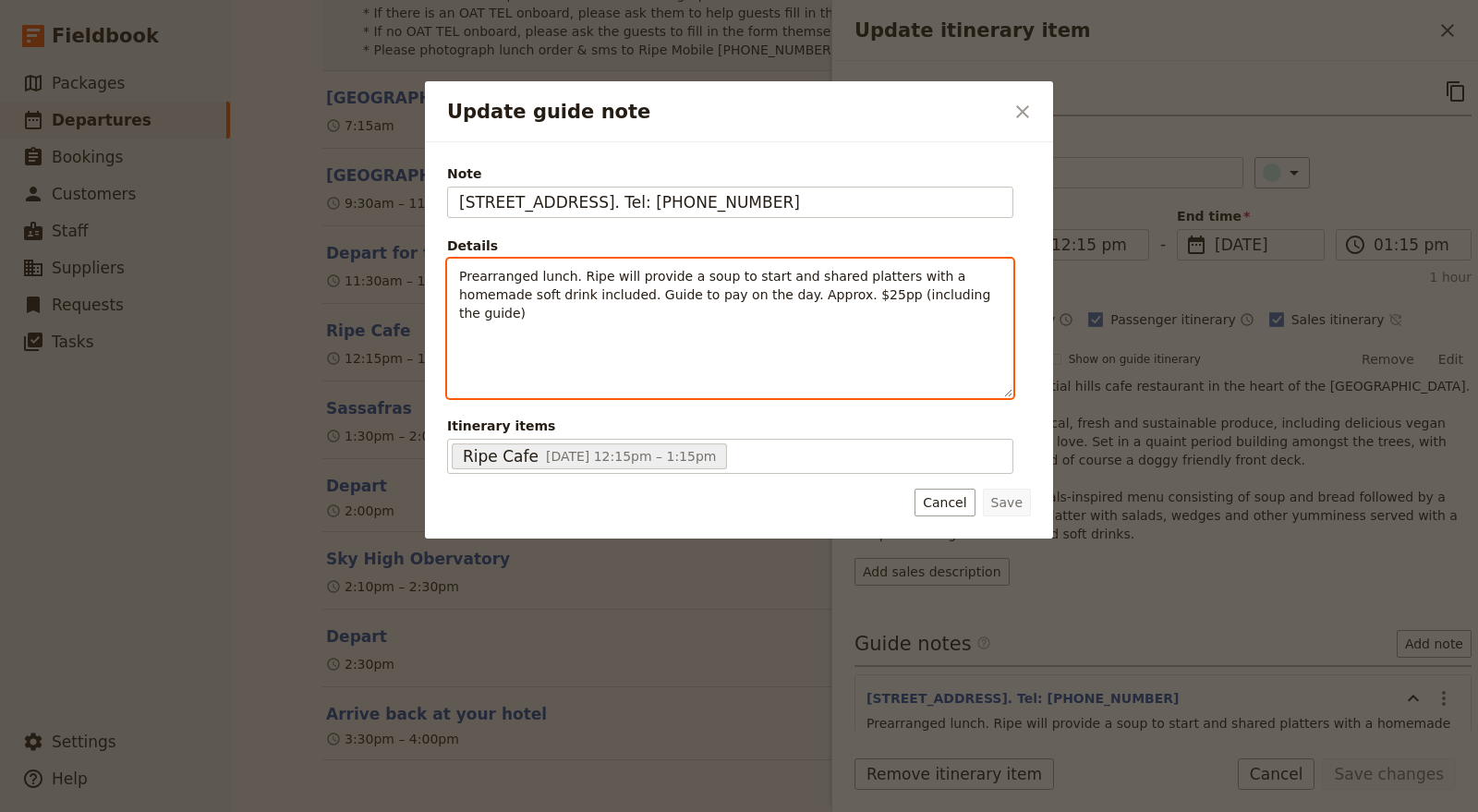
click at [455, 270] on div "Prearranged lunch. Ripe will provide a soup to start and shared platters with a…" at bounding box center [730, 328] width 564 height 137
click at [543, 275] on strong "40454982" at bounding box center [579, 276] width 72 height 15
click at [608, 271] on span "Prearranged lunch. Ripe will provide a soup to start and shared platters with a…" at bounding box center [726, 294] width 535 height 51
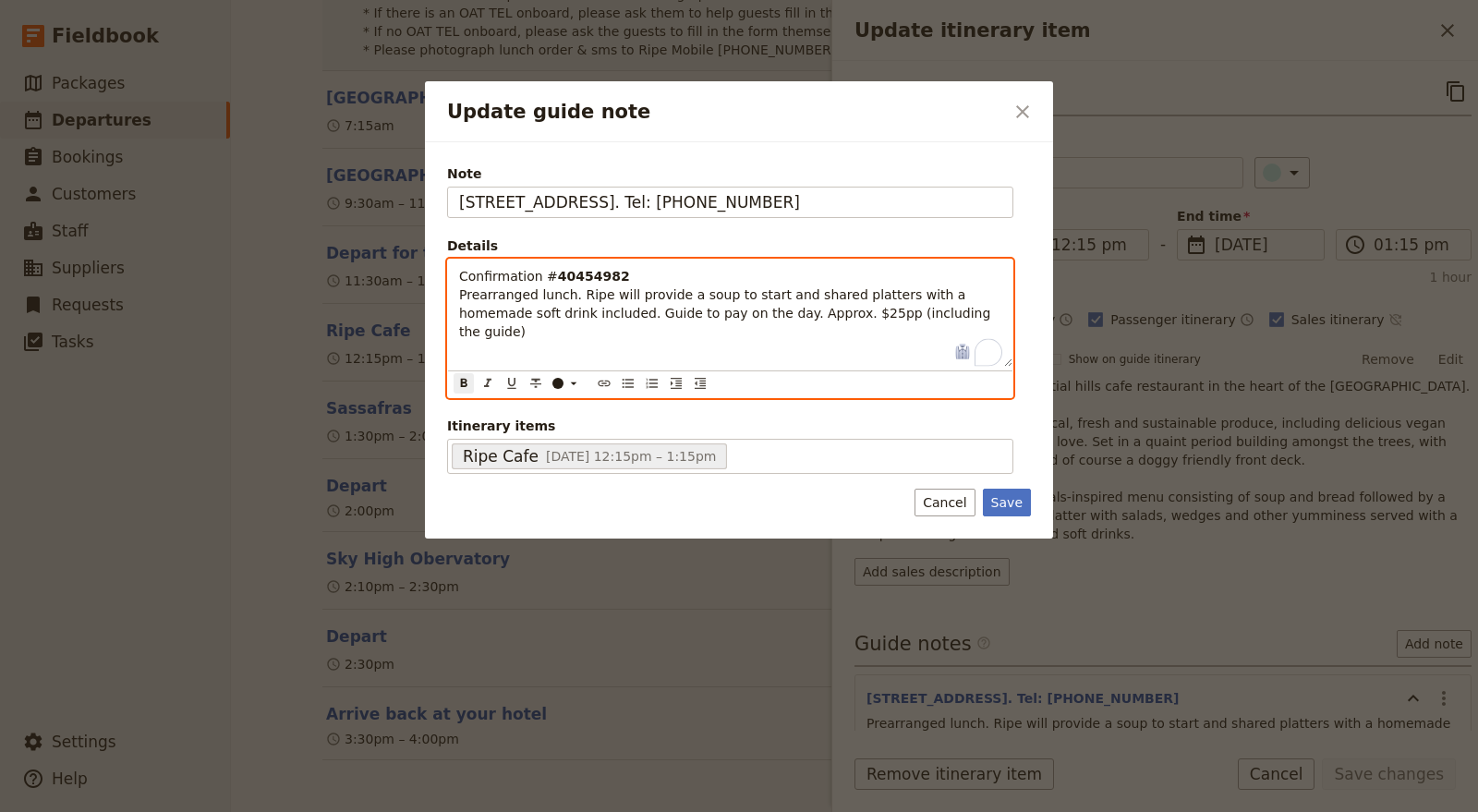
click at [546, 312] on span "Prearranged lunch. Ripe will provide a soup to start and shared platters with a…" at bounding box center [726, 313] width 535 height 51
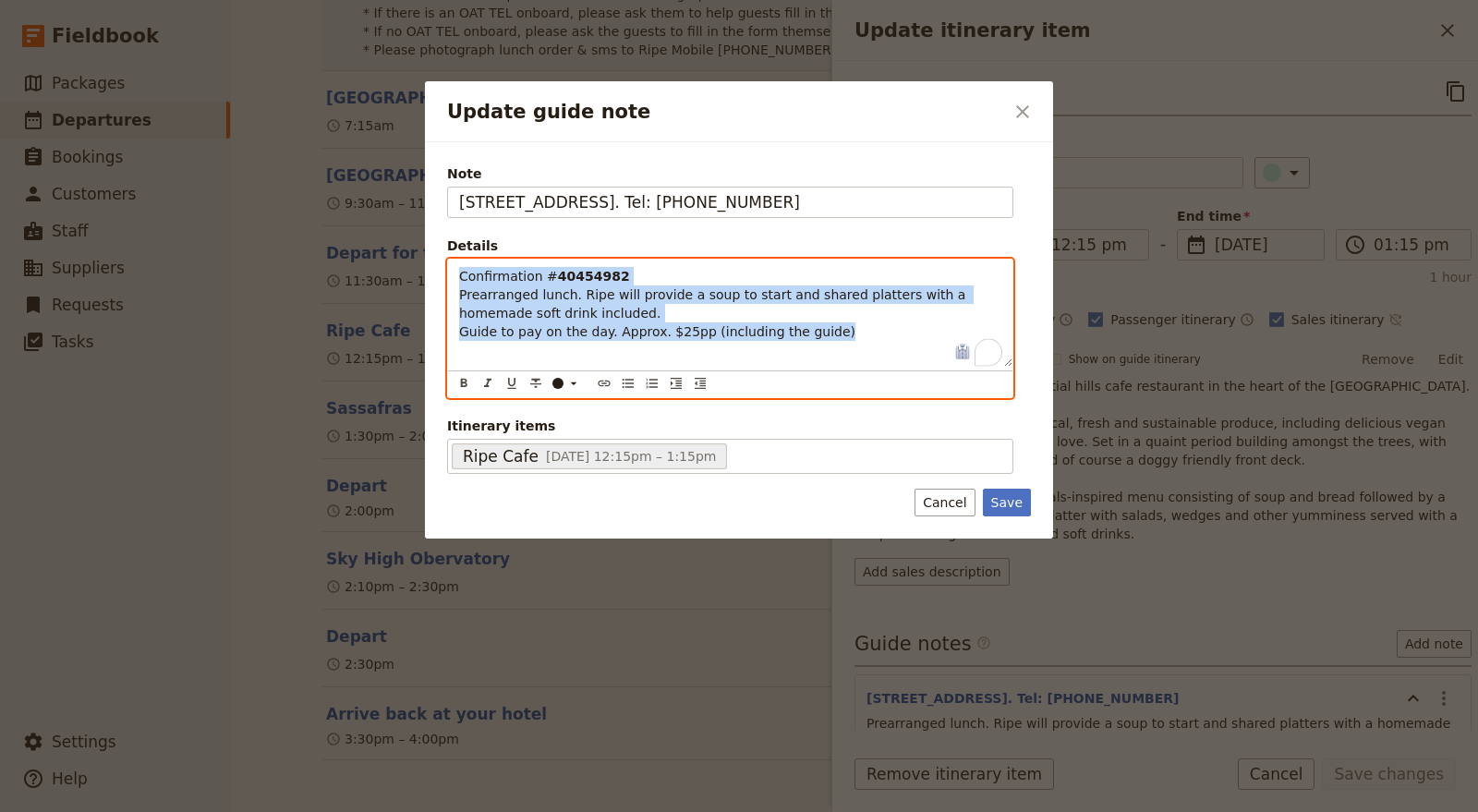
drag, startPoint x: 836, startPoint y: 339, endPoint x: 424, endPoint y: 274, distance: 417.1
click at [424, 811] on div "Update guide note ​ Note [STREET_ADDRESS]. Tel: [PHONE_NUMBER] Details Confirma…" at bounding box center [739, 812] width 1478 height 0
click at [622, 383] on icon "Bulleted list" at bounding box center [627, 382] width 15 height 15
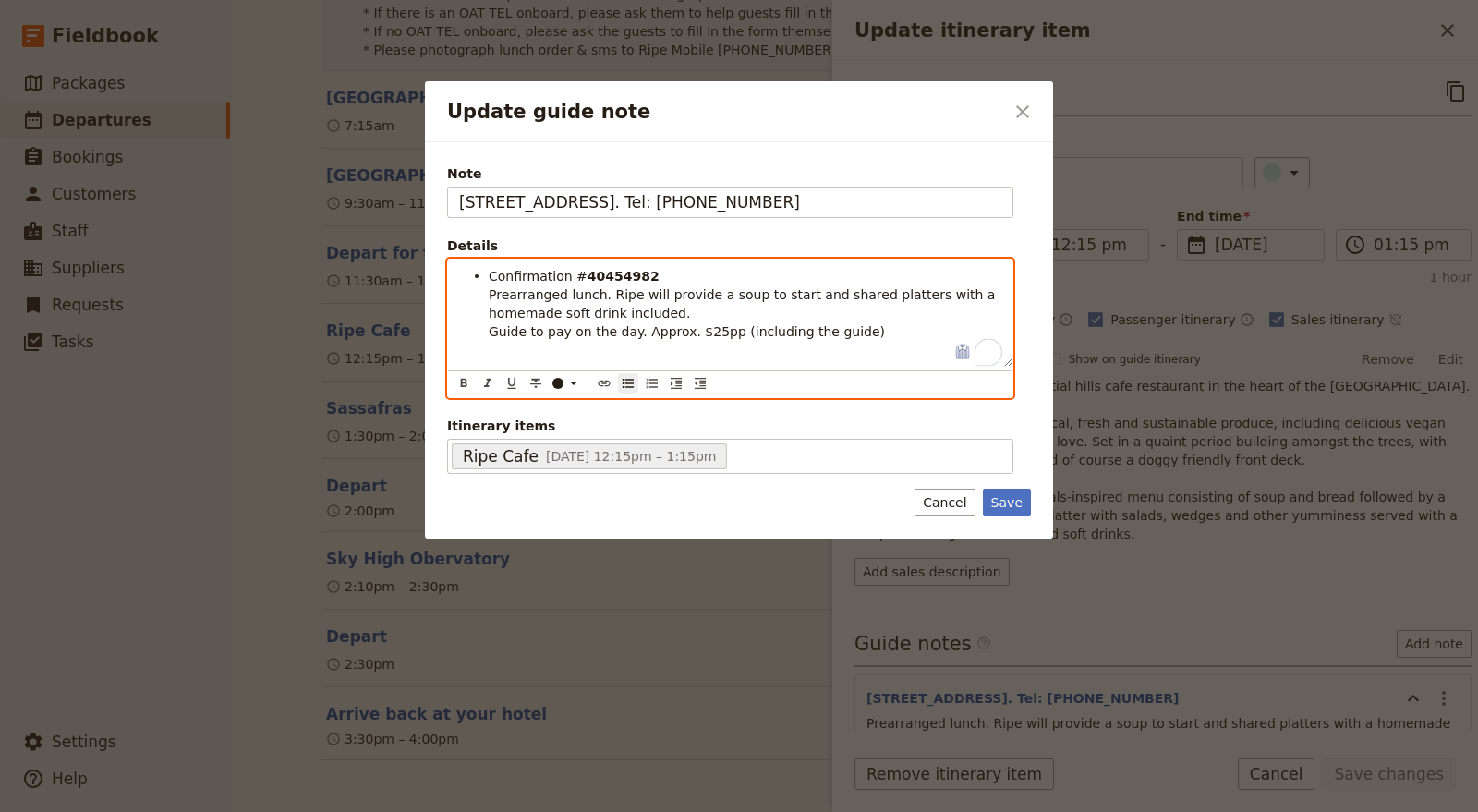
click at [546, 315] on span "Prearranged lunch. Ripe will provide a soup to start and shared platters with a…" at bounding box center [744, 304] width 511 height 33
click at [492, 284] on li "Confirmation # 40454982 Prearranged lunch. Ripe will provide a soup to start an…" at bounding box center [745, 303] width 513 height 74
click at [487, 299] on ul "Confirmation # 40454982 Prearranged lunch. Ripe will provide a soup to start an…" at bounding box center [730, 304] width 542 height 74
click at [480, 317] on ul "Confirmation # 40454982 Prearranged lunch. Ripe will provide a soup to start an…" at bounding box center [730, 304] width 542 height 74
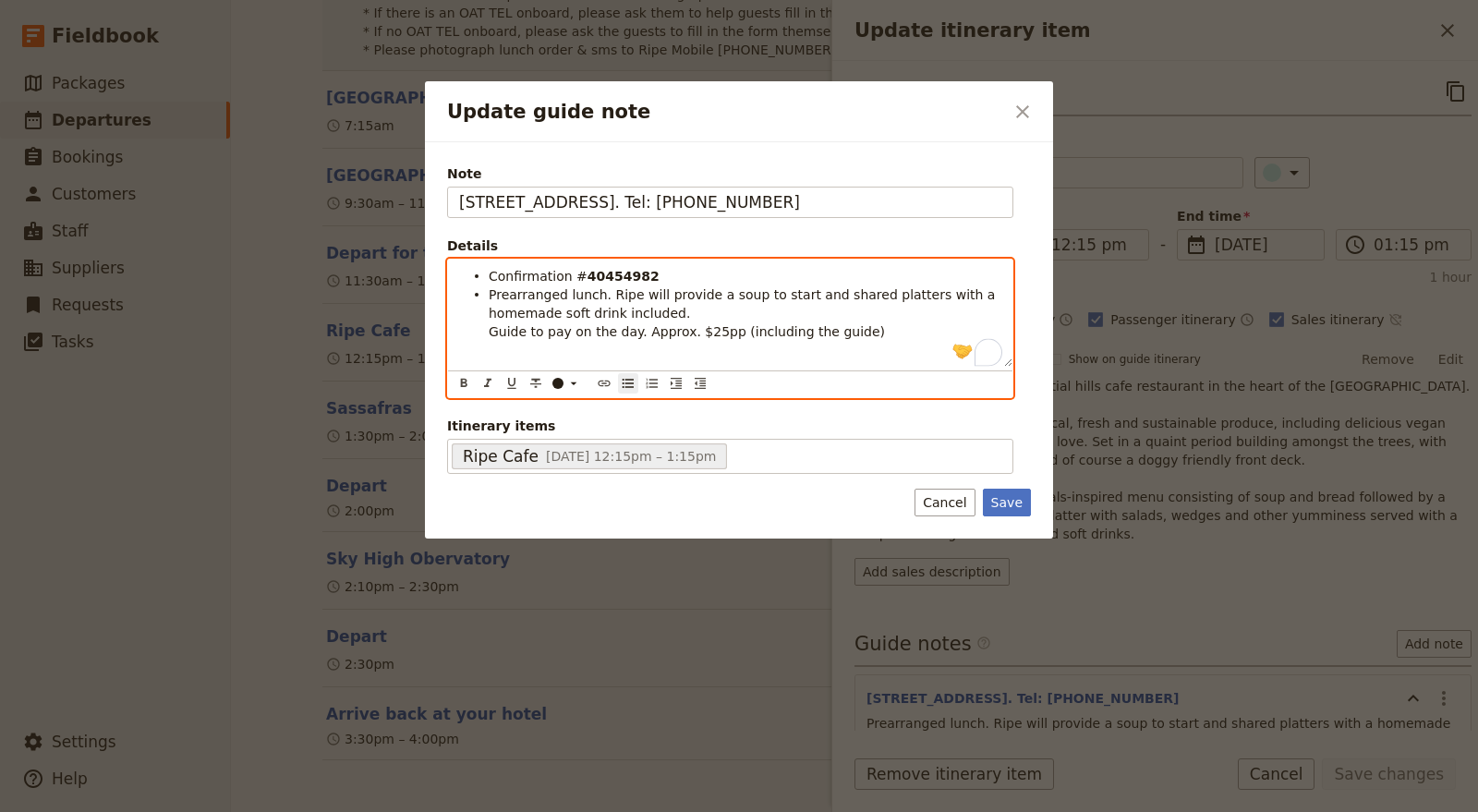
click at [487, 328] on ul "Confirmation # 40454982 Prearranged lunch. Ripe will provide a soup to start an…" at bounding box center [730, 304] width 542 height 74
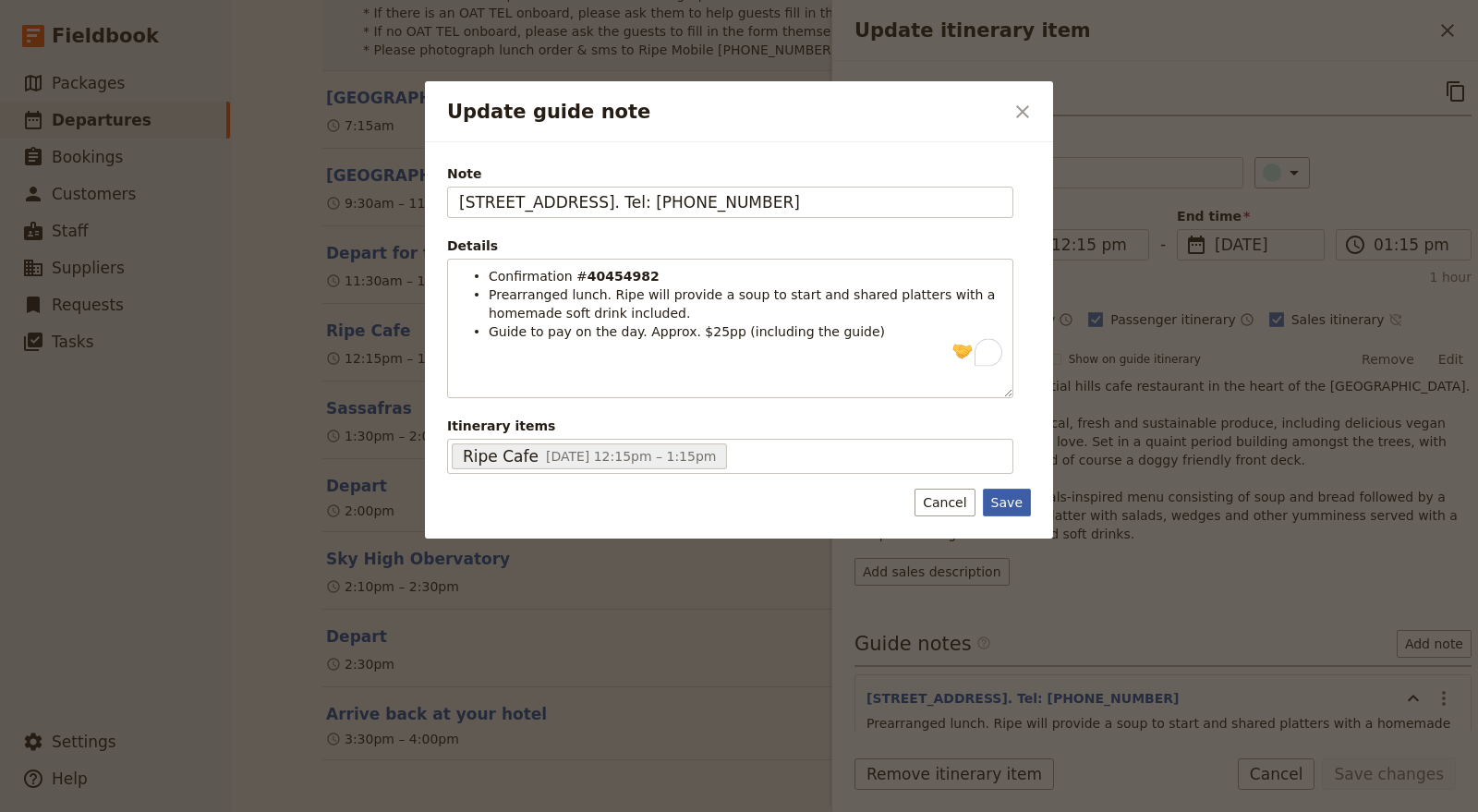
click at [1009, 499] on button "Save" at bounding box center [1007, 502] width 48 height 28
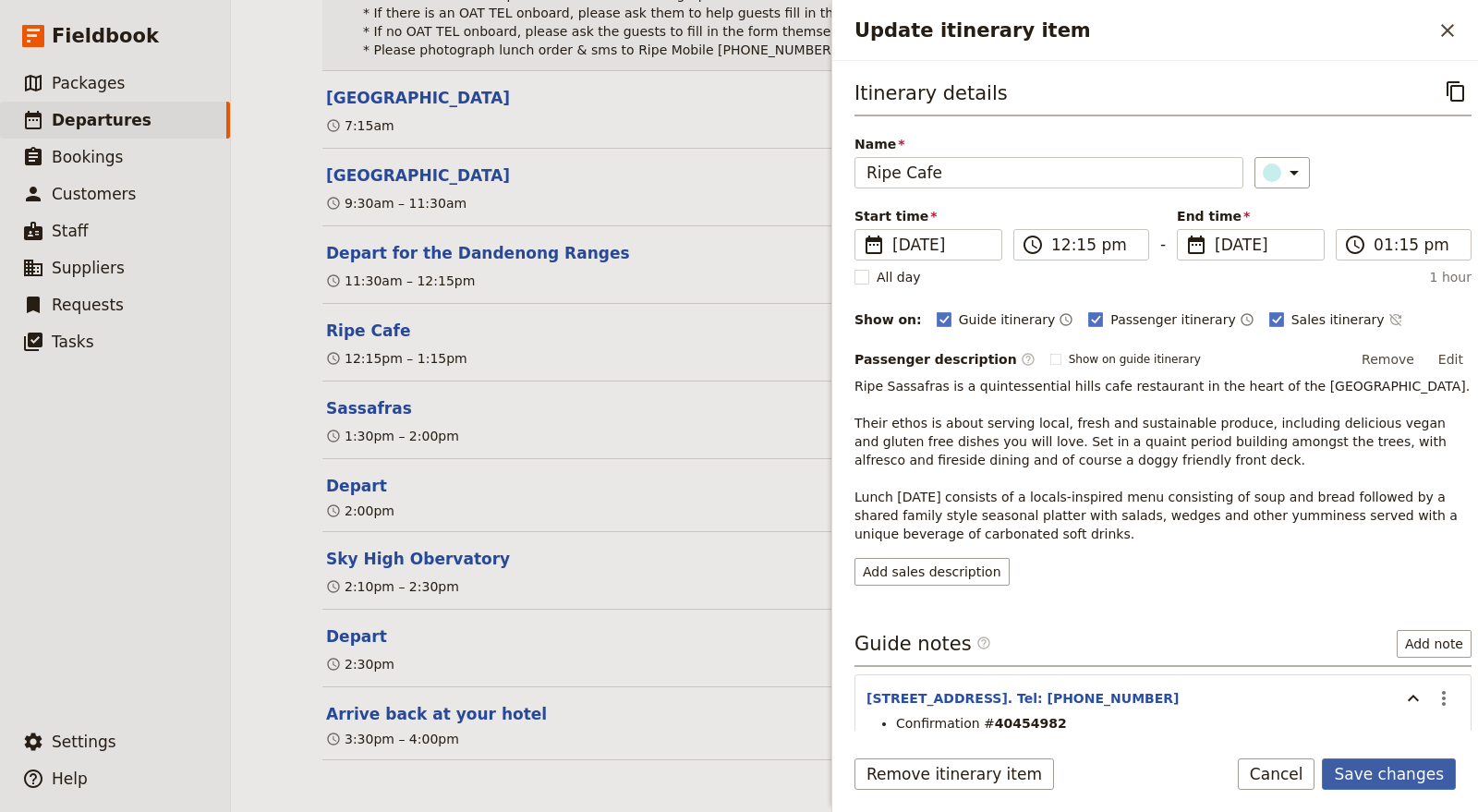
click at [1390, 764] on button "Save changes" at bounding box center [1388, 773] width 134 height 31
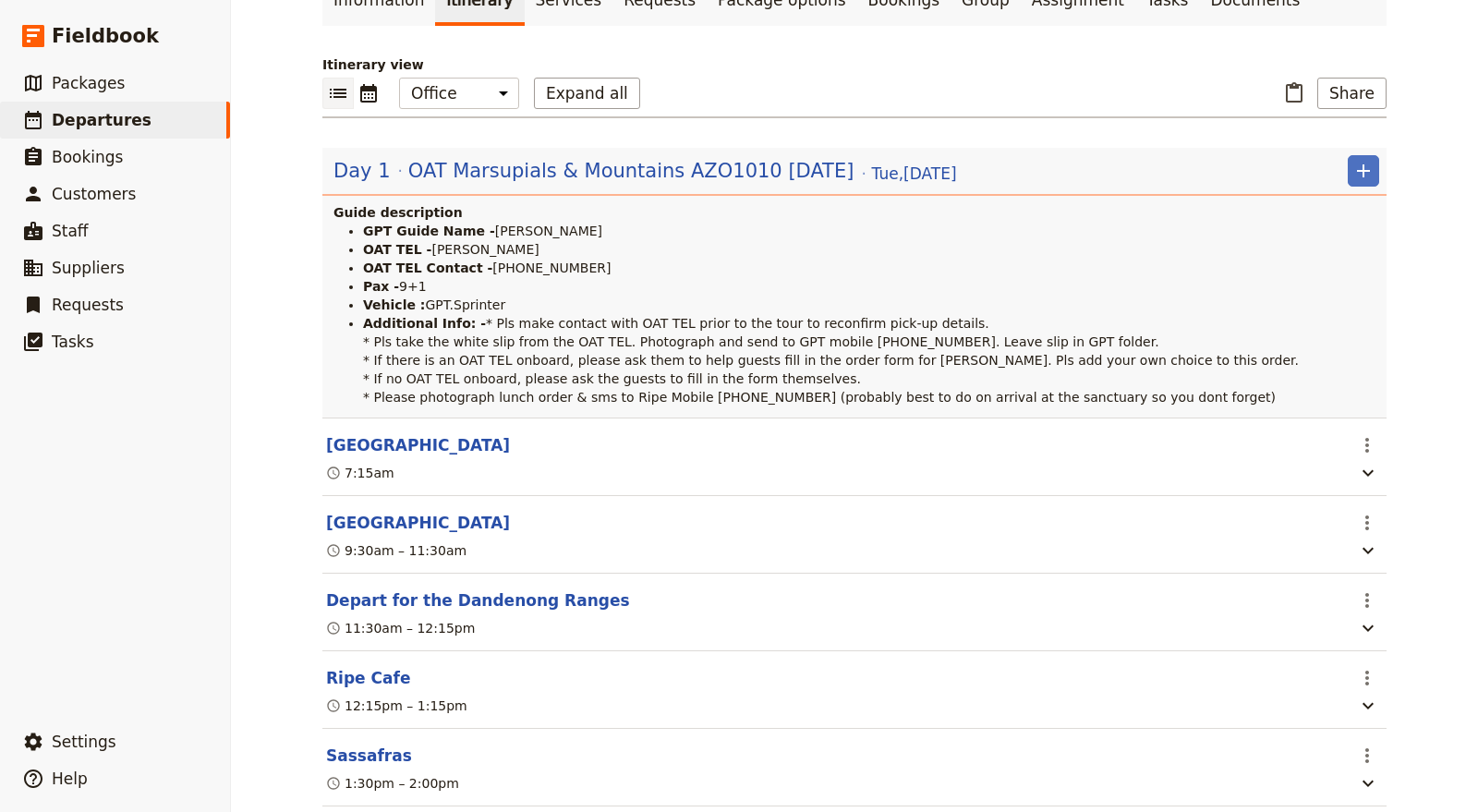
scroll to position [0, 0]
